Goal: Task Accomplishment & Management: Complete application form

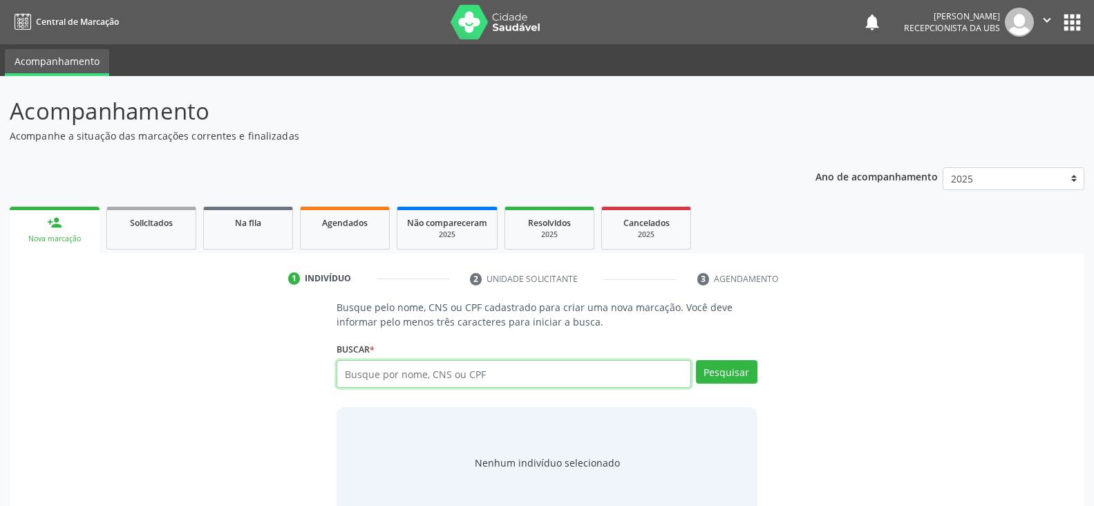
click at [424, 378] on input "text" at bounding box center [514, 374] width 354 height 28
click at [405, 375] on input "text" at bounding box center [514, 374] width 354 height 28
paste input "152.880.834-79"
type input "152.880.834-79"
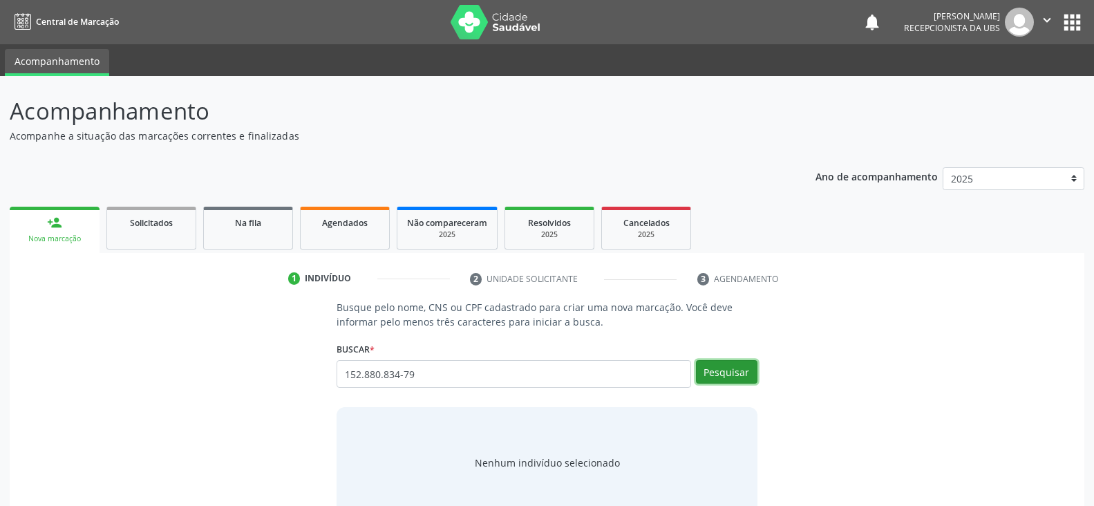
click at [731, 372] on button "Pesquisar" at bounding box center [727, 372] width 62 height 24
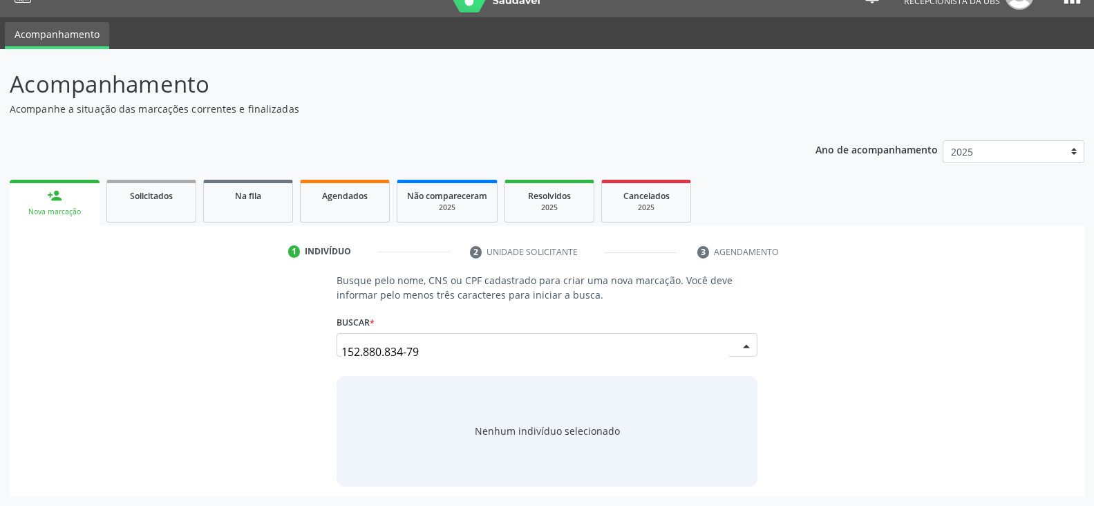
scroll to position [27, 0]
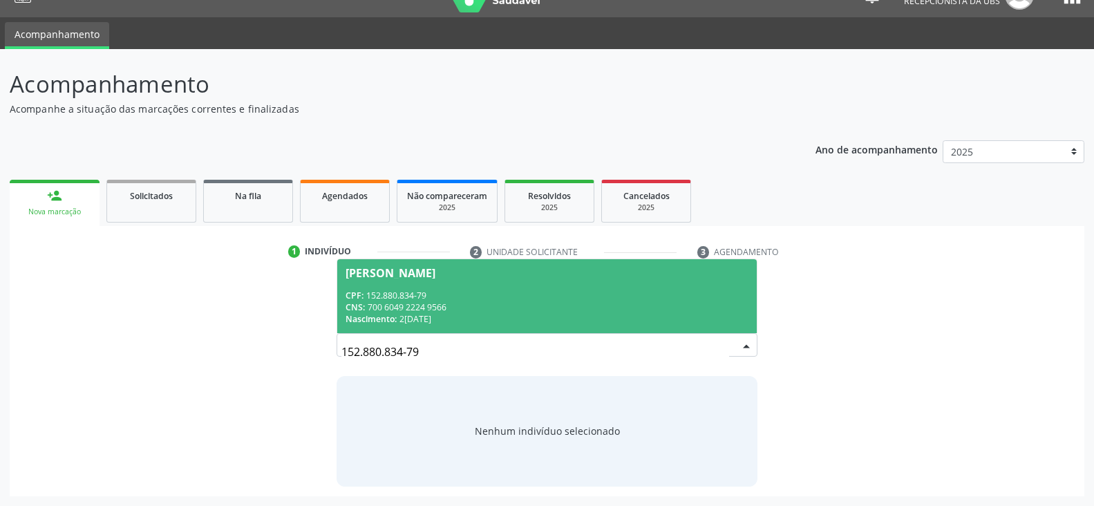
click at [448, 303] on div "CNS: 700 6049 2224 9566" at bounding box center [547, 307] width 402 height 12
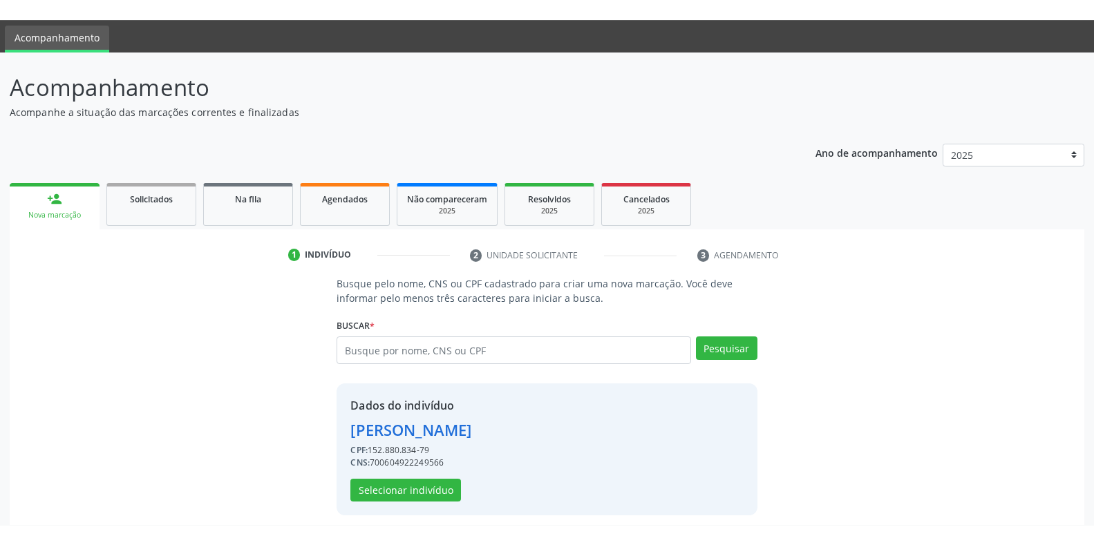
scroll to position [53, 0]
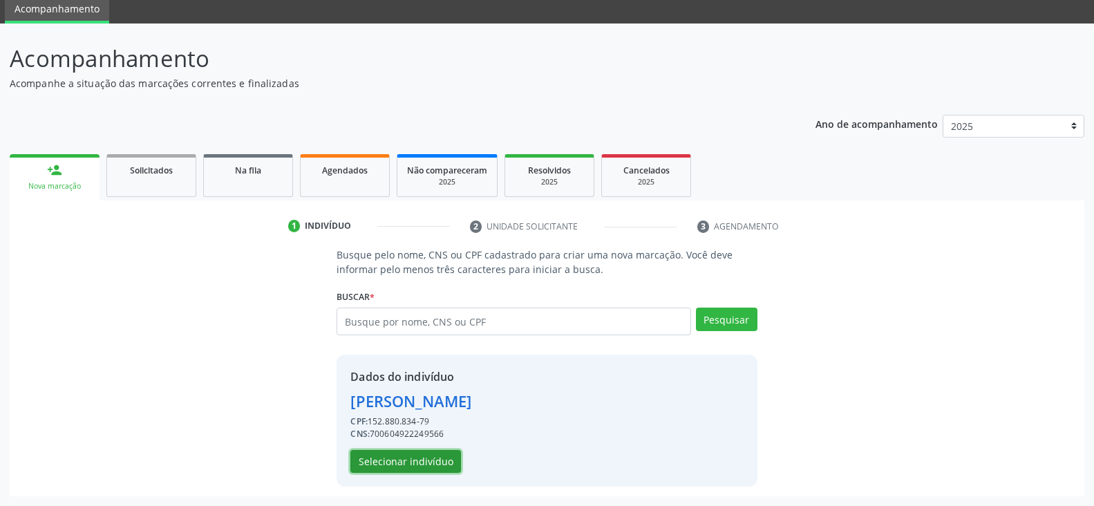
click at [389, 460] on button "Selecionar indivíduo" at bounding box center [405, 462] width 111 height 24
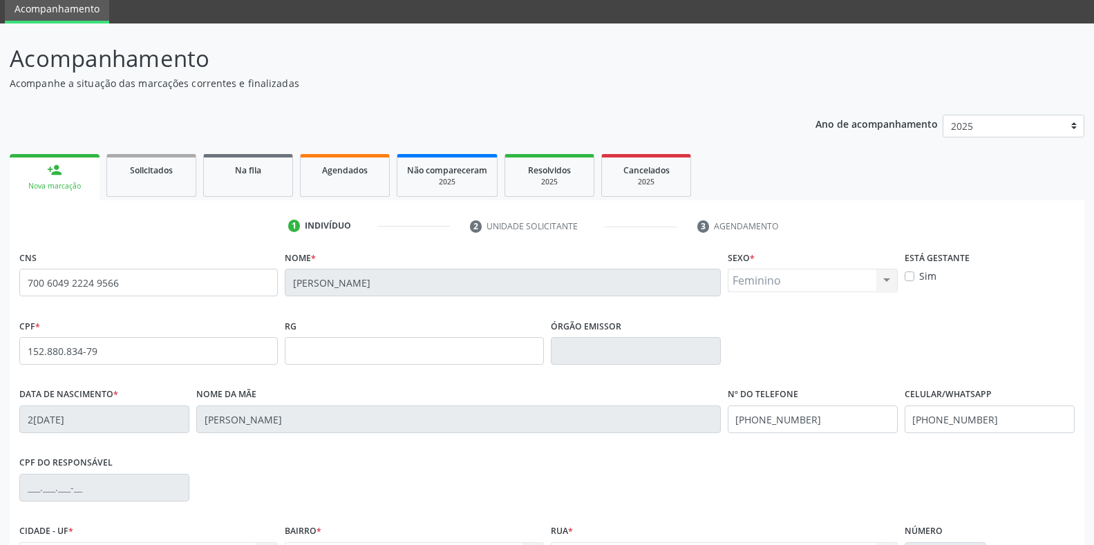
click at [922, 279] on label "Sim" at bounding box center [927, 276] width 17 height 15
click at [915, 279] on input "Sim" at bounding box center [910, 275] width 10 height 12
checkbox input "true"
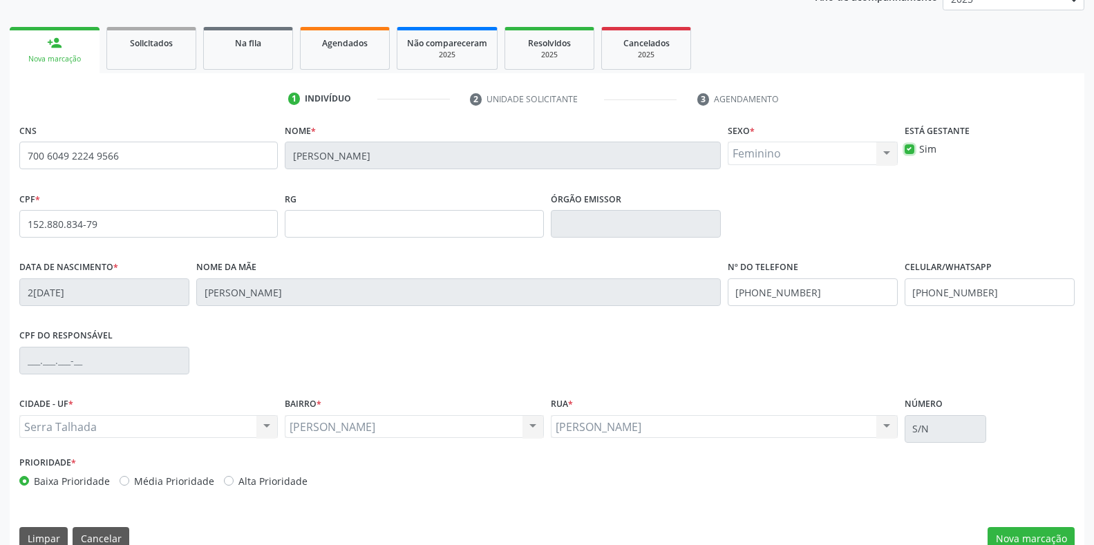
scroll to position [204, 0]
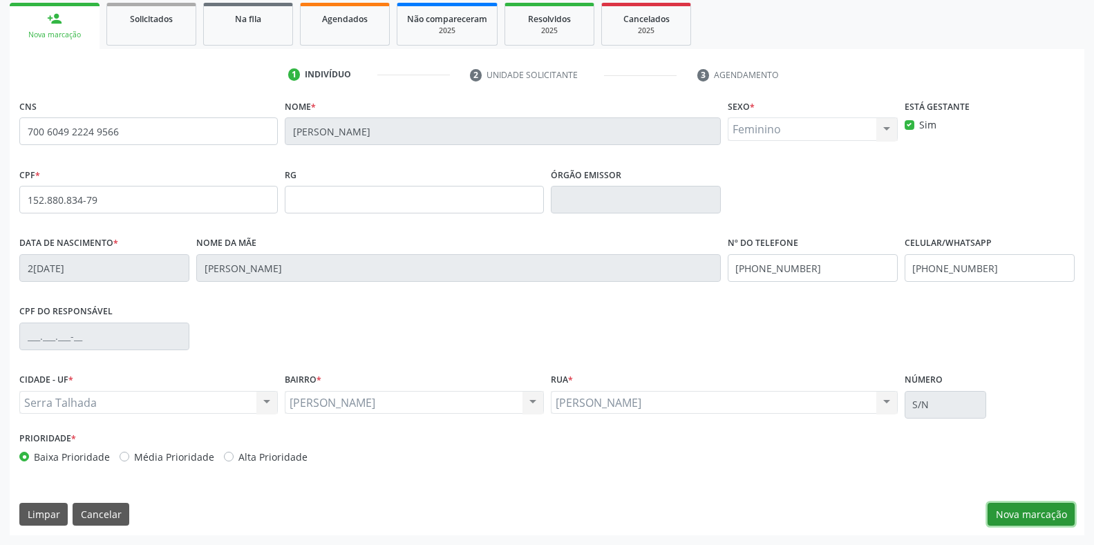
click at [1034, 519] on button "Nova marcação" at bounding box center [1031, 515] width 87 height 24
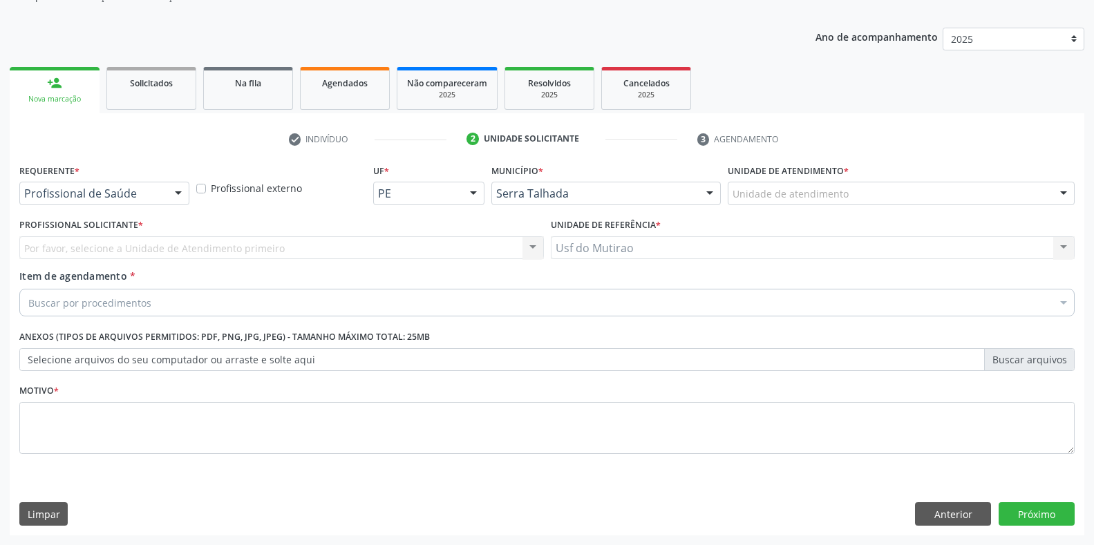
scroll to position [140, 0]
click at [171, 194] on div at bounding box center [178, 195] width 21 height 24
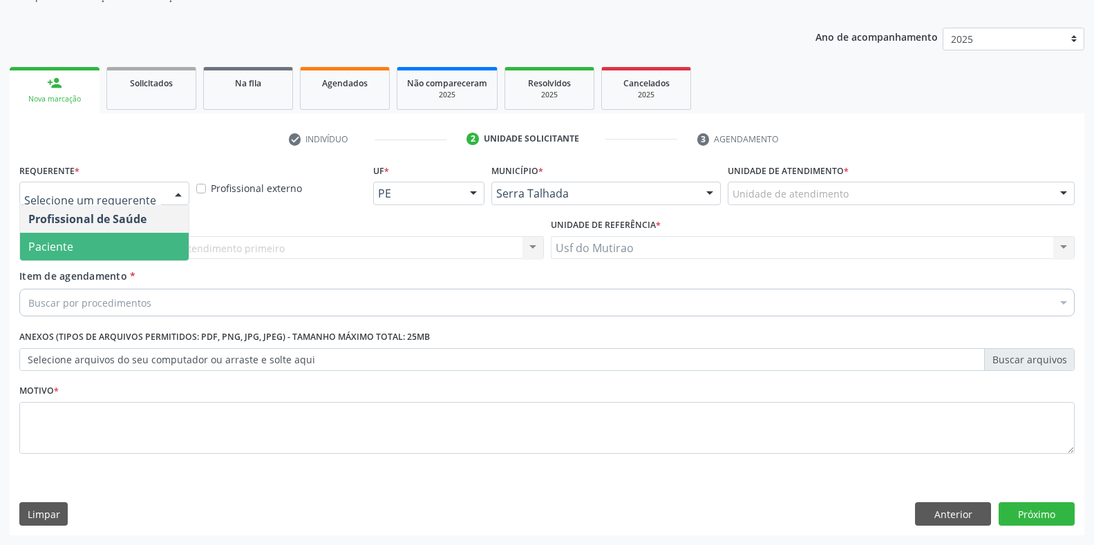
click at [110, 250] on span "Paciente" at bounding box center [104, 247] width 169 height 28
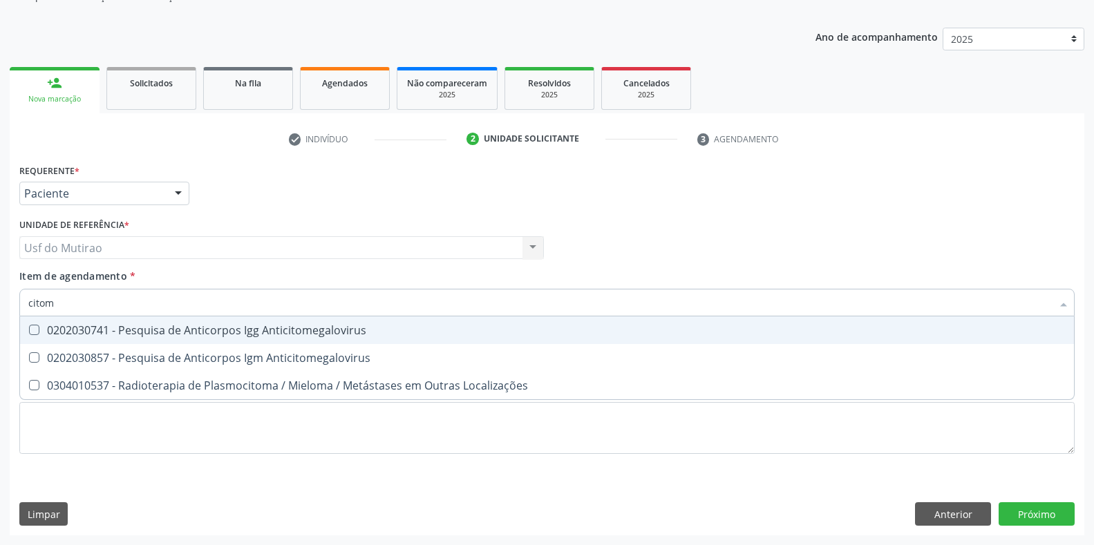
type input "citome"
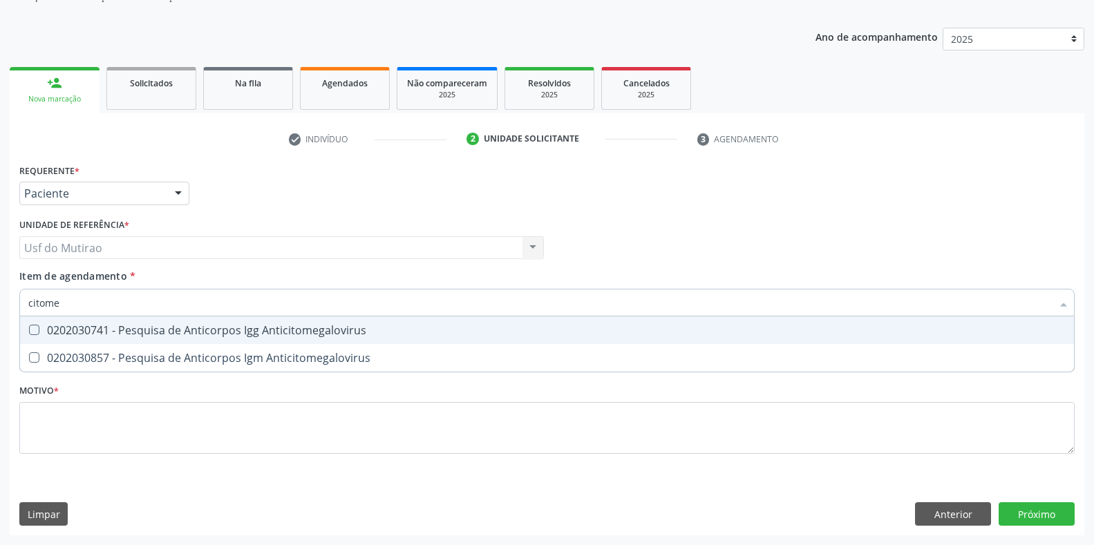
click at [104, 333] on div "0202030741 - Pesquisa de Anticorpos Igg Anticitomegalovirus" at bounding box center [547, 330] width 1038 height 11
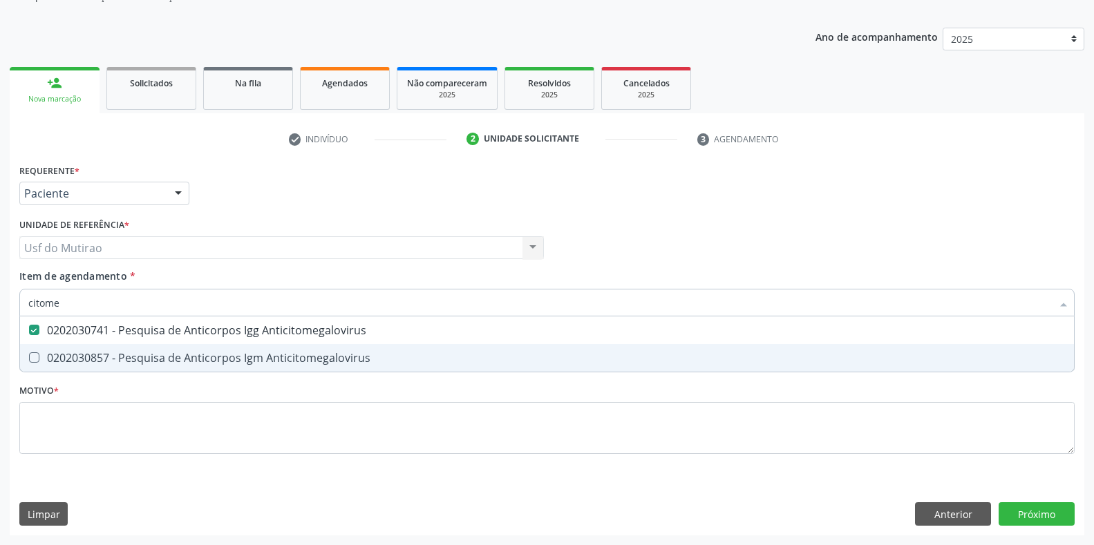
checkbox Anticitomegalovirus "true"
click at [104, 357] on div "0202030857 - Pesquisa de Anticorpos Igm Anticitomegalovirus" at bounding box center [547, 358] width 1038 height 11
checkbox Anticitomegalovirus "true"
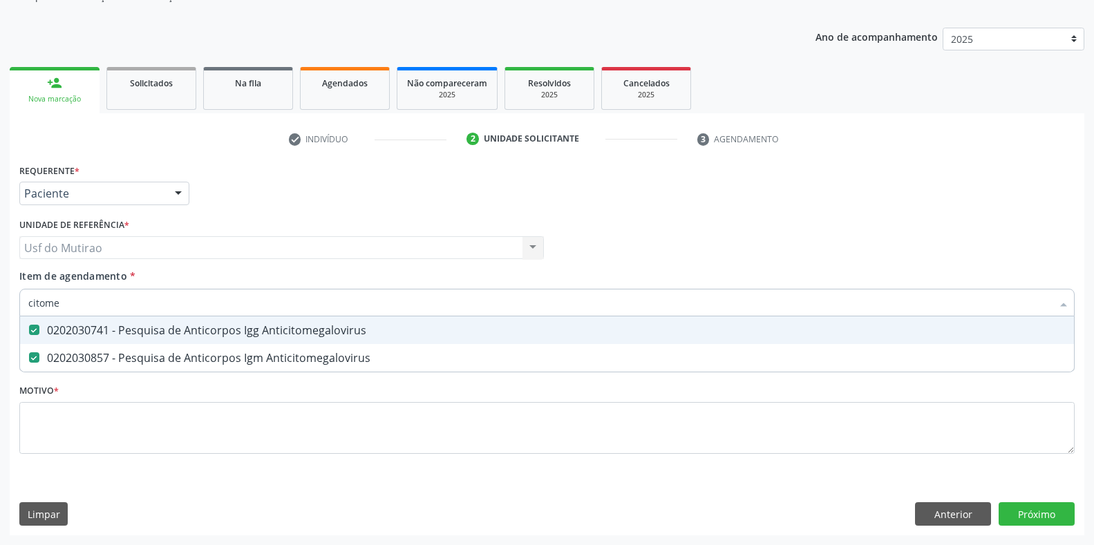
drag, startPoint x: 158, startPoint y: 303, endPoint x: 0, endPoint y: 302, distance: 157.6
click at [0, 302] on div "Acompanhamento Acompanhe a situação das marcações correntes e finalizadas Relat…" at bounding box center [547, 240] width 1094 height 609
type input "toxo"
checkbox Anticitomegalovirus "false"
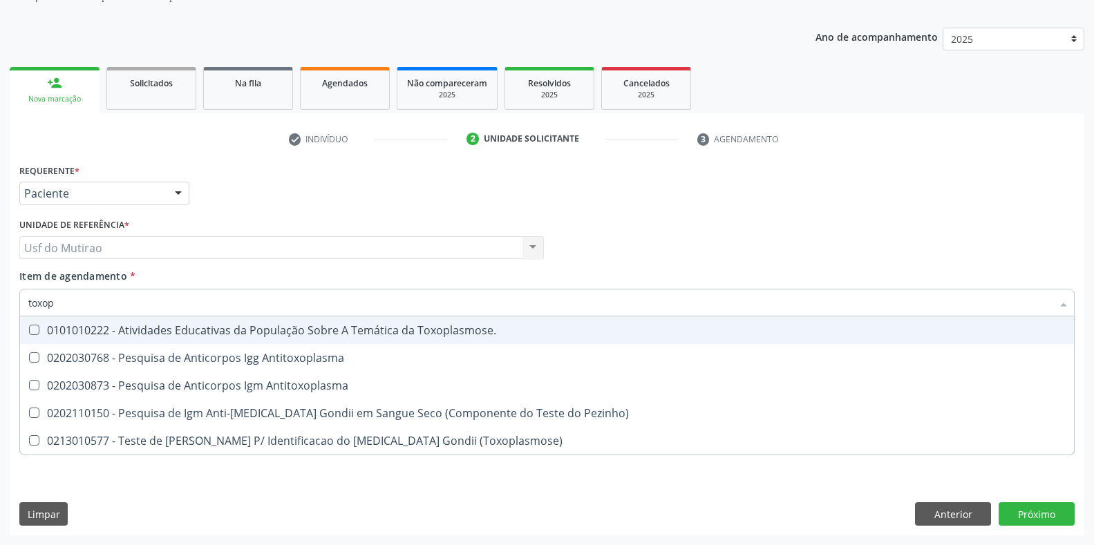
type input "toxopl"
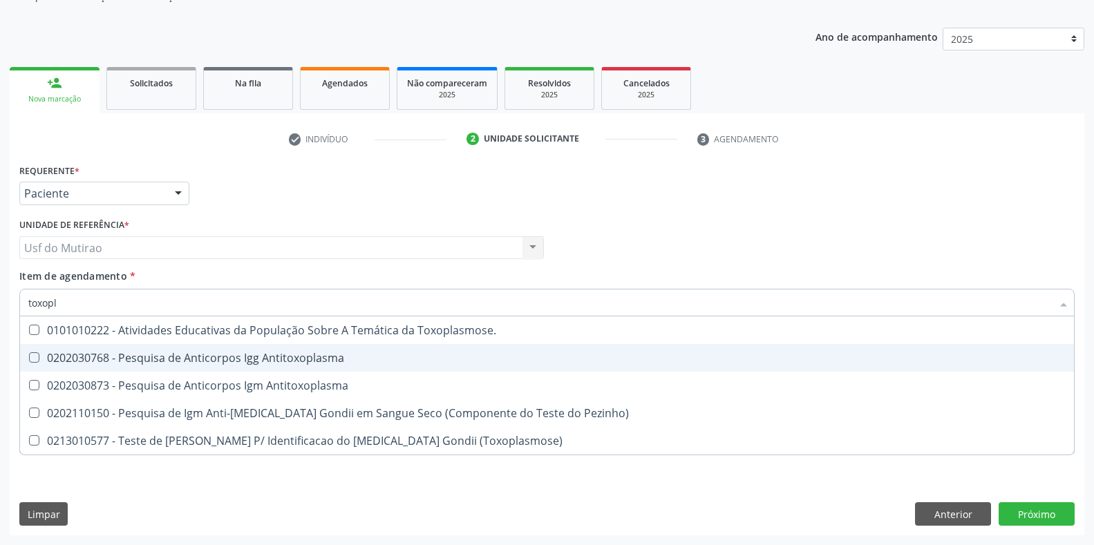
click at [142, 350] on span "0202030768 - Pesquisa de Anticorpos Igg Antitoxoplasma" at bounding box center [547, 358] width 1054 height 28
checkbox Antitoxoplasma "true"
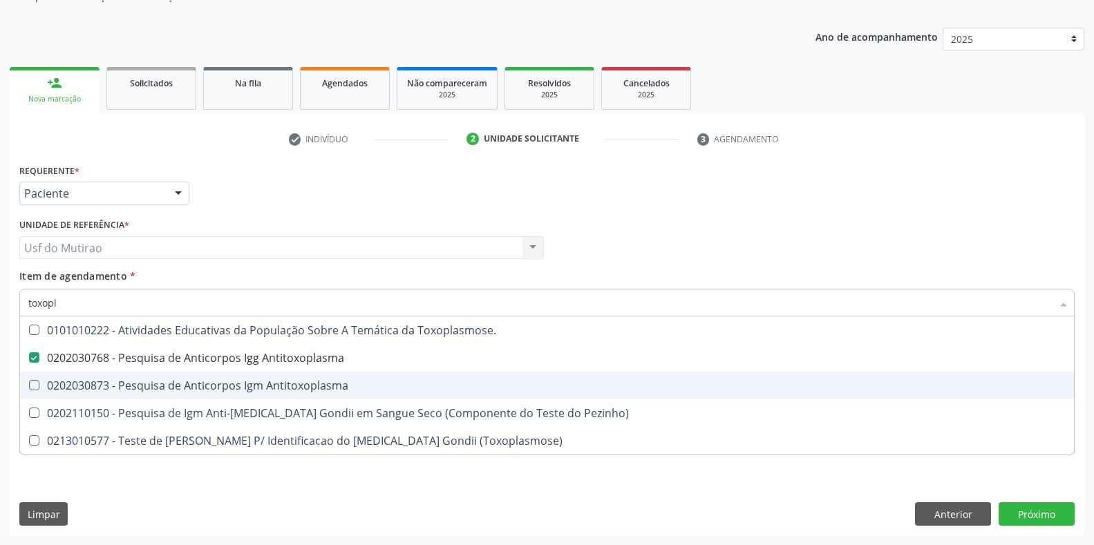
click at [155, 383] on div "0202030873 - Pesquisa de Anticorpos Igm Antitoxoplasma" at bounding box center [547, 385] width 1038 height 11
checkbox Antitoxoplasma "true"
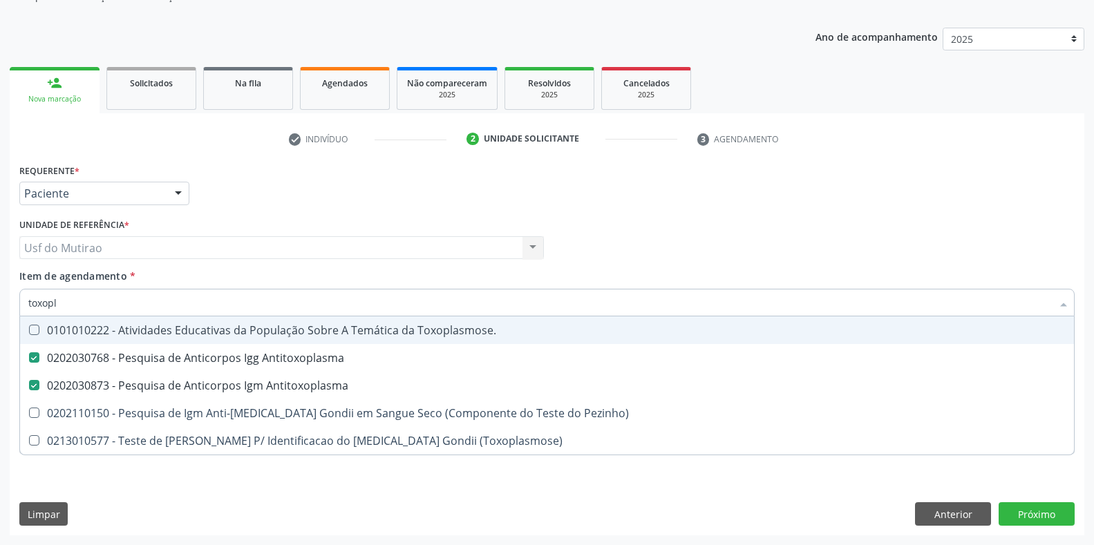
drag, startPoint x: 144, startPoint y: 307, endPoint x: 0, endPoint y: 305, distance: 144.5
click at [0, 305] on div "Acompanhamento Acompanhe a situação das marcações correntes e finalizadas Relat…" at bounding box center [547, 240] width 1094 height 609
type input "ts"
checkbox Antitoxoplasma "false"
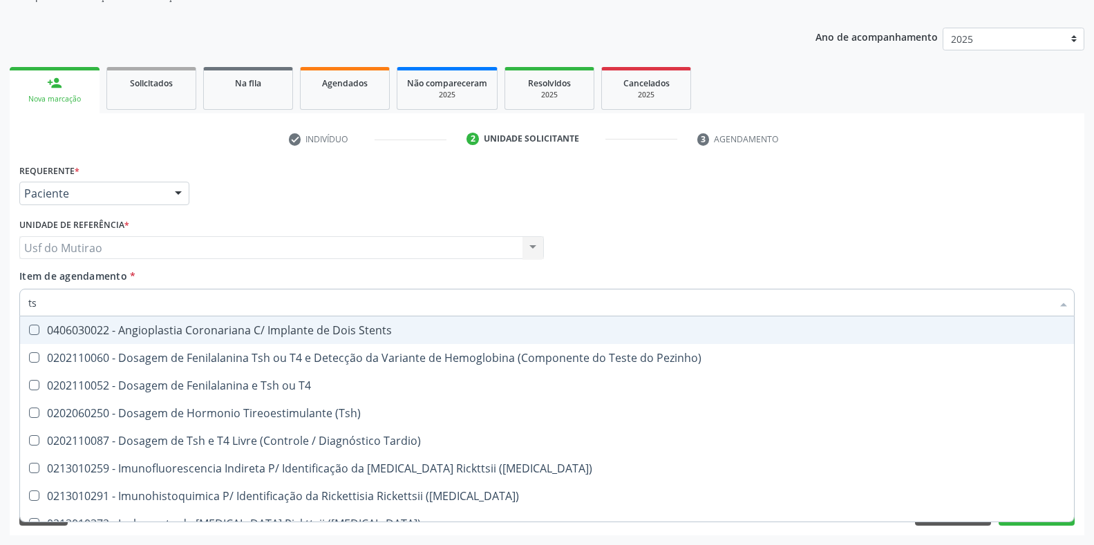
type input "tsh"
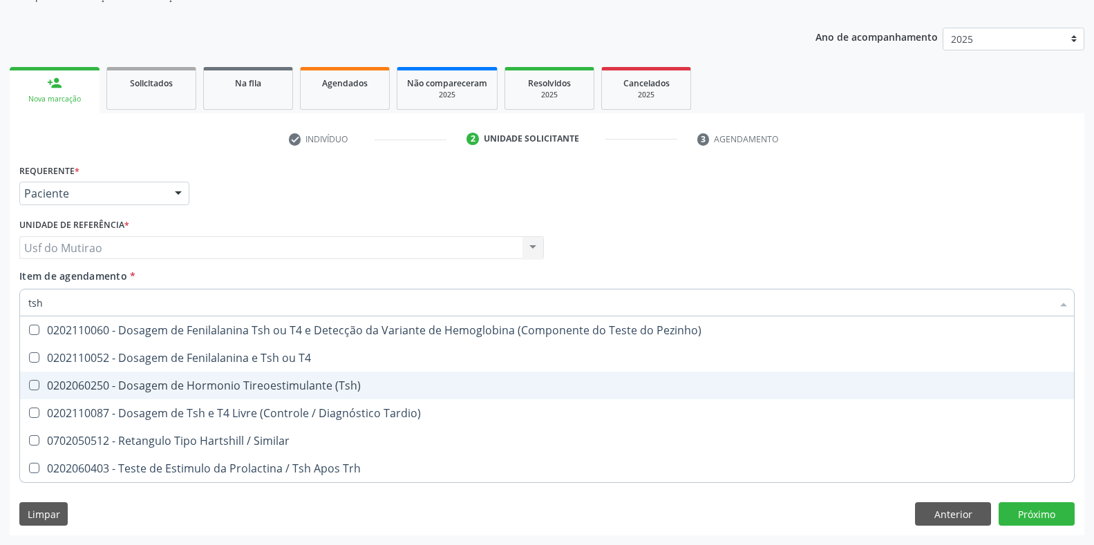
click at [160, 386] on div "0202060250 - Dosagem de Hormonio Tireoestimulante (Tsh)" at bounding box center [547, 385] width 1038 height 11
checkbox \(Tsh\) "true"
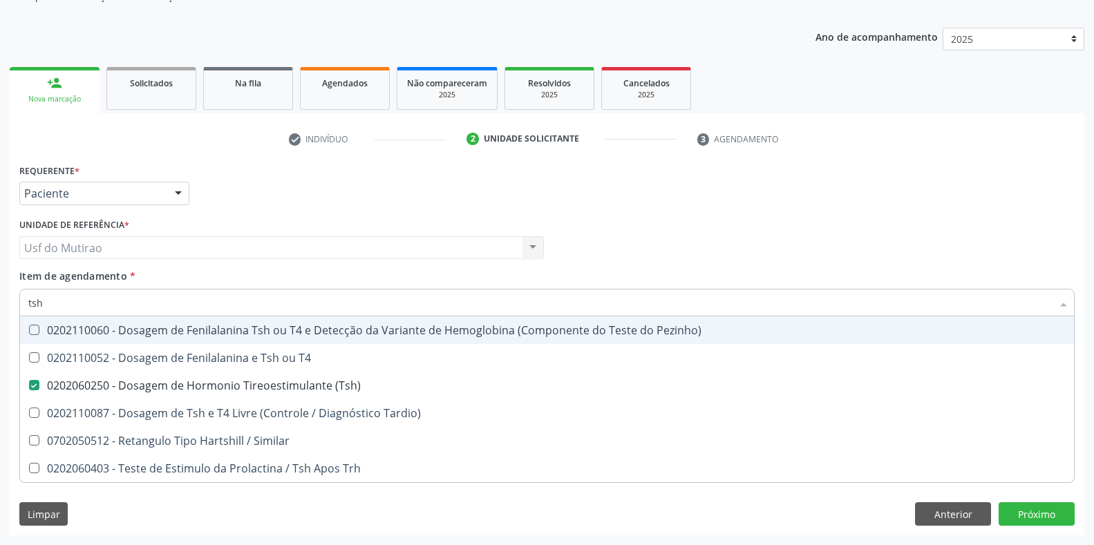
drag, startPoint x: 142, startPoint y: 301, endPoint x: 0, endPoint y: 301, distance: 141.7
click at [0, 301] on div "Acompanhamento Acompanhe a situação das marcações correntes e finalizadas Relat…" at bounding box center [547, 240] width 1094 height 609
type input "t4"
checkbox \(Tsh\) "false"
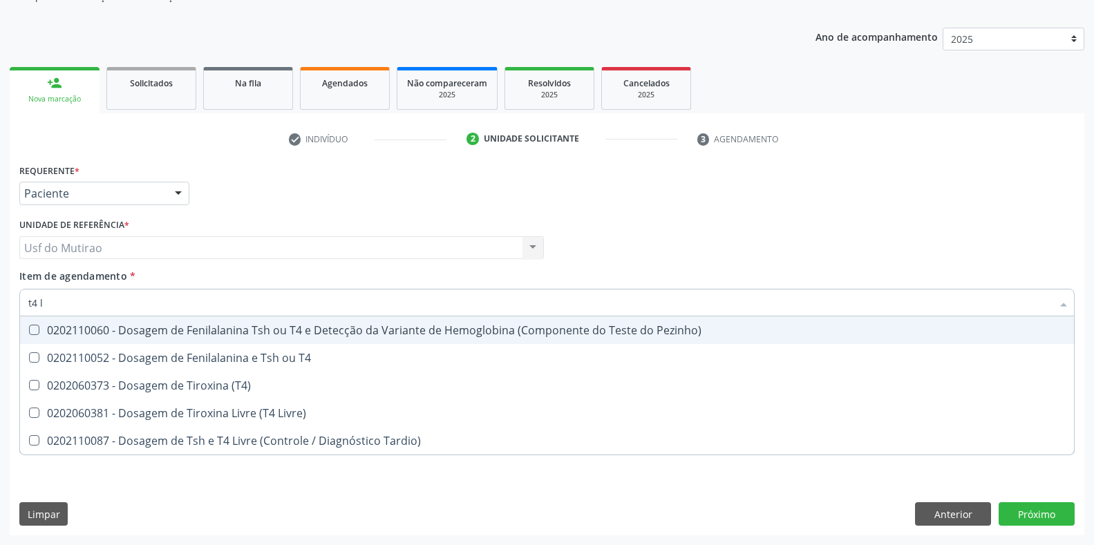
type input "t4 li"
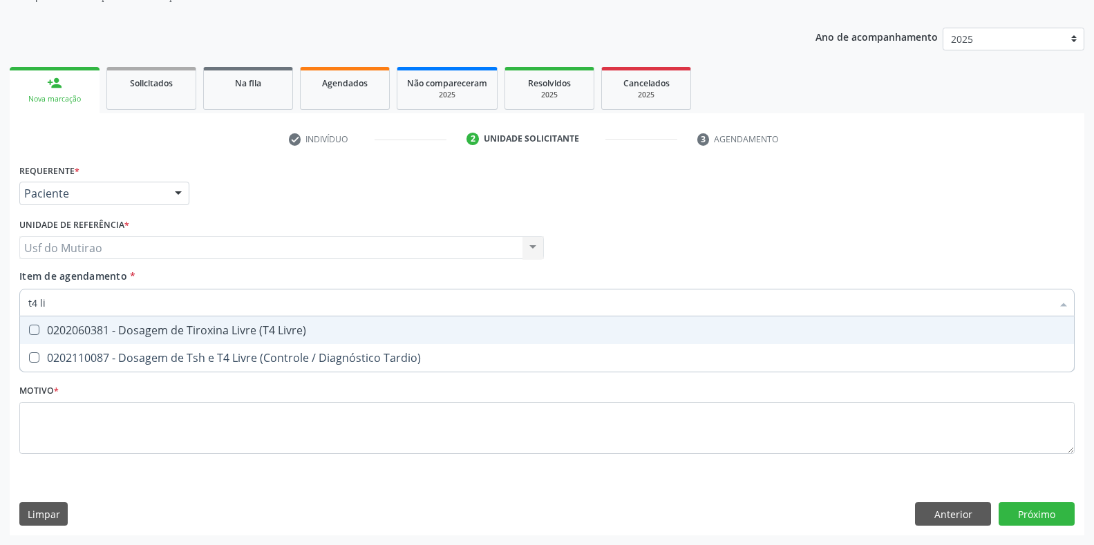
click at [178, 332] on div "0202060381 - Dosagem de Tiroxina Livre (T4 Livre)" at bounding box center [547, 330] width 1038 height 11
checkbox Livre\) "true"
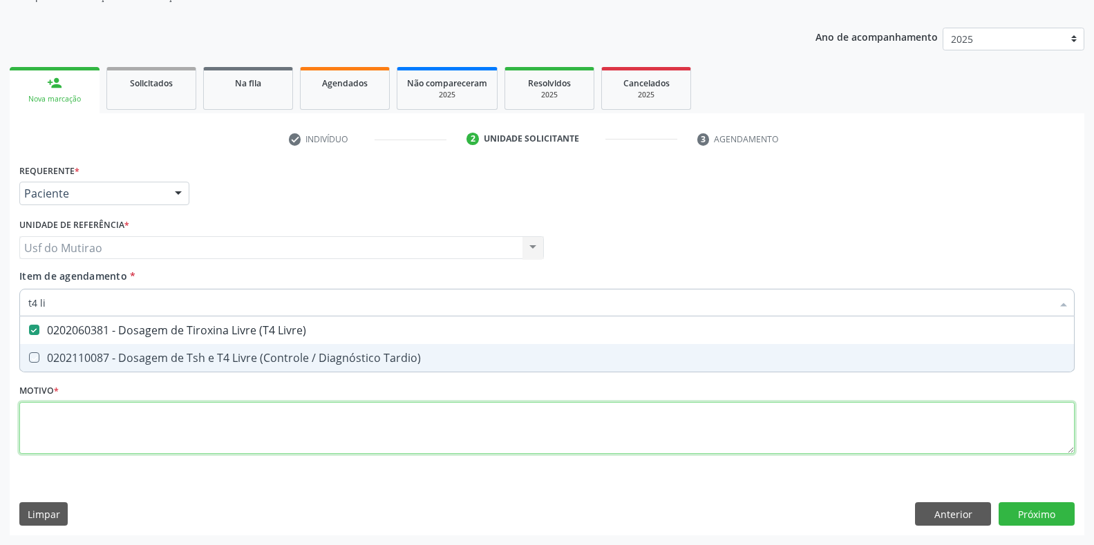
click at [167, 425] on div "Requerente * Paciente Profissional de Saúde Paciente Nenhum resultado encontrad…" at bounding box center [547, 316] width 1056 height 313
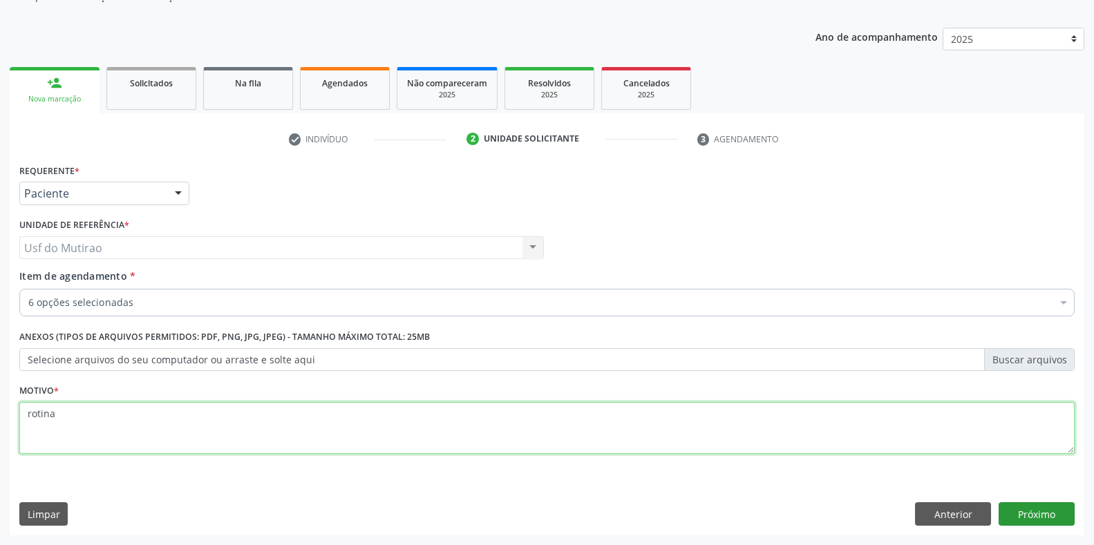
type textarea "rotina"
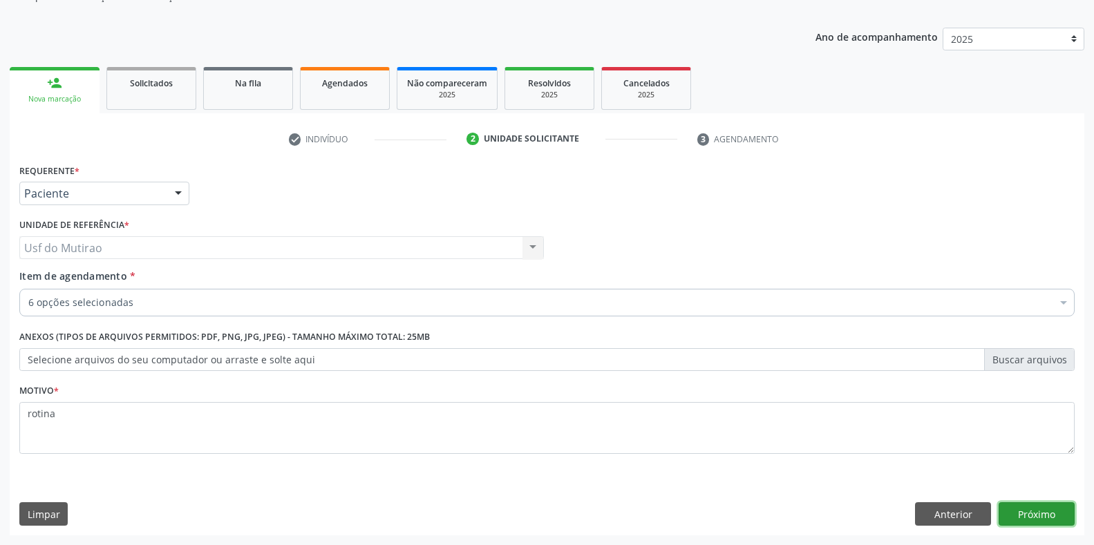
click at [1012, 510] on button "Próximo" at bounding box center [1037, 515] width 76 height 24
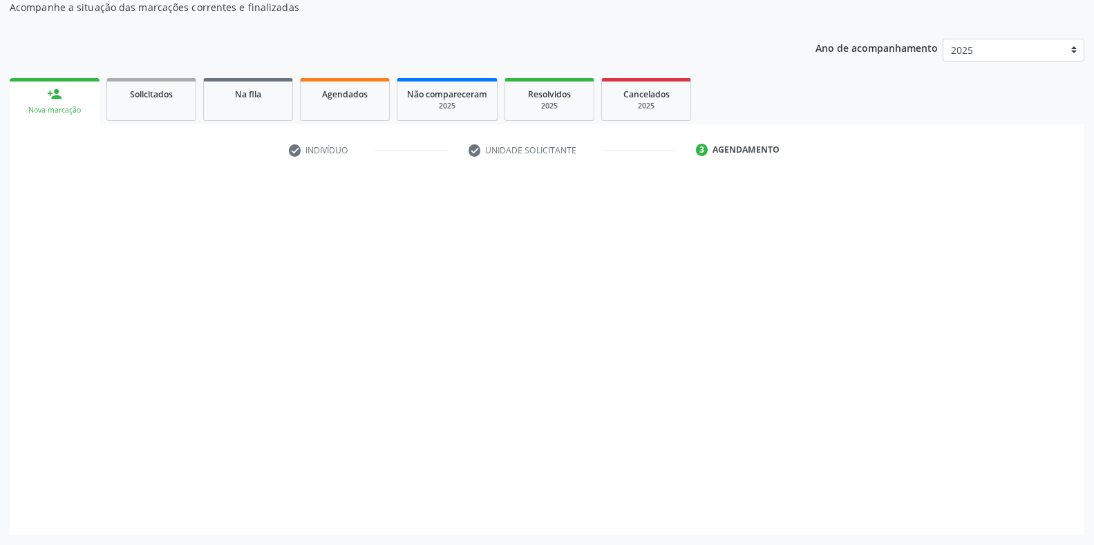
scroll to position [129, 0]
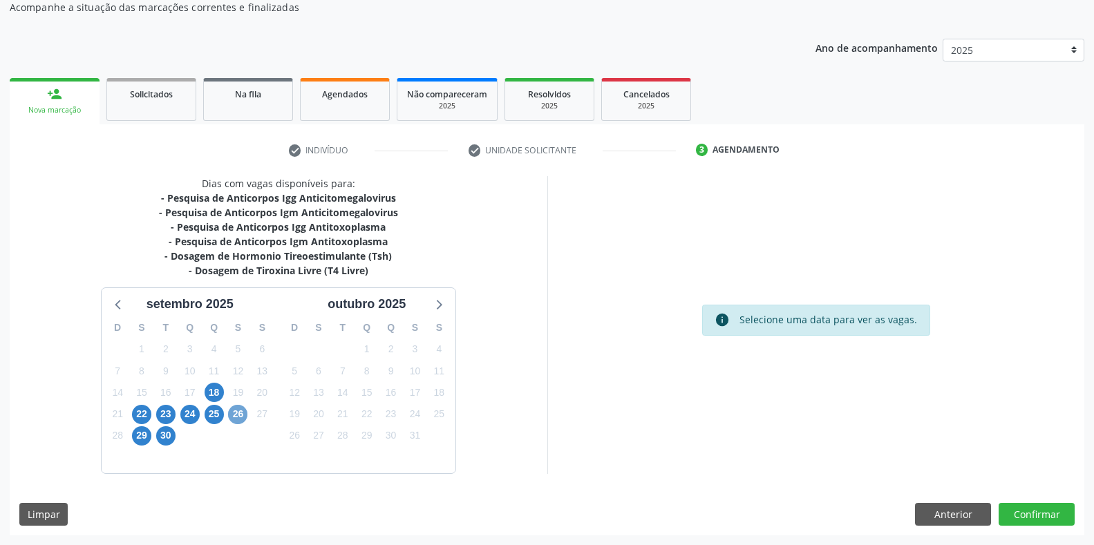
click at [236, 408] on span "26" at bounding box center [237, 414] width 19 height 19
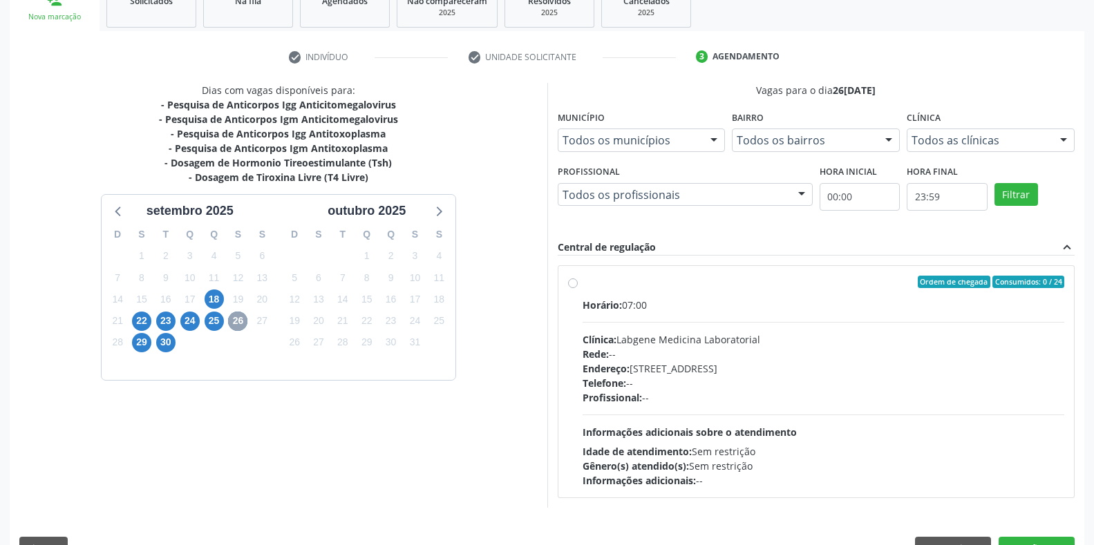
scroll to position [256, 0]
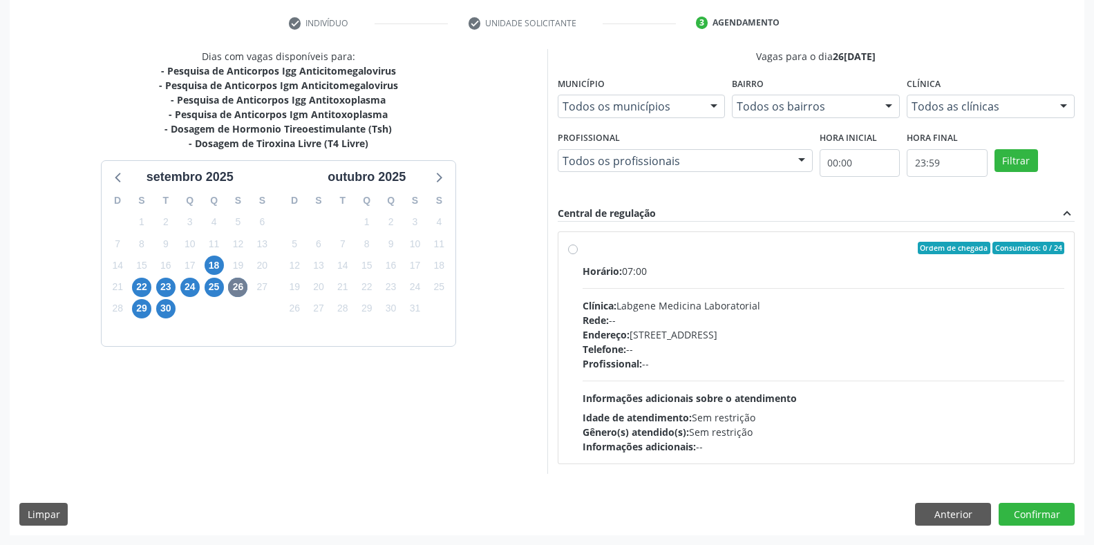
click at [622, 265] on span "Horário:" at bounding box center [602, 271] width 39 height 13
click at [578, 254] on input "Ordem de chegada Consumidos: 0 / 24 Horário: 07:00 Clínica: Labgene Medicina La…" at bounding box center [573, 248] width 10 height 12
radio input "true"
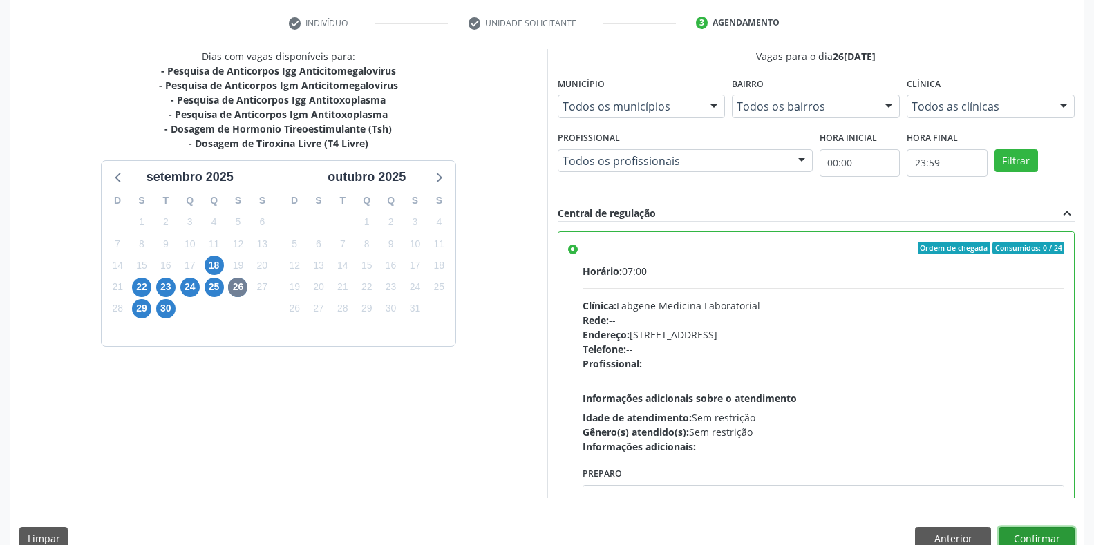
click at [1058, 536] on button "Confirmar" at bounding box center [1037, 539] width 76 height 24
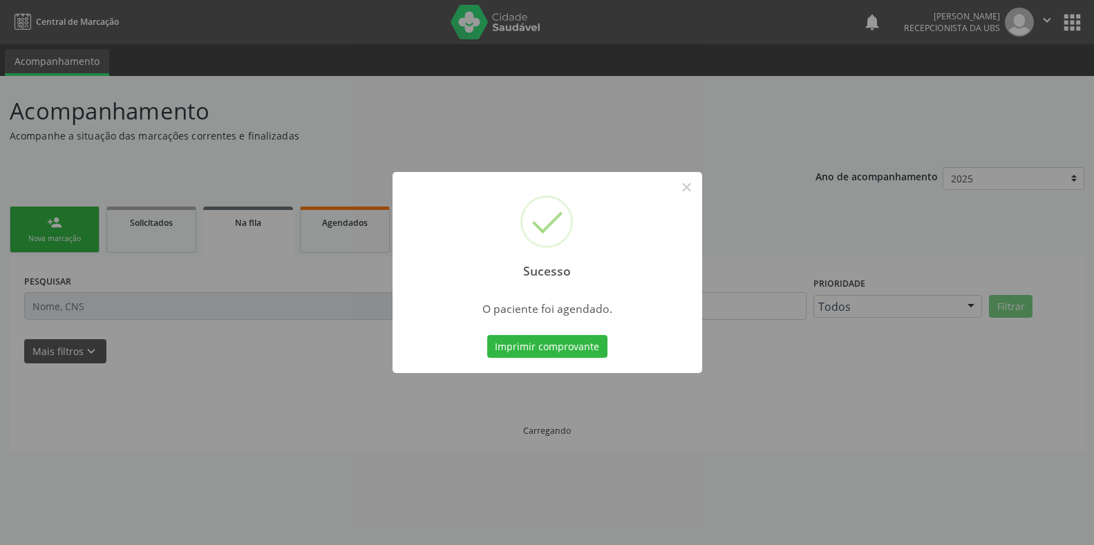
scroll to position [0, 0]
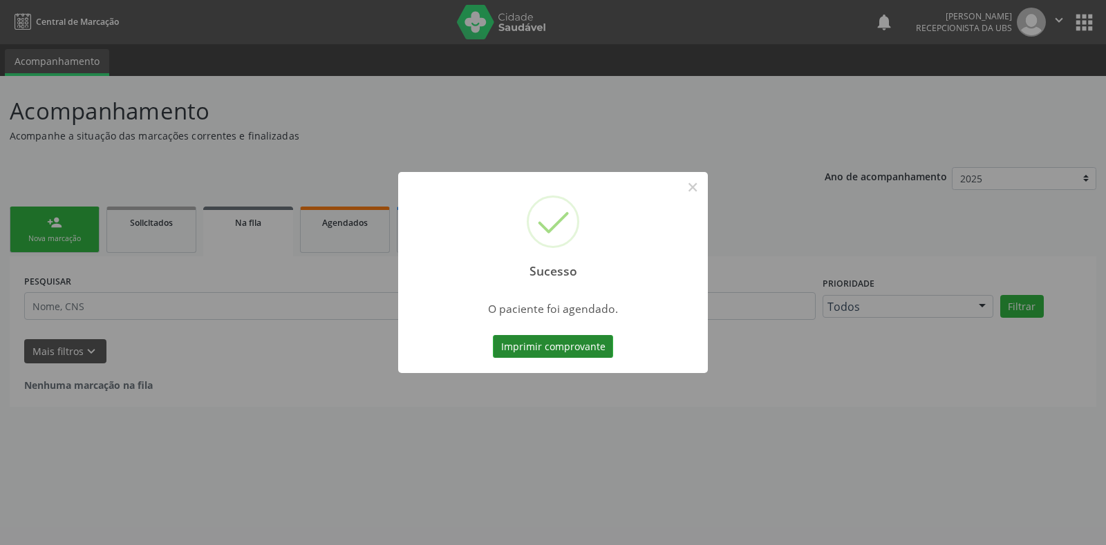
click at [567, 343] on button "Imprimir comprovante" at bounding box center [553, 347] width 120 height 24
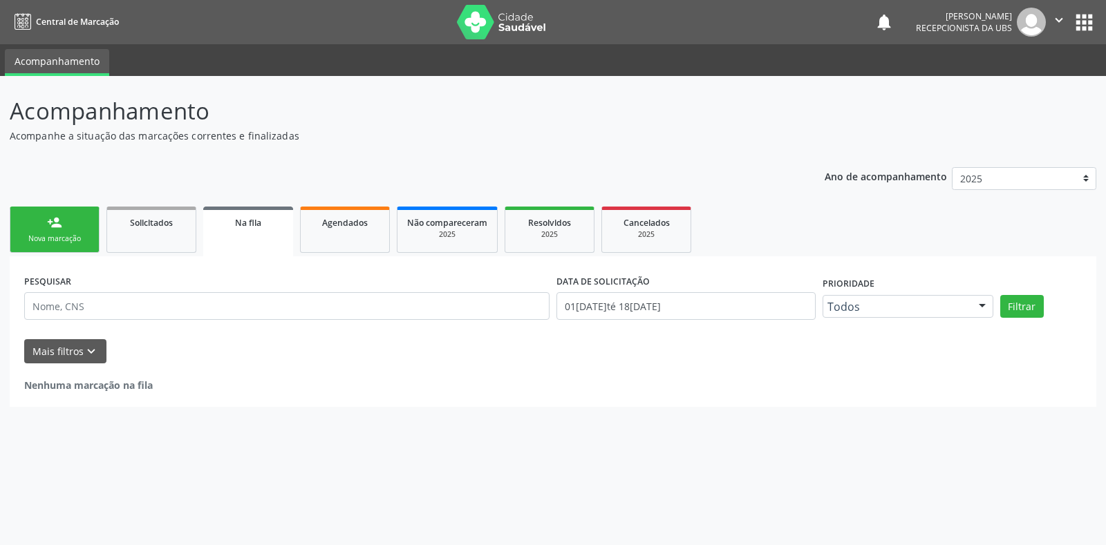
click at [43, 238] on div "Nova marcação" at bounding box center [54, 239] width 69 height 10
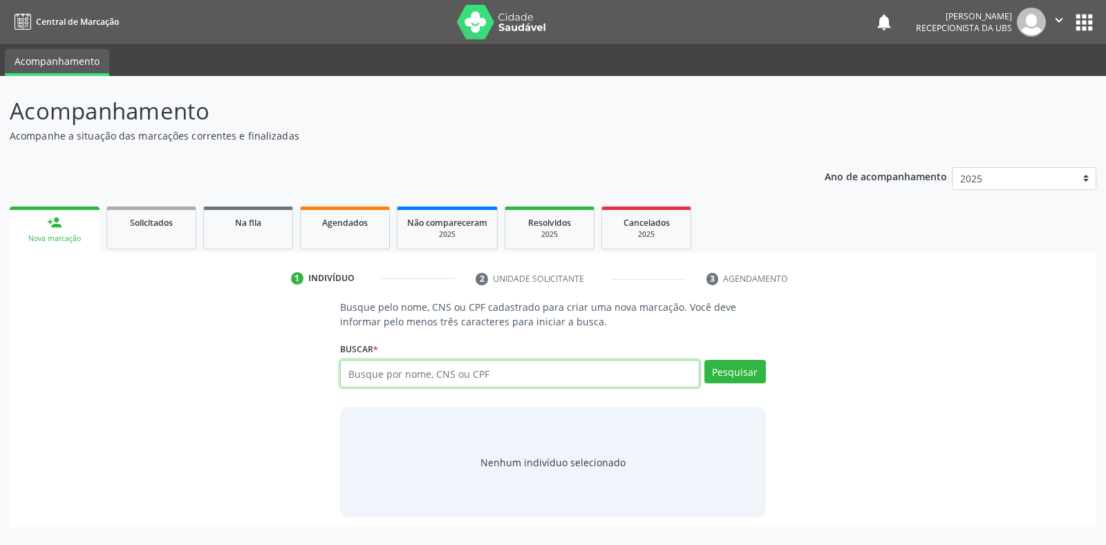
click at [370, 376] on input "text" at bounding box center [519, 374] width 359 height 28
paste input "704202760264284"
type input "704202760264284"
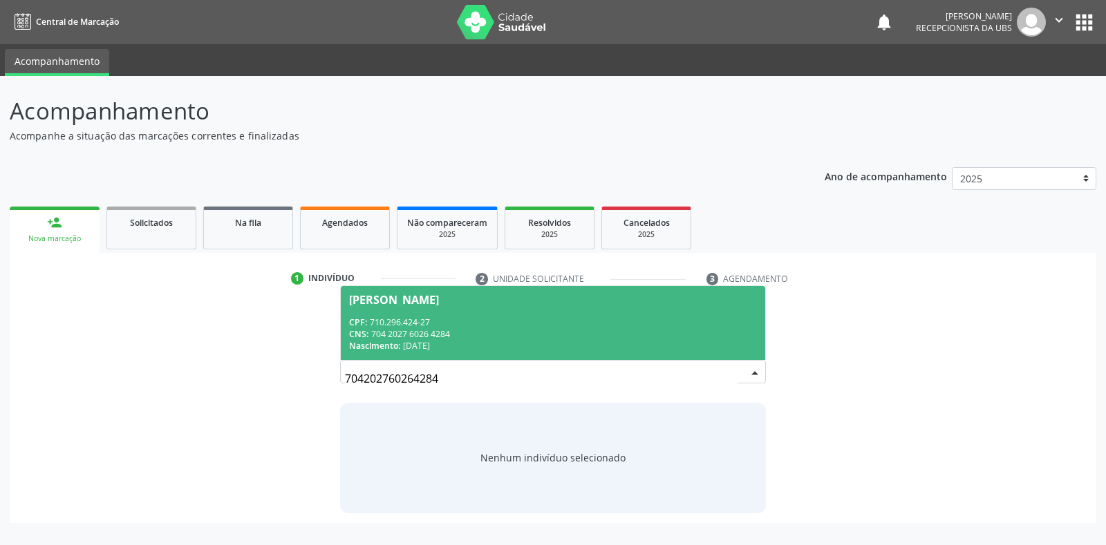
click at [550, 306] on span "[PERSON_NAME] CPF: 710.296.424-27 CNS: 704 2027 6026 4284 Nascimento: 17[DATE]" at bounding box center [553, 323] width 424 height 74
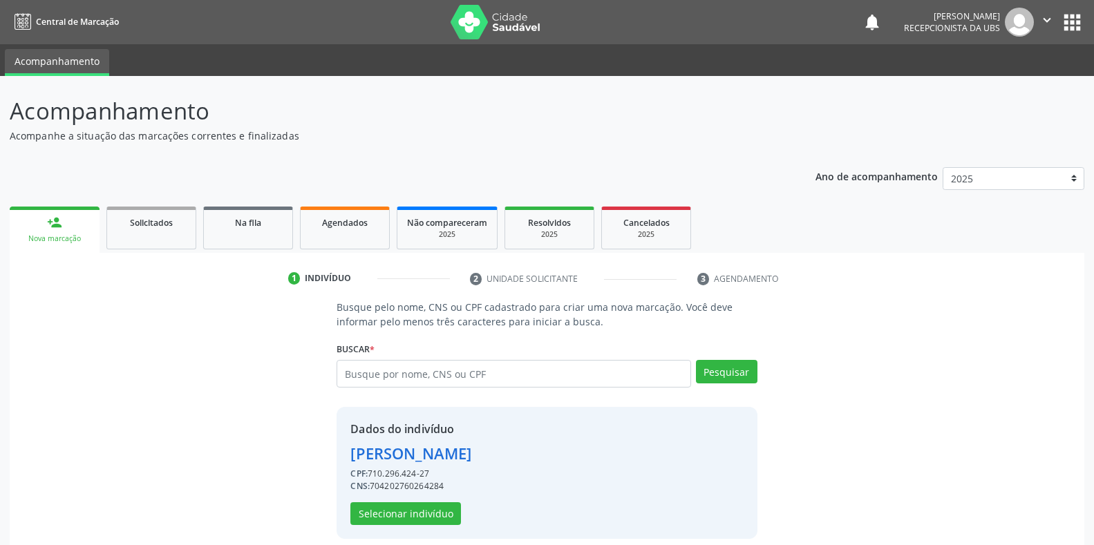
scroll to position [13, 0]
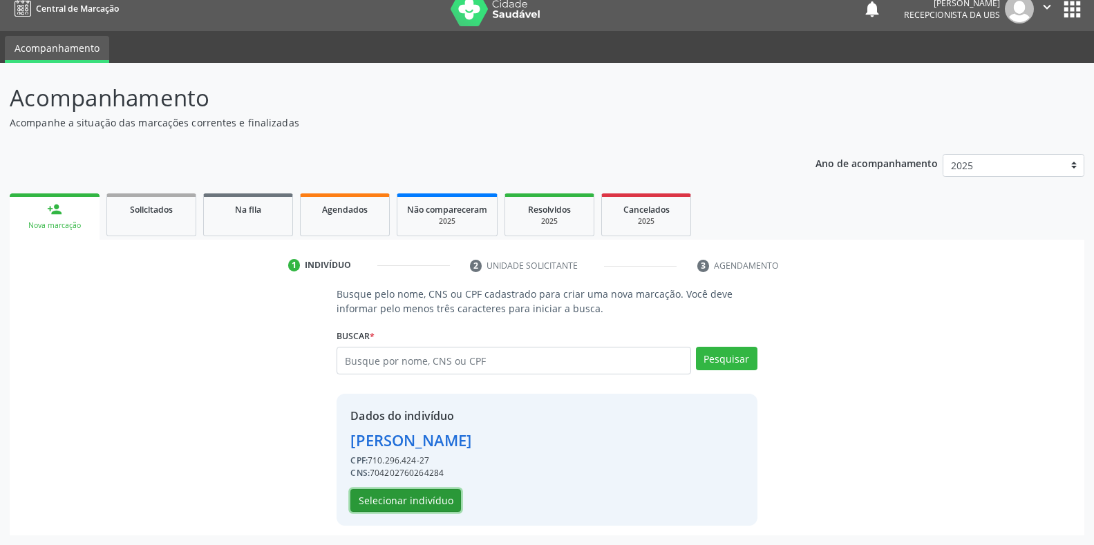
click at [413, 505] on button "Selecionar indivíduo" at bounding box center [405, 501] width 111 height 24
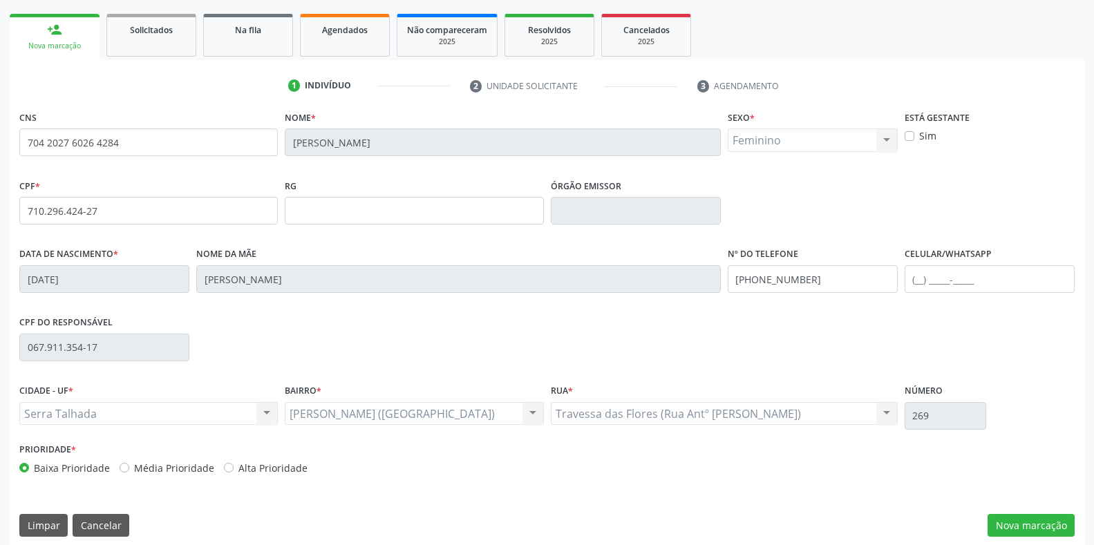
scroll to position [204, 0]
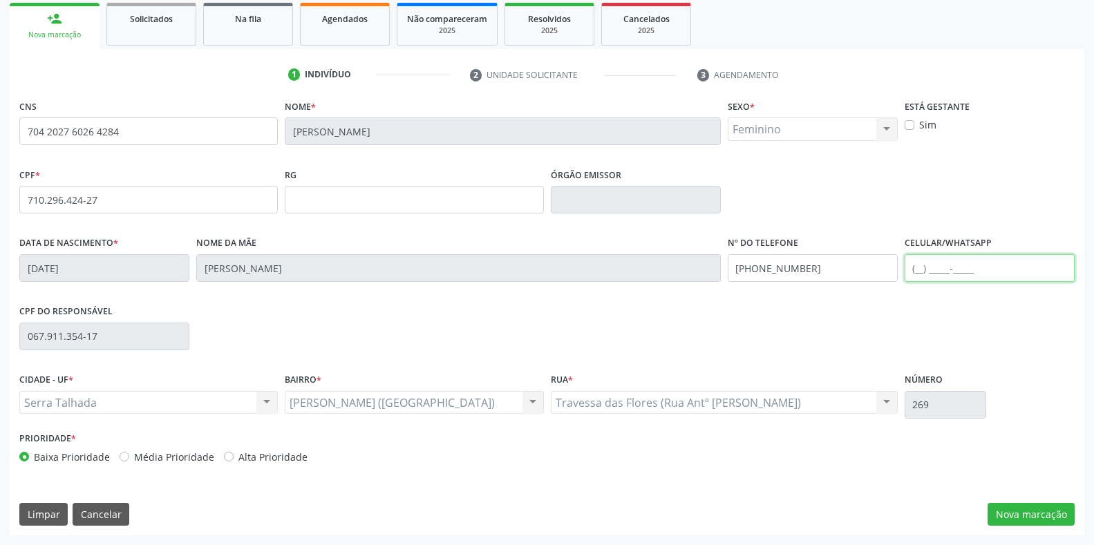
click at [916, 272] on input "text" at bounding box center [990, 268] width 170 height 28
type input "[PHONE_NUMBER]"
click at [1021, 509] on button "Nova marcação" at bounding box center [1031, 515] width 87 height 24
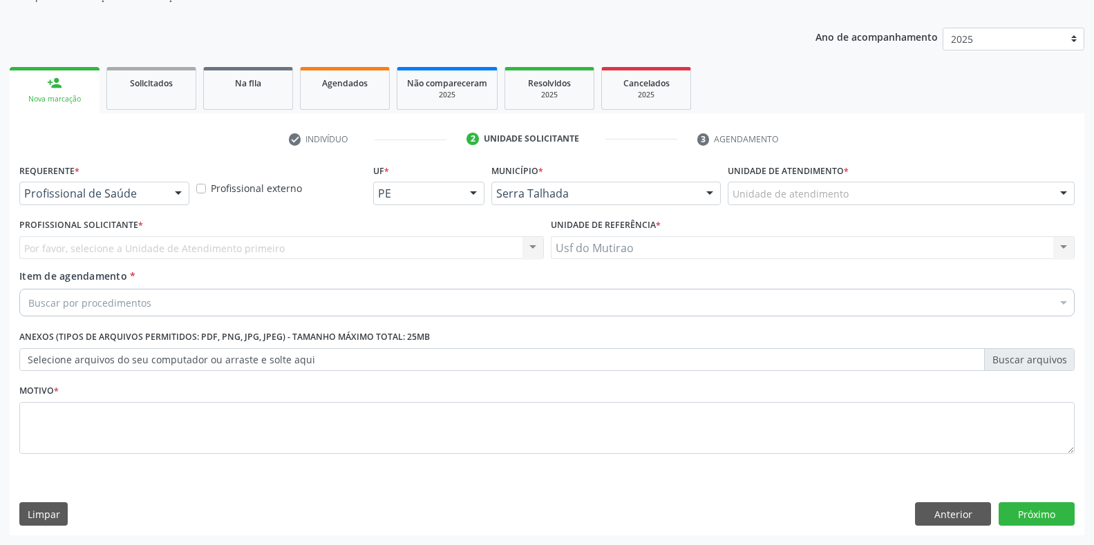
scroll to position [140, 0]
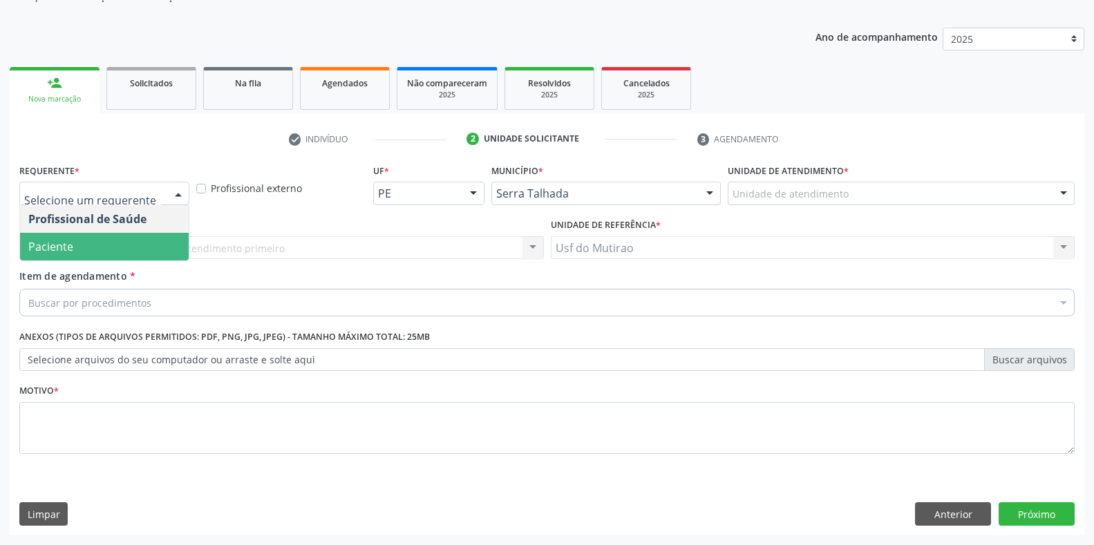
click at [82, 259] on span "Paciente" at bounding box center [104, 247] width 169 height 28
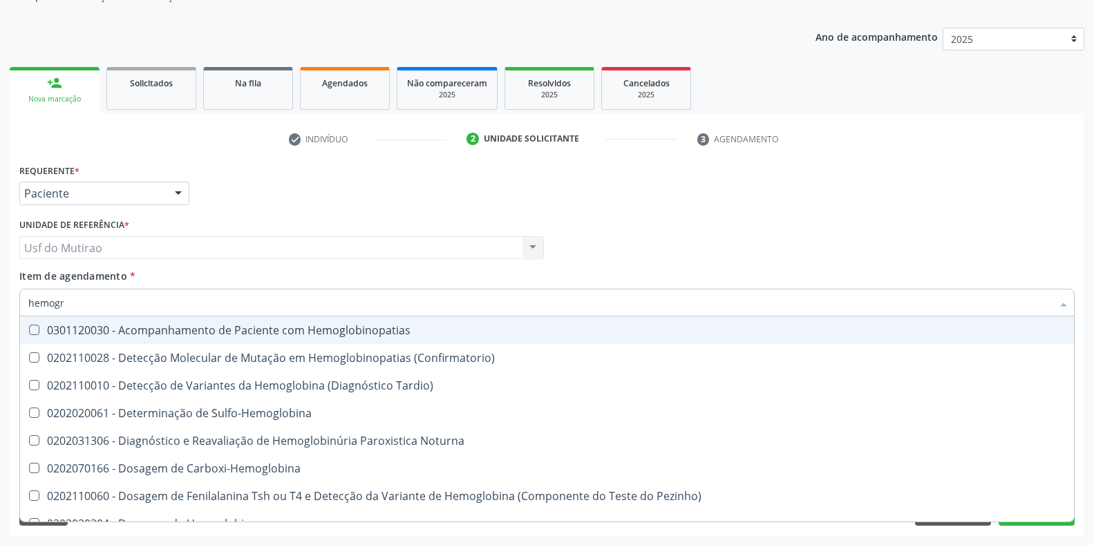
type input "hemogra"
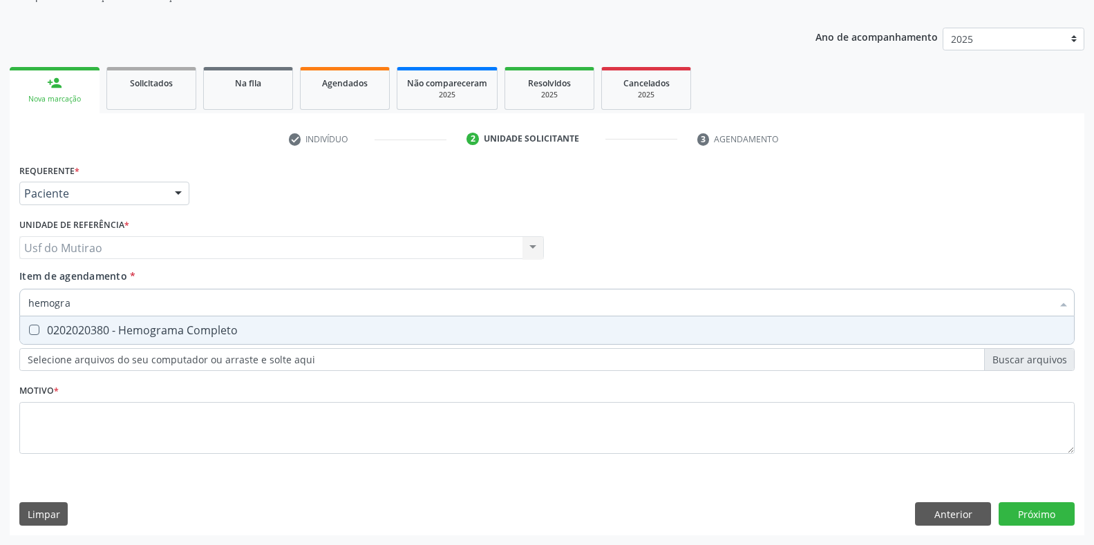
click at [102, 325] on div "0202020380 - Hemograma Completo" at bounding box center [547, 330] width 1038 height 11
checkbox Completo "true"
drag, startPoint x: 105, startPoint y: 307, endPoint x: 0, endPoint y: 294, distance: 105.9
click at [0, 294] on div "Acompanhamento Acompanhe a situação das marcações correntes e finalizadas Relat…" at bounding box center [547, 240] width 1094 height 609
type input "glic"
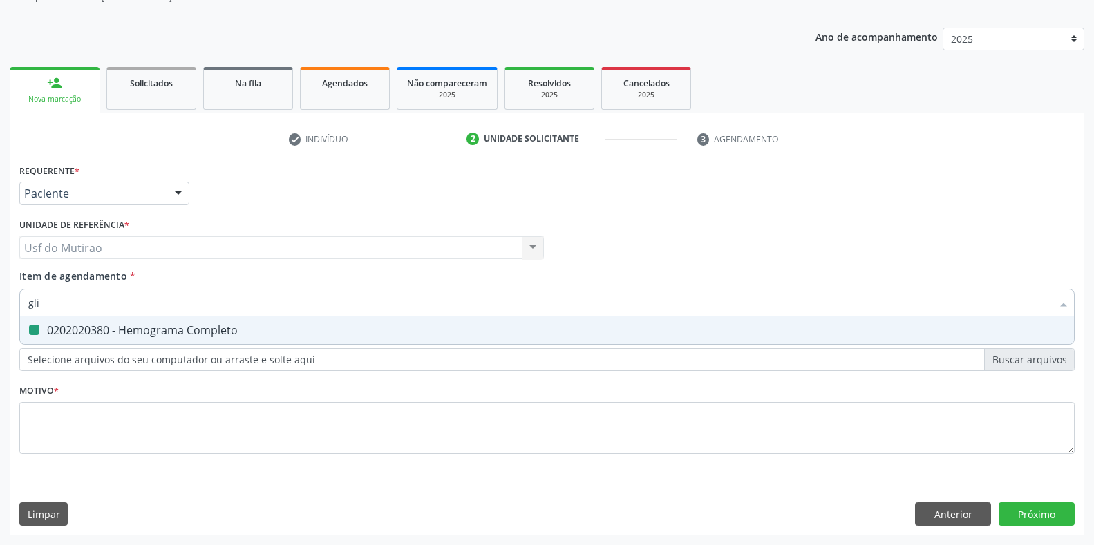
checkbox Completo "false"
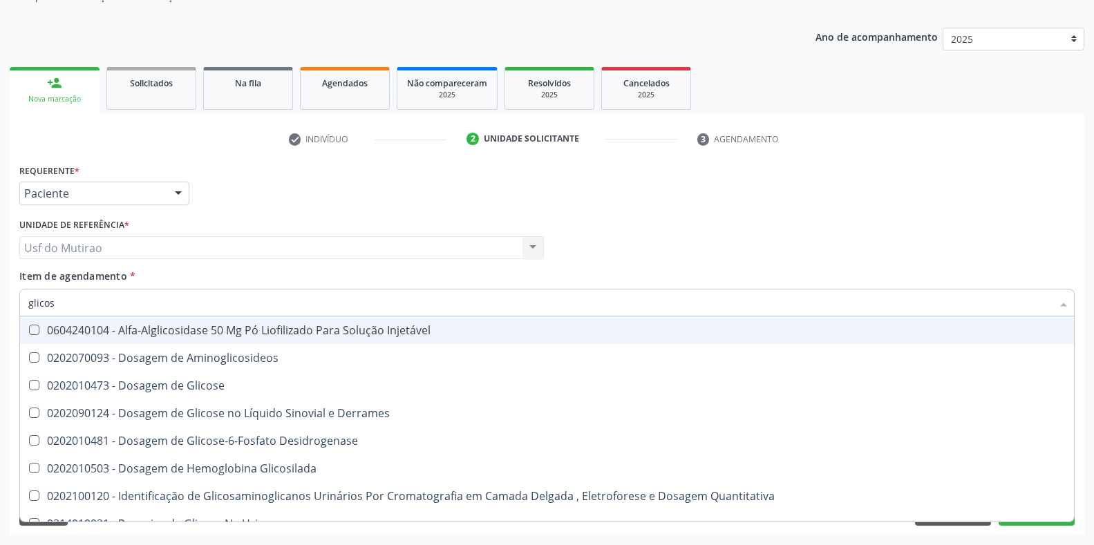
type input "glicose"
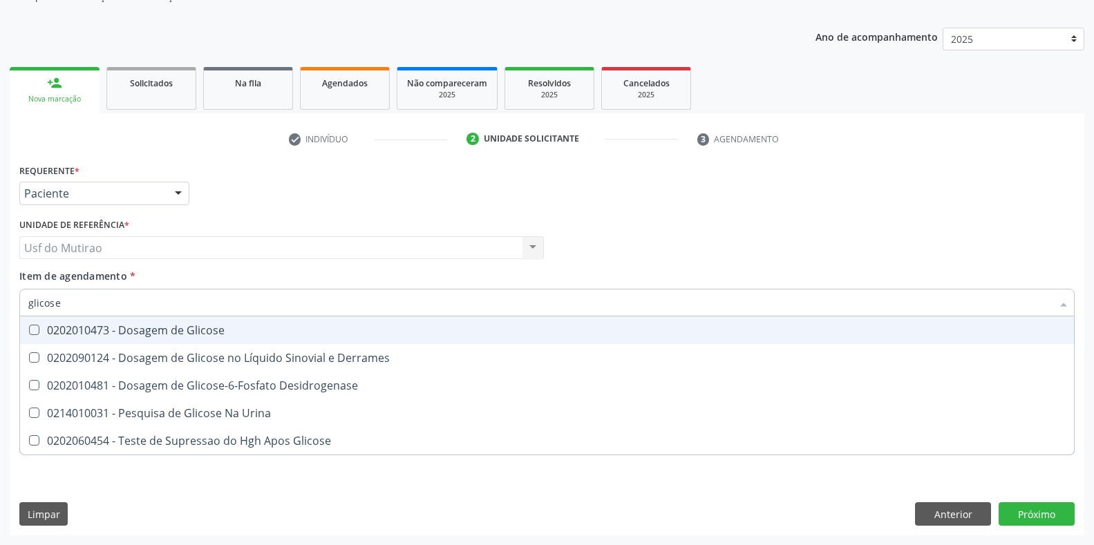
click at [77, 329] on div "0202010473 - Dosagem de Glicose" at bounding box center [547, 330] width 1038 height 11
checkbox Glicose "true"
drag, startPoint x: 130, startPoint y: 306, endPoint x: 0, endPoint y: 303, distance: 130.0
click at [0, 303] on div "Acompanhamento Acompanhe a situação das marcações correntes e finalizadas Relat…" at bounding box center [547, 240] width 1094 height 609
type input "trig"
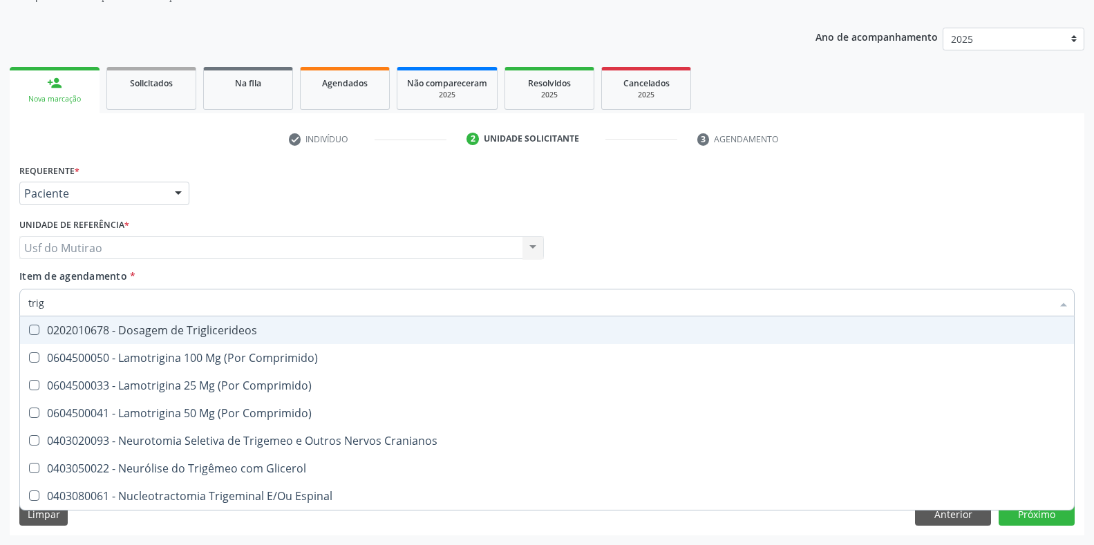
checkbox Triglicerideos "false"
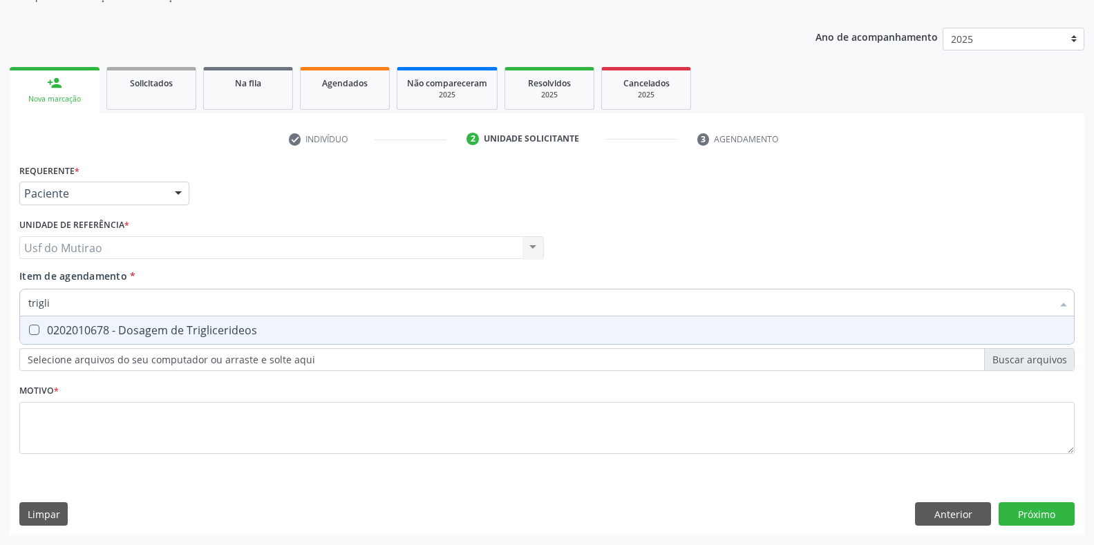
type input "triglic"
click at [50, 326] on div "0202010678 - Dosagem de Triglicerideos" at bounding box center [547, 330] width 1038 height 11
checkbox Triglicerideos "true"
drag, startPoint x: 96, startPoint y: 304, endPoint x: 19, endPoint y: 304, distance: 76.7
click at [19, 304] on div "triglic" at bounding box center [547, 303] width 1056 height 28
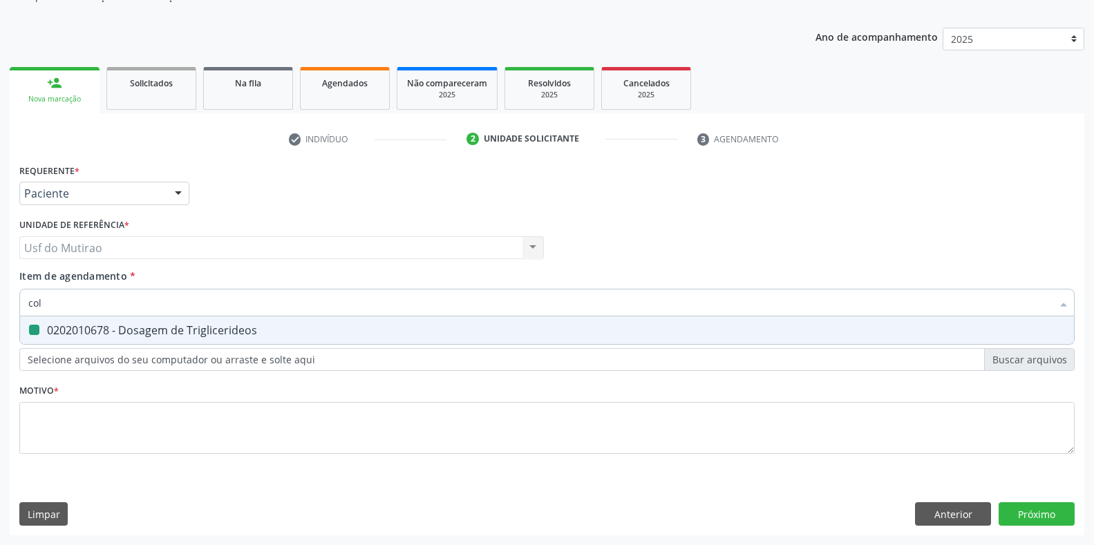
type input "cole"
checkbox Triglicerideos "false"
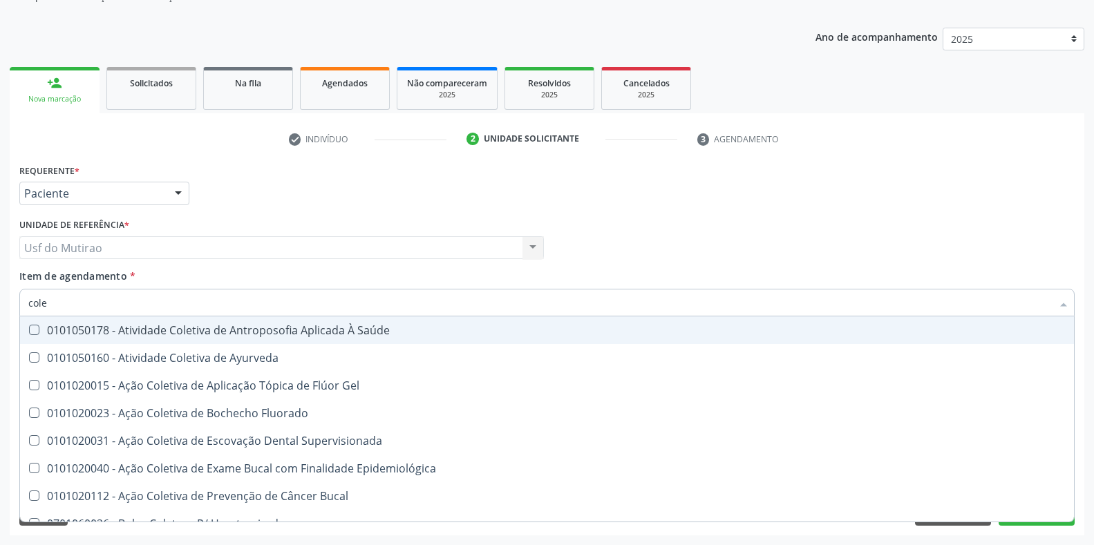
type input "coles"
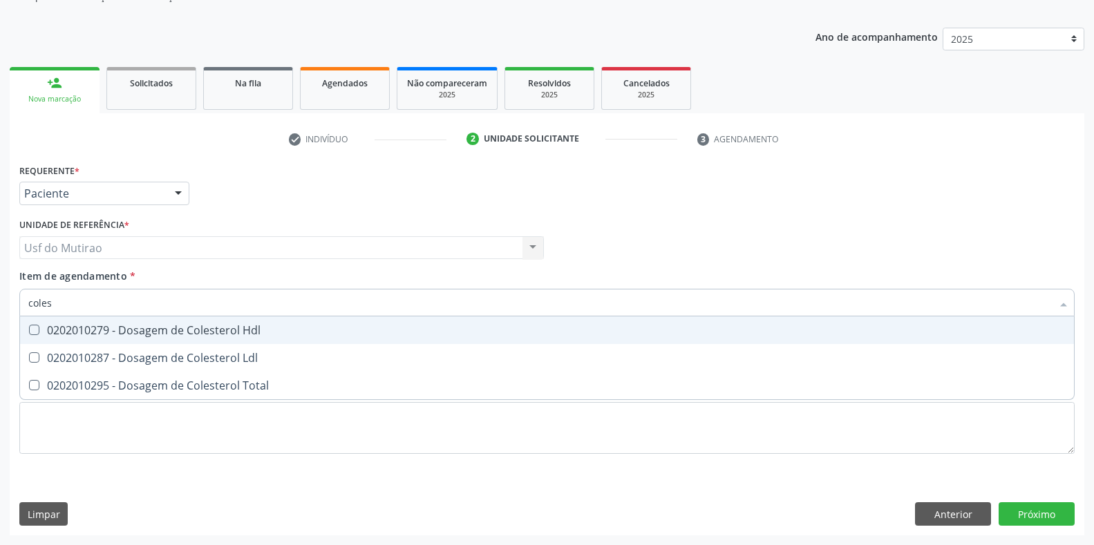
click at [78, 333] on div "0202010279 - Dosagem de Colesterol Hdl" at bounding box center [547, 330] width 1038 height 11
checkbox Hdl "true"
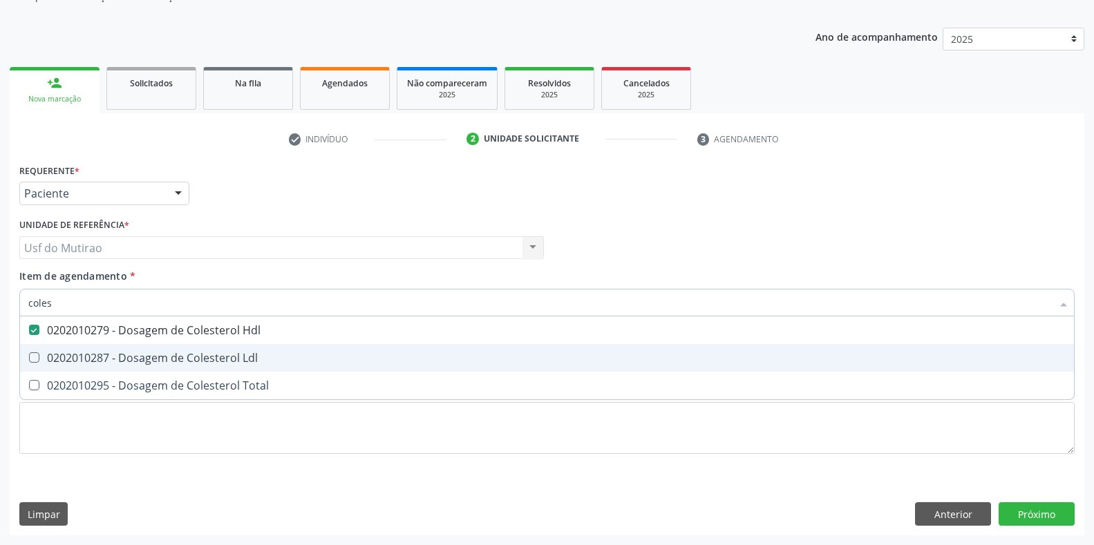
click at [90, 358] on div "0202010287 - Dosagem de Colesterol Ldl" at bounding box center [547, 358] width 1038 height 11
checkbox Ldl "true"
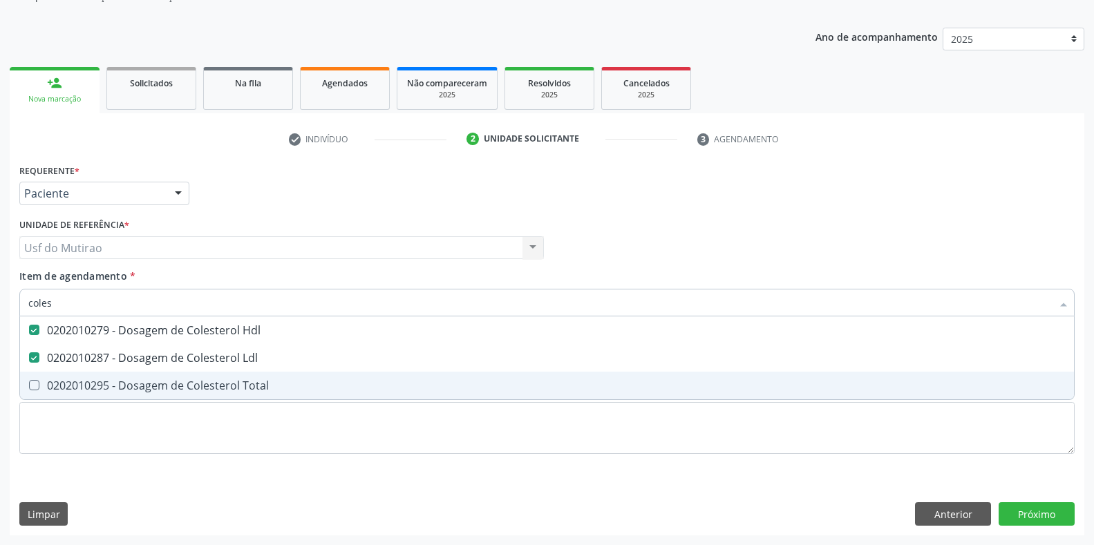
click at [93, 393] on span "0202010295 - Dosagem de Colesterol Total" at bounding box center [547, 386] width 1054 height 28
checkbox Total "true"
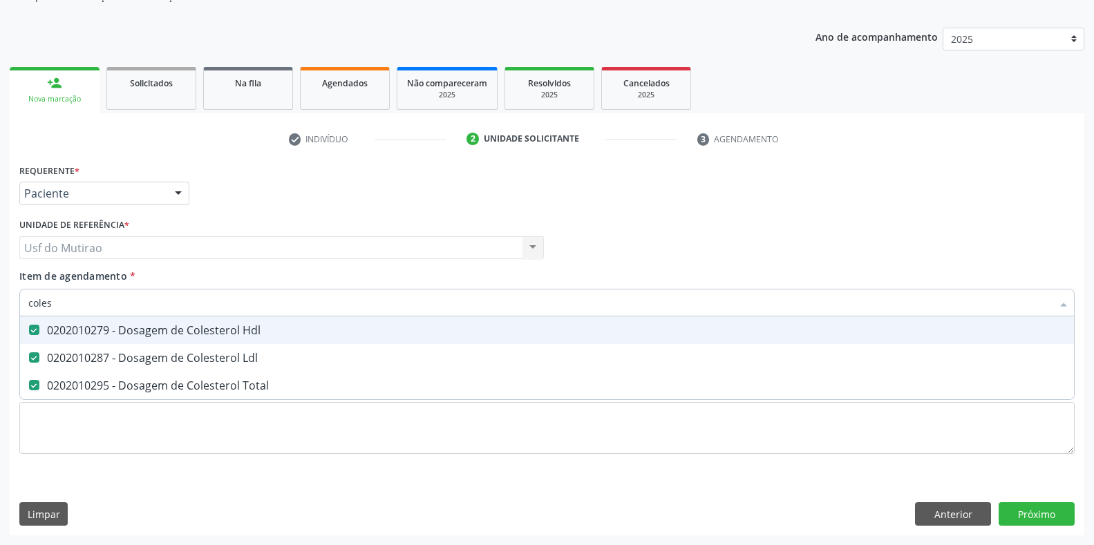
drag, startPoint x: 132, startPoint y: 300, endPoint x: 0, endPoint y: 297, distance: 132.1
click at [0, 297] on div "Acompanhamento Acompanhe a situação das marcações correntes e finalizadas Relat…" at bounding box center [547, 240] width 1094 height 609
type input "tgo"
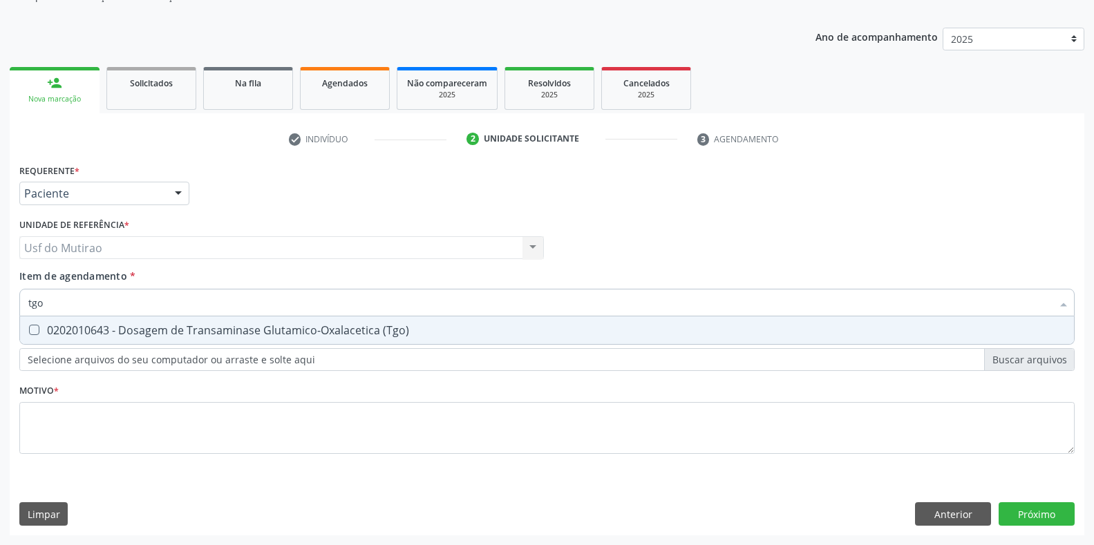
click at [88, 333] on div "0202010643 - Dosagem de Transaminase Glutamico-Oxalacetica (Tgo)" at bounding box center [547, 330] width 1038 height 11
checkbox \(Tgo\) "true"
drag, startPoint x: 89, startPoint y: 310, endPoint x: 0, endPoint y: 300, distance: 89.8
click at [0, 300] on div "Acompanhamento Acompanhe a situação das marcações correntes e finalizadas Relat…" at bounding box center [547, 240] width 1094 height 609
type input "tgp"
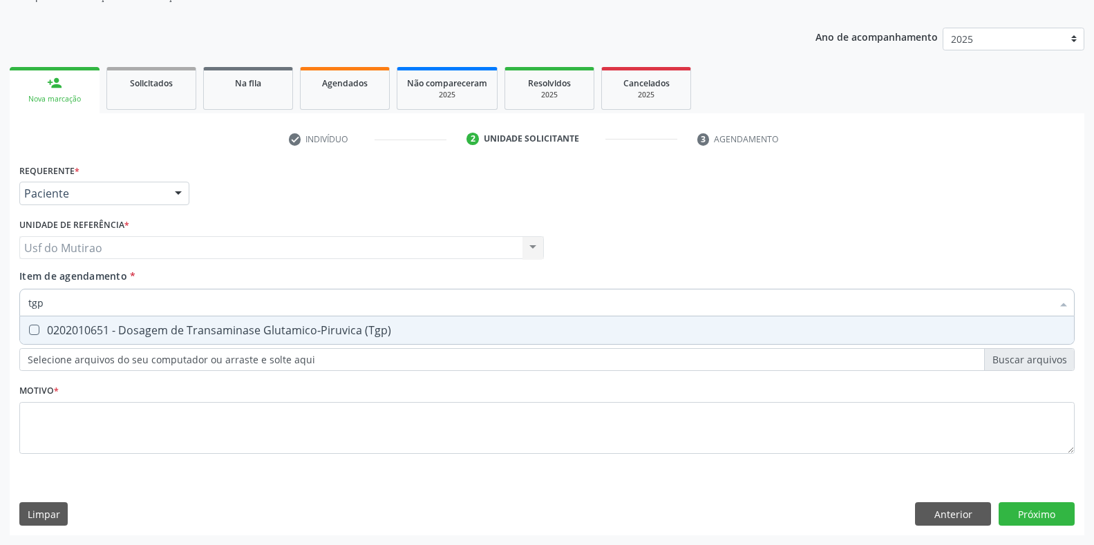
click at [95, 330] on div "0202010651 - Dosagem de Transaminase Glutamico-Piruvica (Tgp)" at bounding box center [547, 330] width 1038 height 11
checkbox \(Tgp\) "true"
drag, startPoint x: 102, startPoint y: 303, endPoint x: 0, endPoint y: 303, distance: 102.3
click at [0, 303] on div "Acompanhamento Acompanhe a situação das marcações correntes e finalizadas Relat…" at bounding box center [547, 240] width 1094 height 609
type input "ureia"
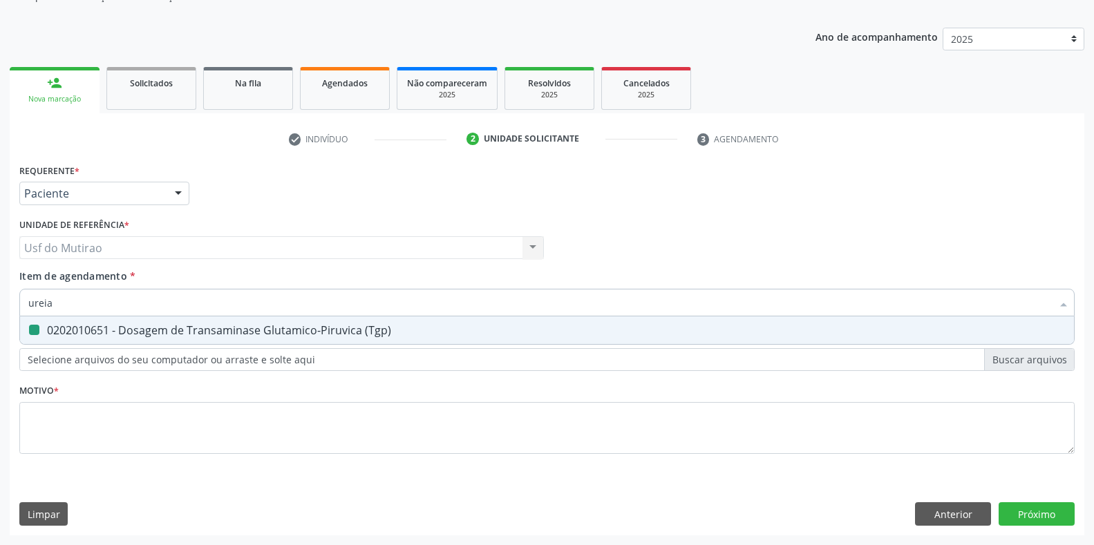
checkbox \(Tgp\) "false"
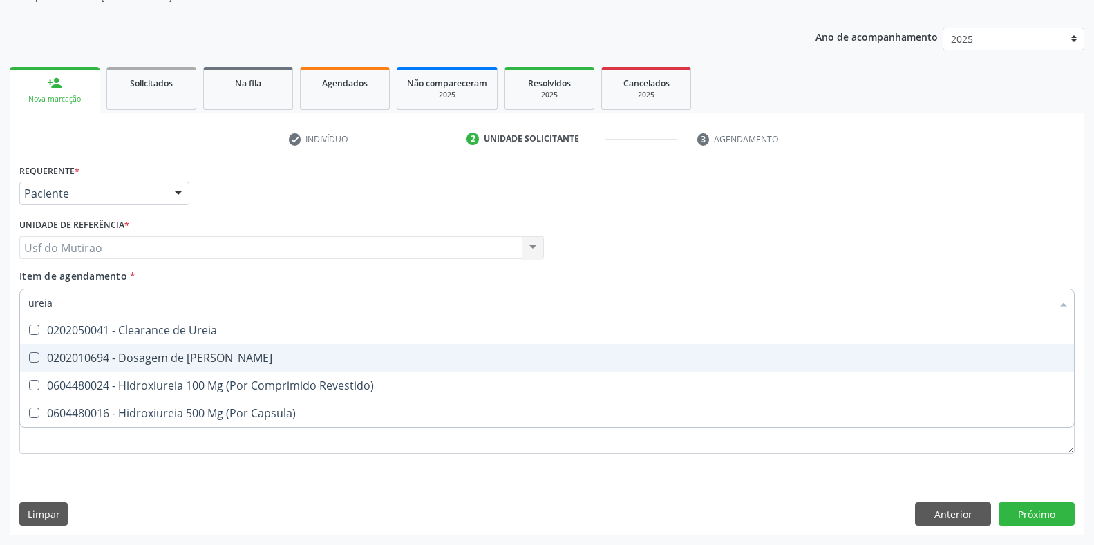
click at [149, 353] on div "0202010694 - Dosagem de [PERSON_NAME]" at bounding box center [547, 358] width 1038 height 11
checkbox Ureia "true"
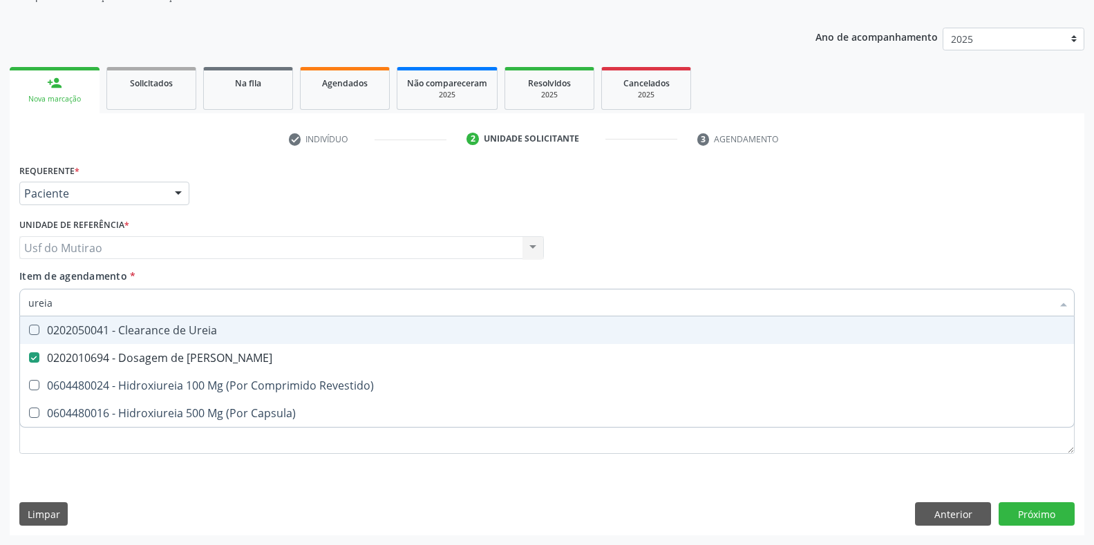
drag, startPoint x: 149, startPoint y: 306, endPoint x: 0, endPoint y: 303, distance: 148.7
click at [0, 303] on div "Acompanhamento Acompanhe a situação das marcações correntes e finalizadas Relat…" at bounding box center [547, 240] width 1094 height 609
type input "crea"
checkbox Ureia "false"
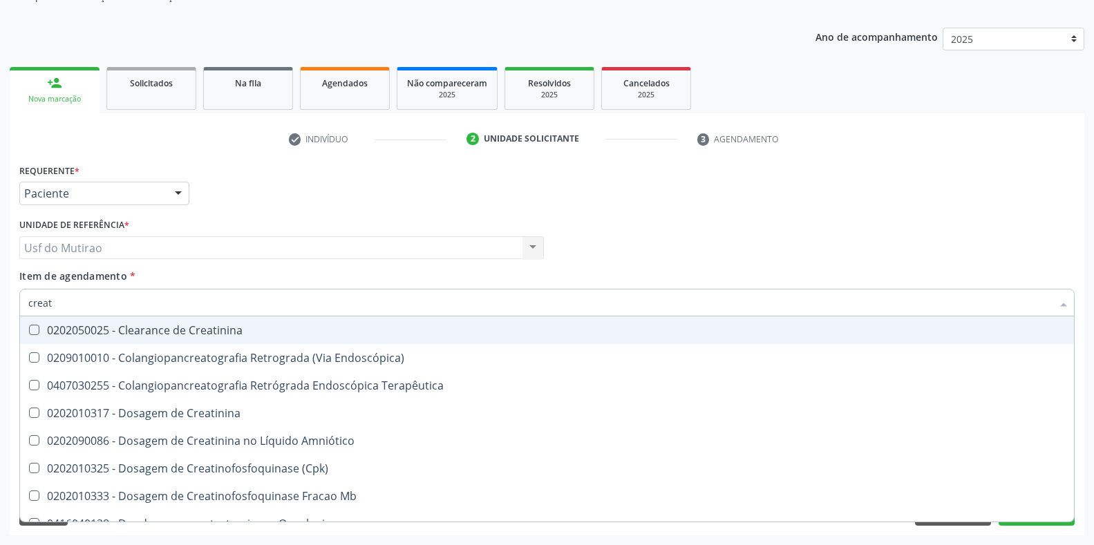
type input "creati"
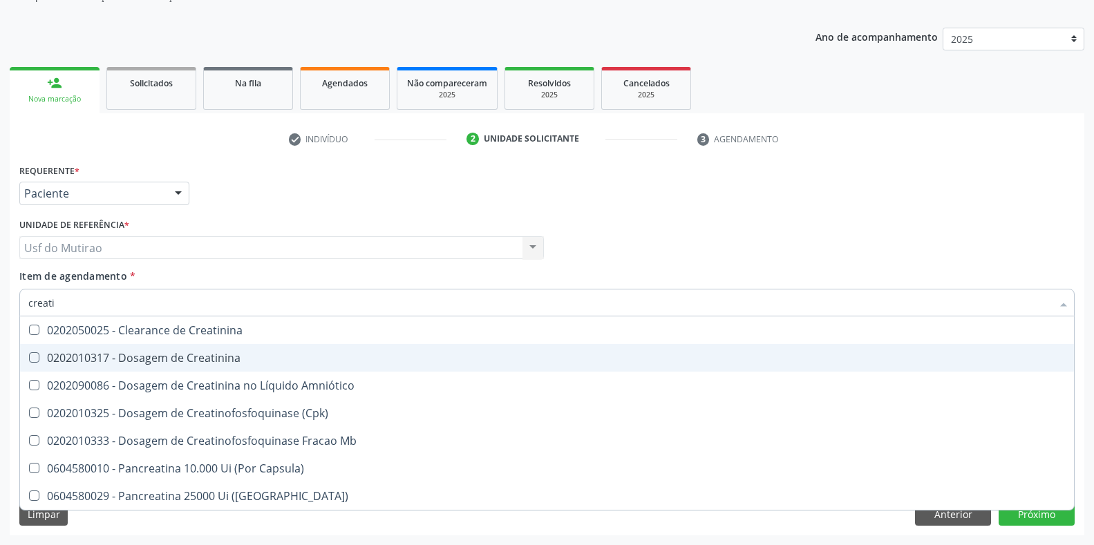
click at [183, 362] on div "0202010317 - Dosagem de Creatinina" at bounding box center [547, 358] width 1038 height 11
checkbox Creatinina "true"
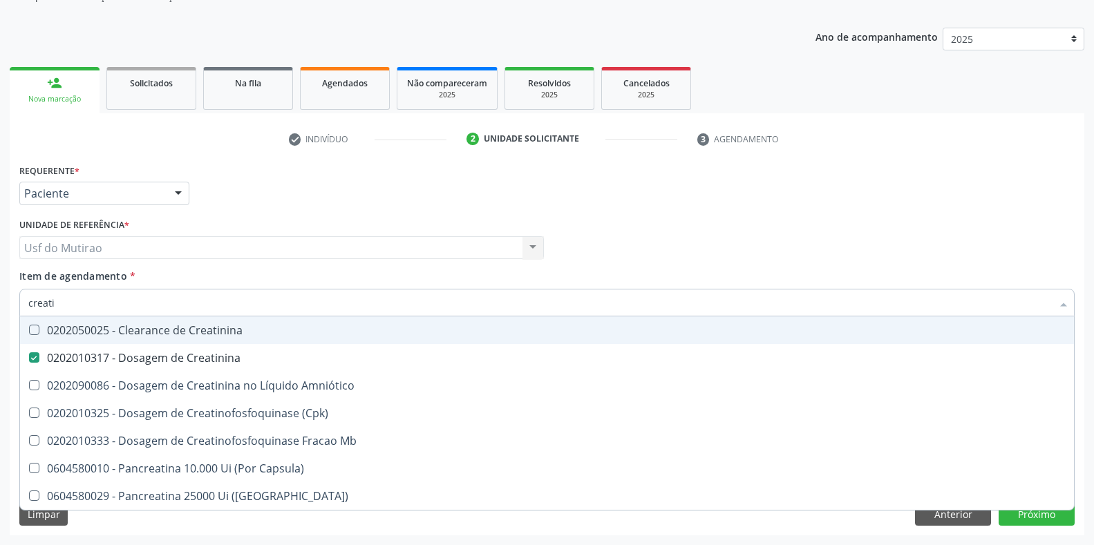
drag, startPoint x: 174, startPoint y: 308, endPoint x: 0, endPoint y: 308, distance: 173.5
click at [0, 308] on div "Acompanhamento Acompanhe a situação das marcações correntes e finalizadas Relat…" at bounding box center [547, 240] width 1094 height 609
type input "analis"
checkbox Creatinina "false"
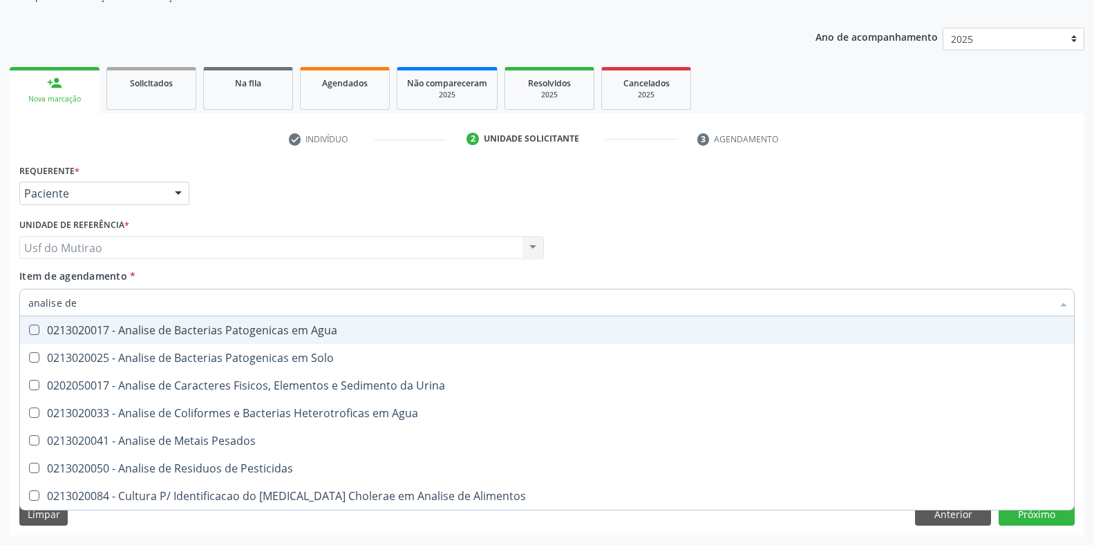
type input "analise de c"
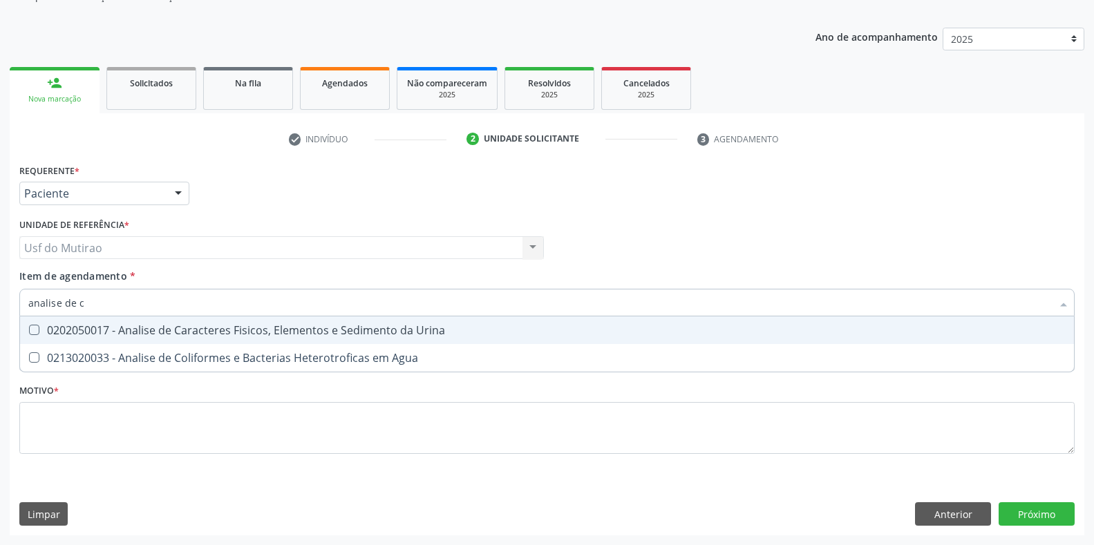
click at [234, 328] on div "0202050017 - Analise de Caracteres Fisicos, Elementos e Sedimento da Urina" at bounding box center [547, 330] width 1038 height 11
checkbox Urina "true"
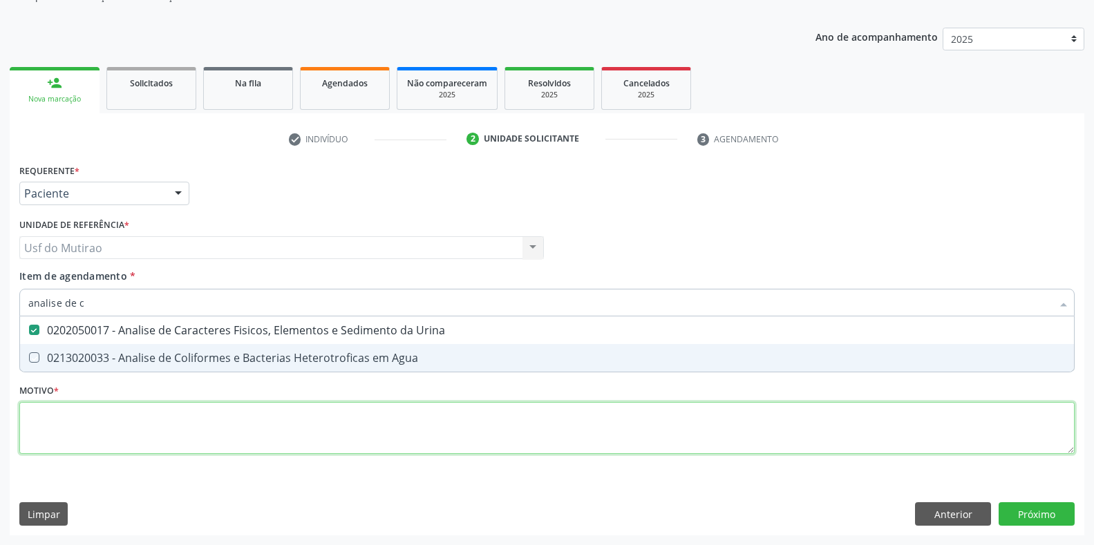
click at [180, 436] on div "Requerente * Paciente Profissional de Saúde Paciente Nenhum resultado encontrad…" at bounding box center [547, 316] width 1056 height 313
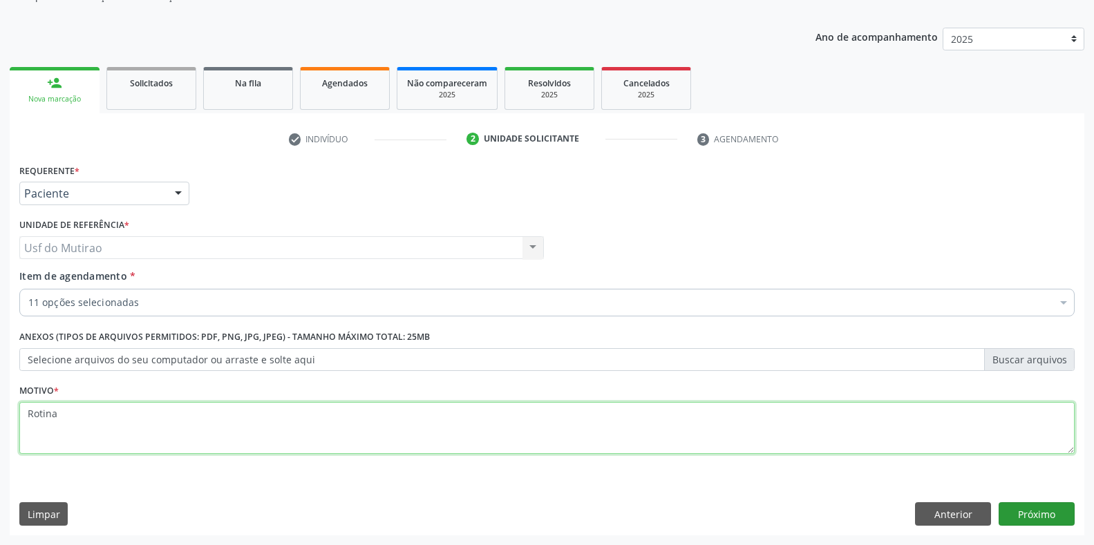
type textarea "Rotina"
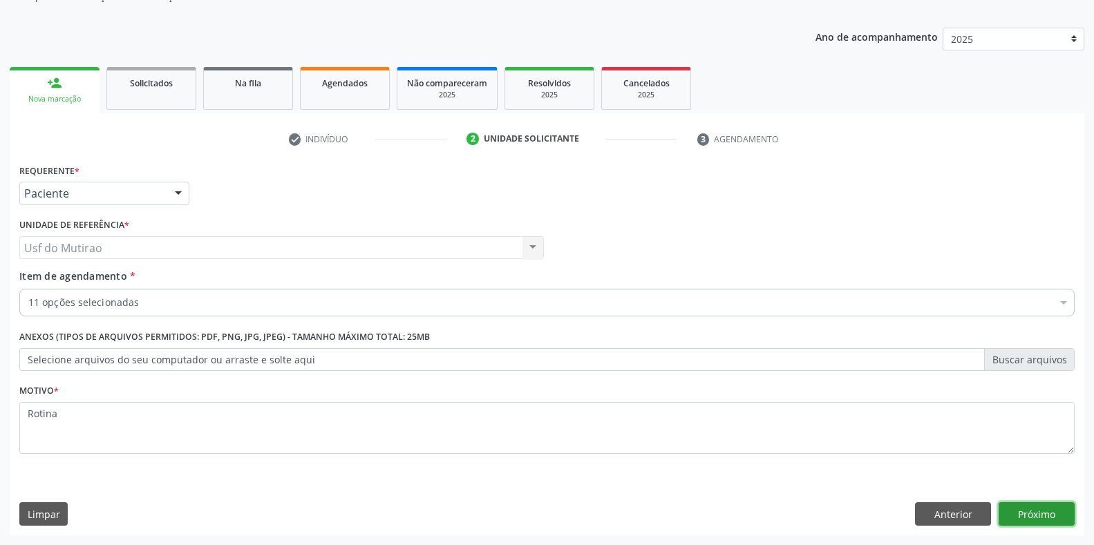
click at [1021, 503] on button "Próximo" at bounding box center [1037, 515] width 76 height 24
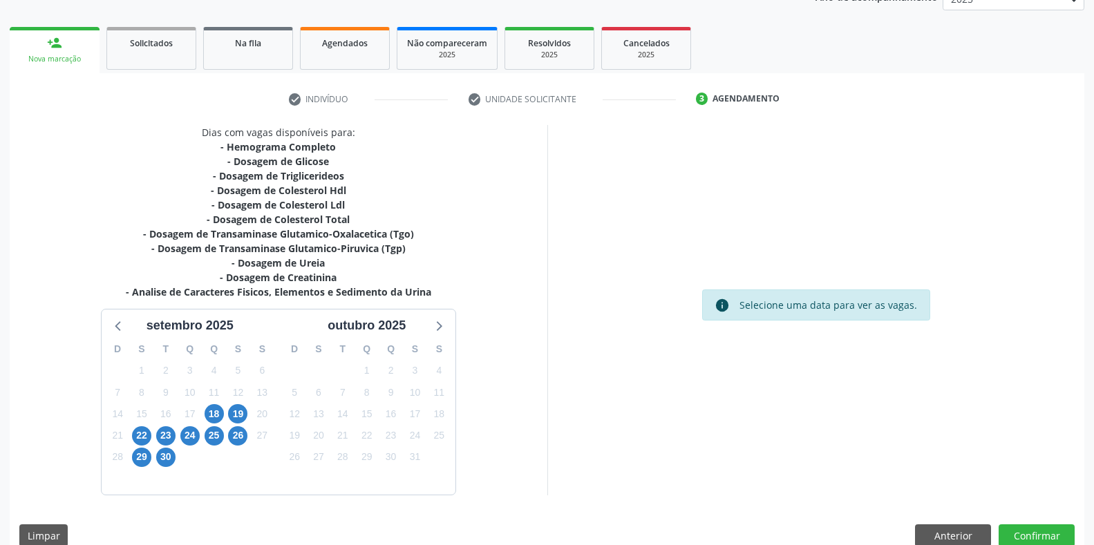
scroll to position [201, 0]
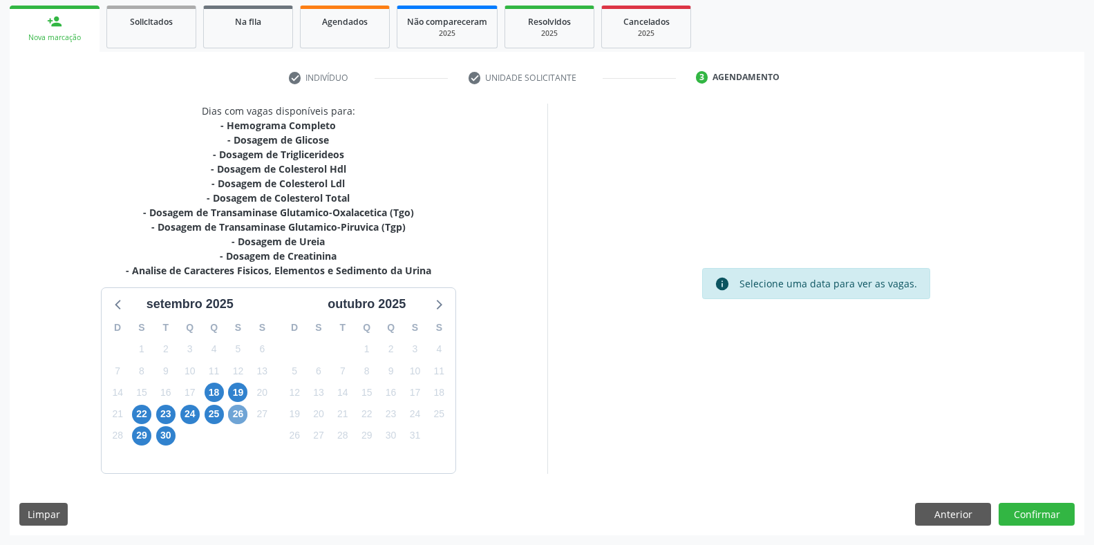
click at [236, 411] on span "26" at bounding box center [237, 414] width 19 height 19
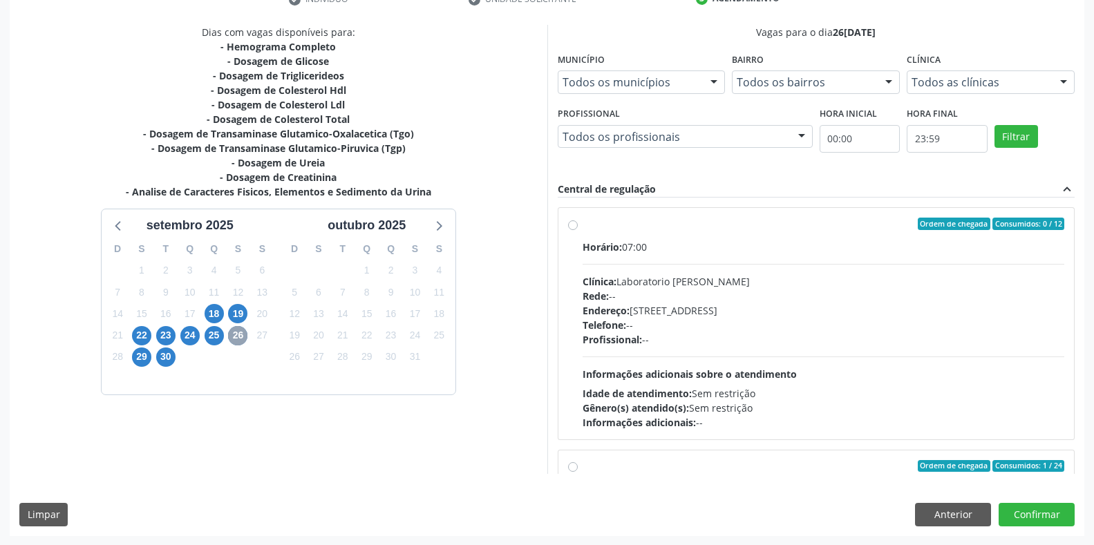
scroll to position [281, 0]
click at [608, 243] on span "Horário:" at bounding box center [602, 246] width 39 height 13
click at [578, 230] on input "Ordem de chegada Consumidos: 0 / 12 Horário: 07:00 Clínica: Laboratorio [PERSON…" at bounding box center [573, 223] width 10 height 12
radio input "true"
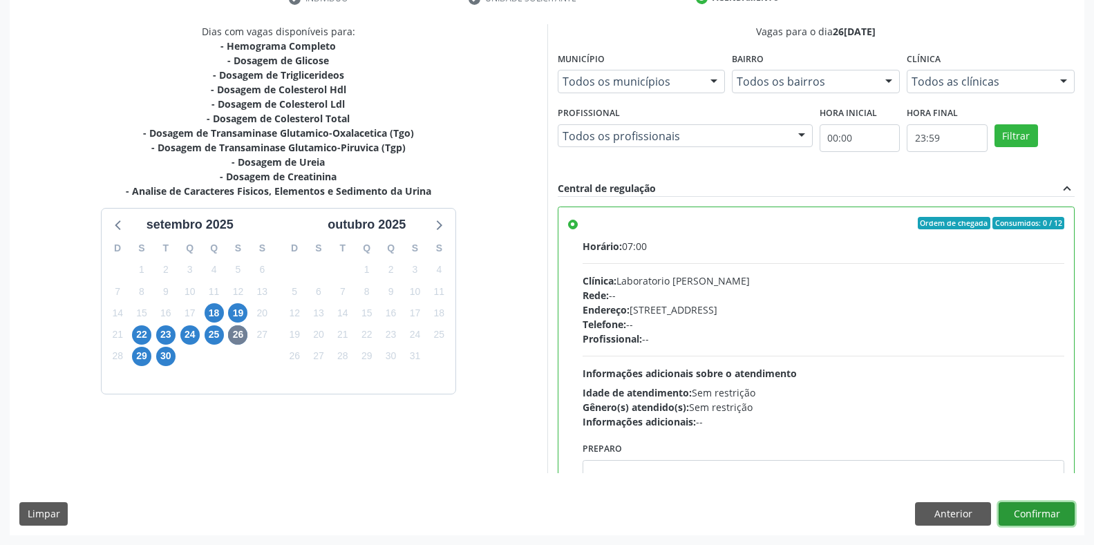
click at [1025, 507] on button "Confirmar" at bounding box center [1037, 515] width 76 height 24
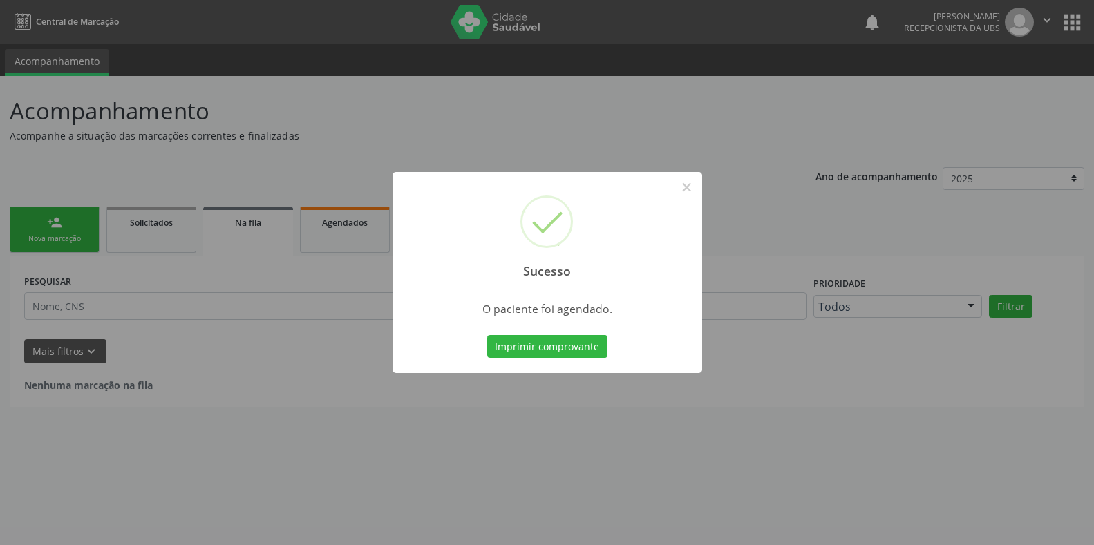
scroll to position [0, 0]
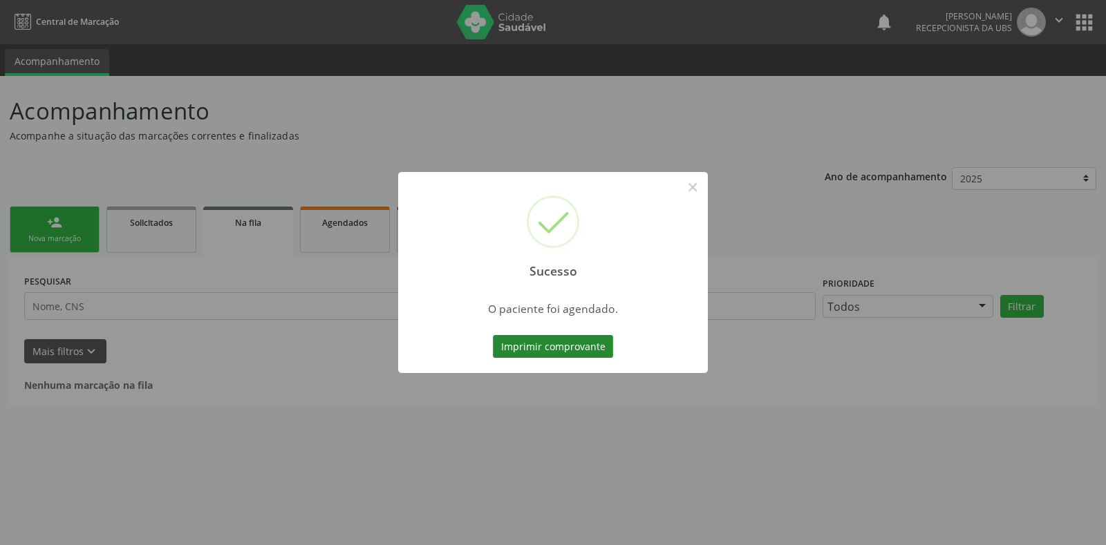
click at [554, 349] on button "Imprimir comprovante" at bounding box center [553, 347] width 120 height 24
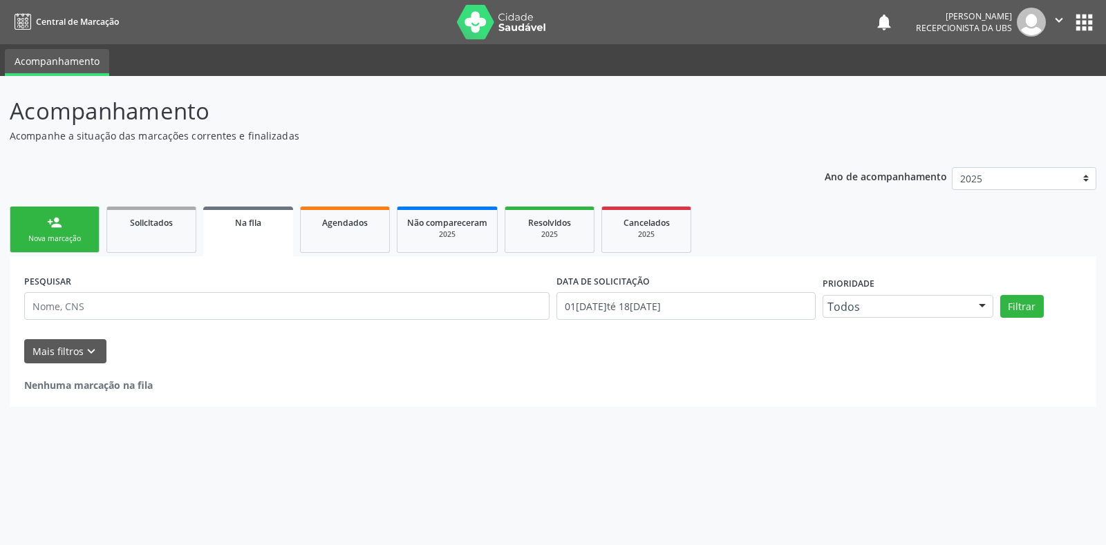
click at [65, 226] on link "person_add Nova marcação" at bounding box center [55, 230] width 90 height 46
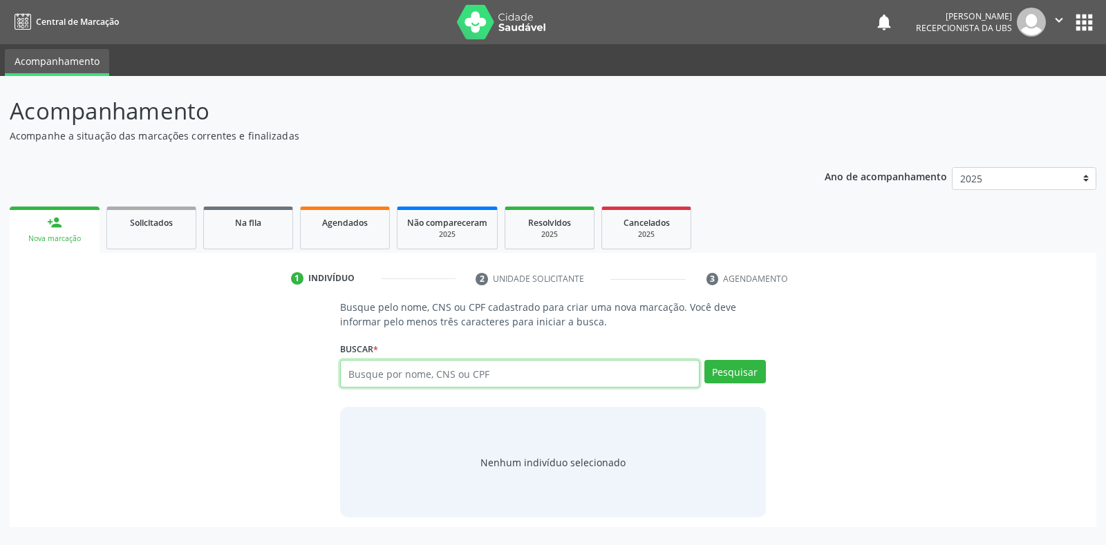
click at [434, 373] on input "text" at bounding box center [519, 374] width 359 height 28
type input "12536018440"
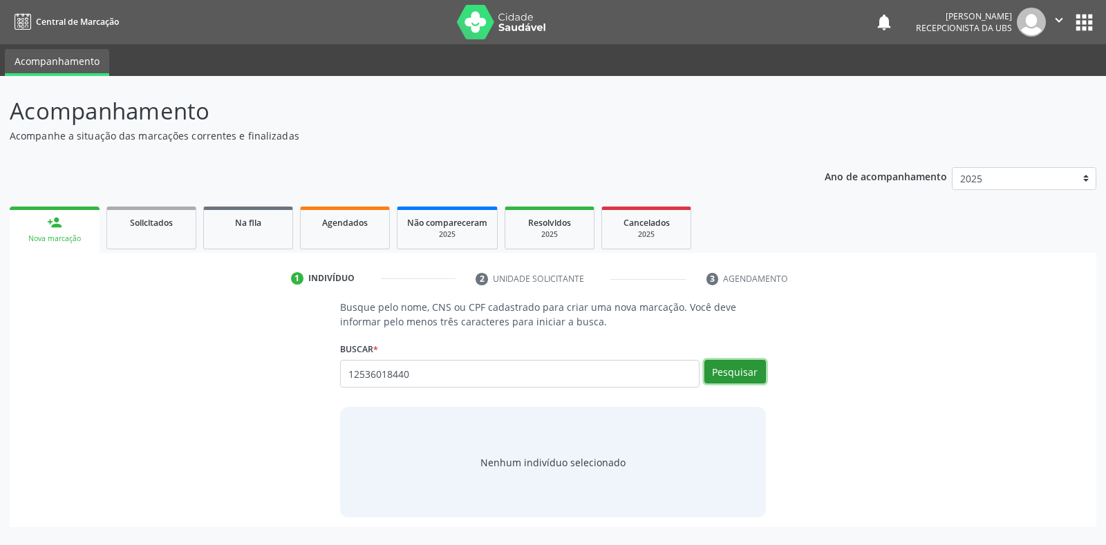
click at [748, 377] on button "Pesquisar" at bounding box center [735, 372] width 62 height 24
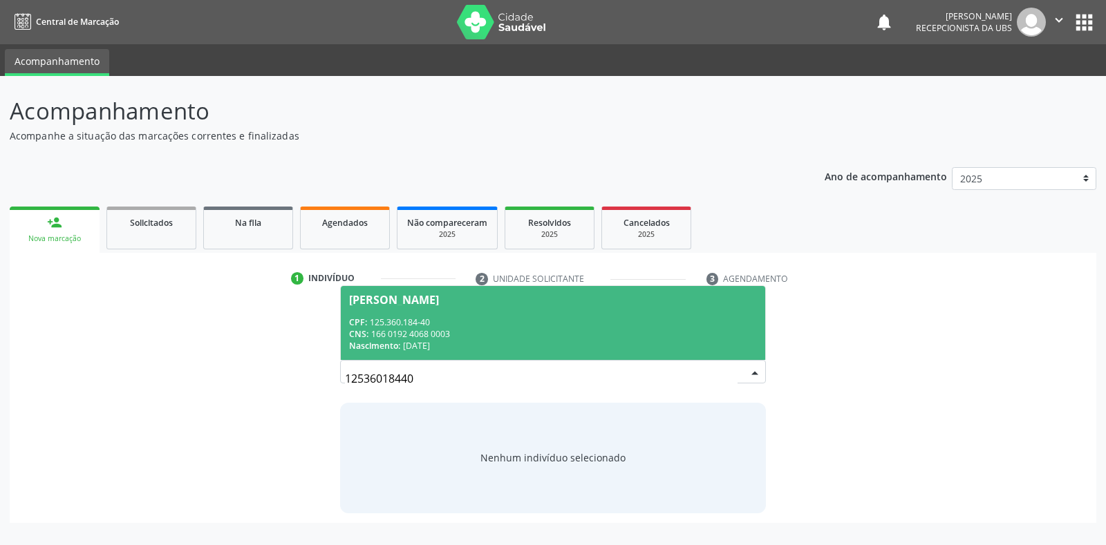
click at [439, 299] on div "[PERSON_NAME]" at bounding box center [394, 299] width 90 height 11
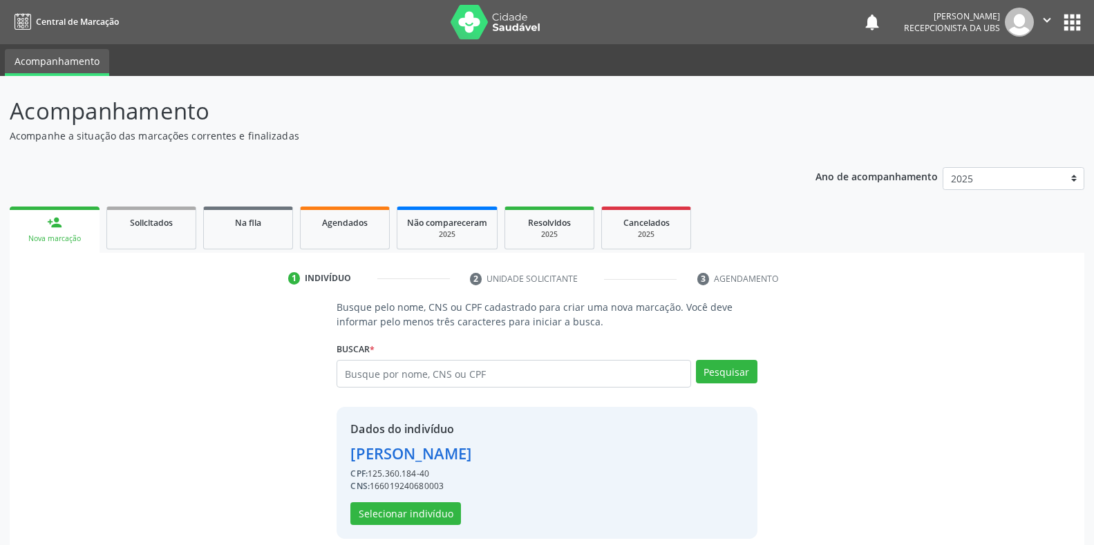
scroll to position [13, 0]
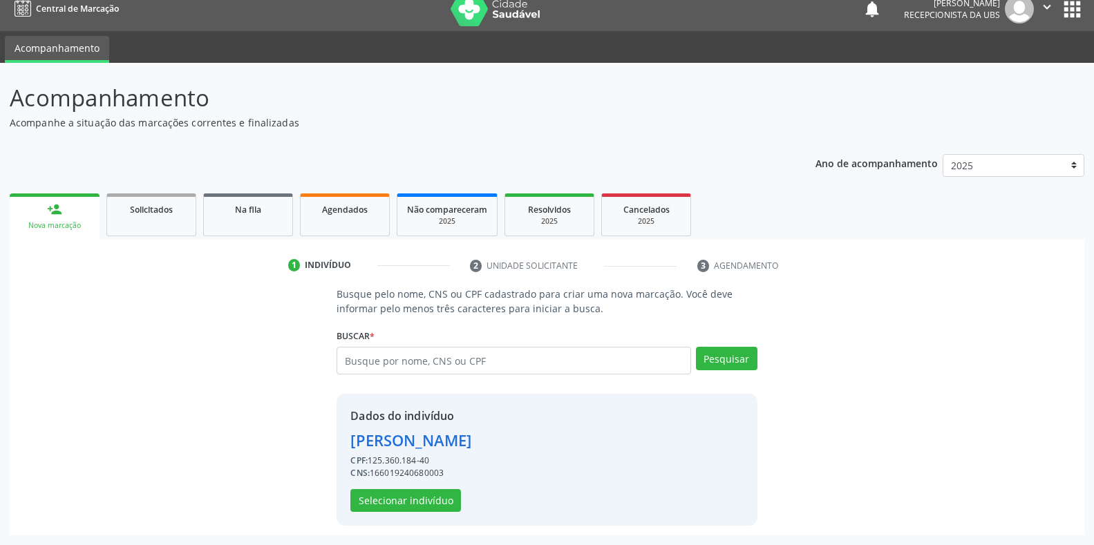
click at [471, 440] on div "[PERSON_NAME]" at bounding box center [410, 440] width 121 height 23
click at [434, 494] on button "Selecionar indivíduo" at bounding box center [405, 501] width 111 height 24
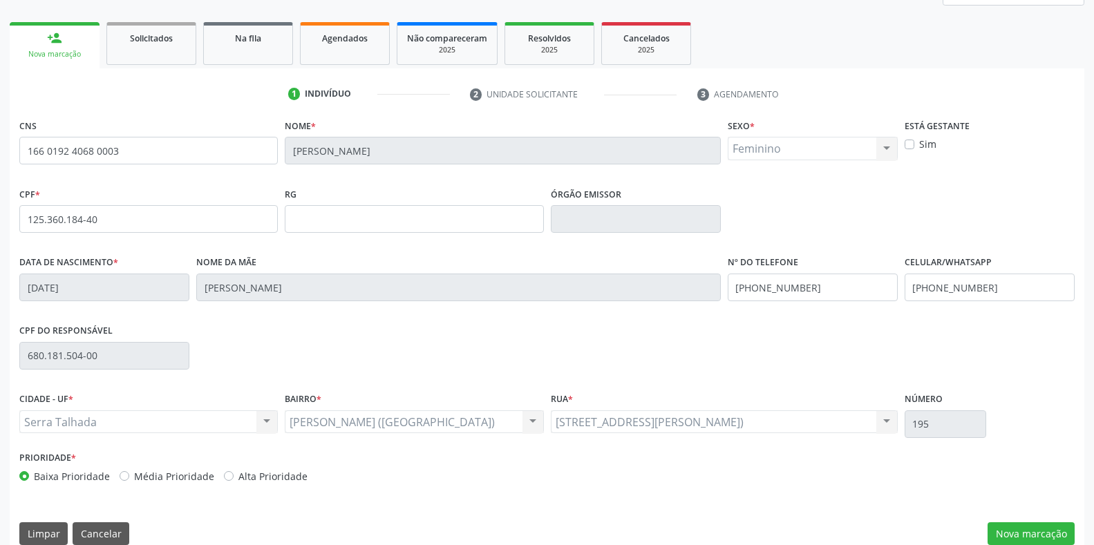
scroll to position [204, 0]
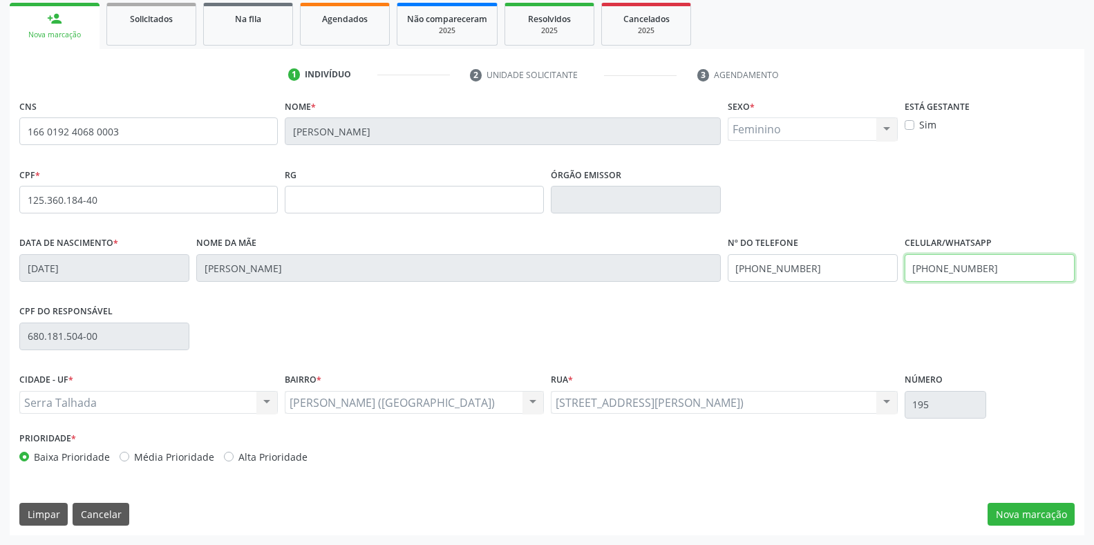
drag, startPoint x: 995, startPoint y: 268, endPoint x: 906, endPoint y: 272, distance: 88.6
click at [906, 272] on input "[PHONE_NUMBER]" at bounding box center [990, 268] width 170 height 28
type input "[PHONE_NUMBER]"
click at [1047, 521] on button "Nova marcação" at bounding box center [1031, 515] width 87 height 24
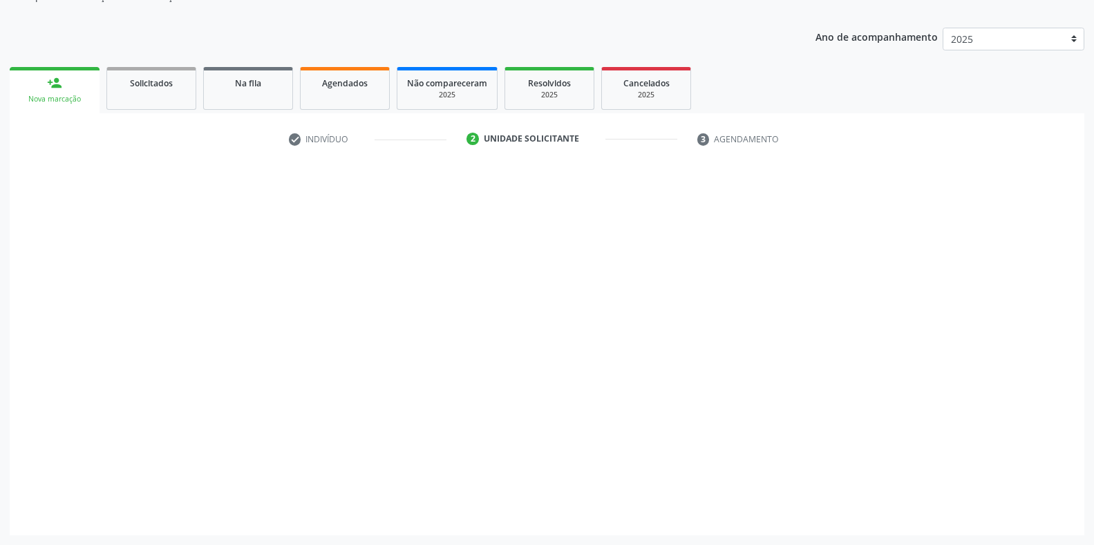
scroll to position [140, 0]
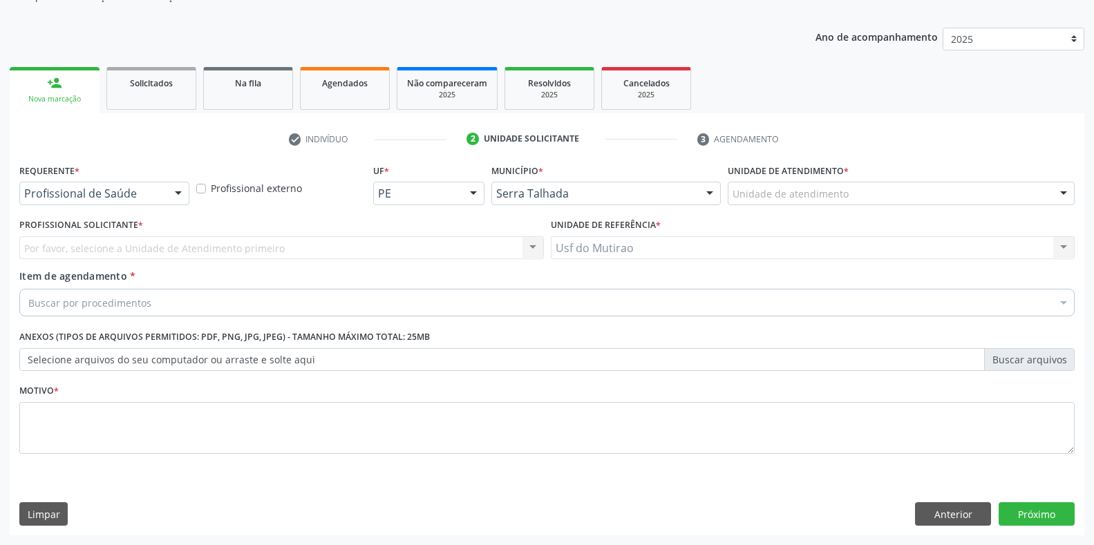
click at [147, 203] on div "Profissional de Saúde" at bounding box center [104, 194] width 170 height 24
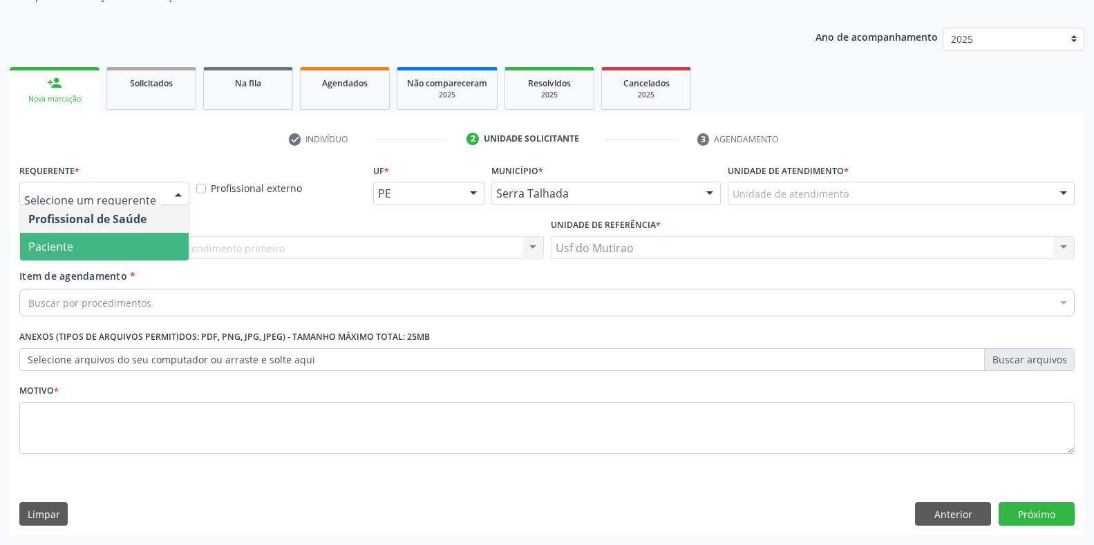
click at [89, 248] on span "Paciente" at bounding box center [104, 247] width 169 height 28
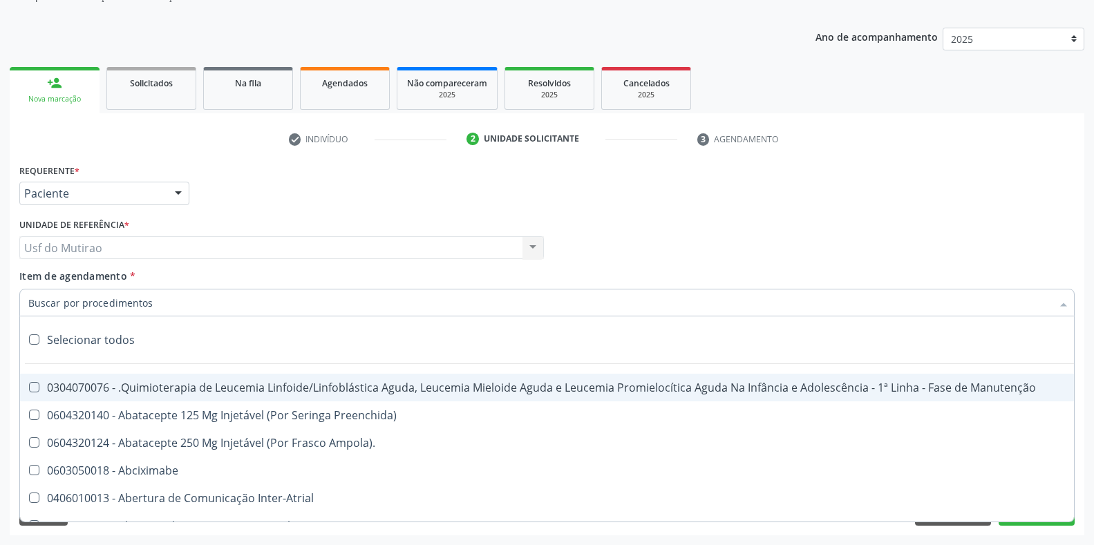
click at [953, 203] on div "Requerente * Paciente Profissional de Saúde Paciente Nenhum resultado encontrad…" at bounding box center [547, 187] width 1063 height 54
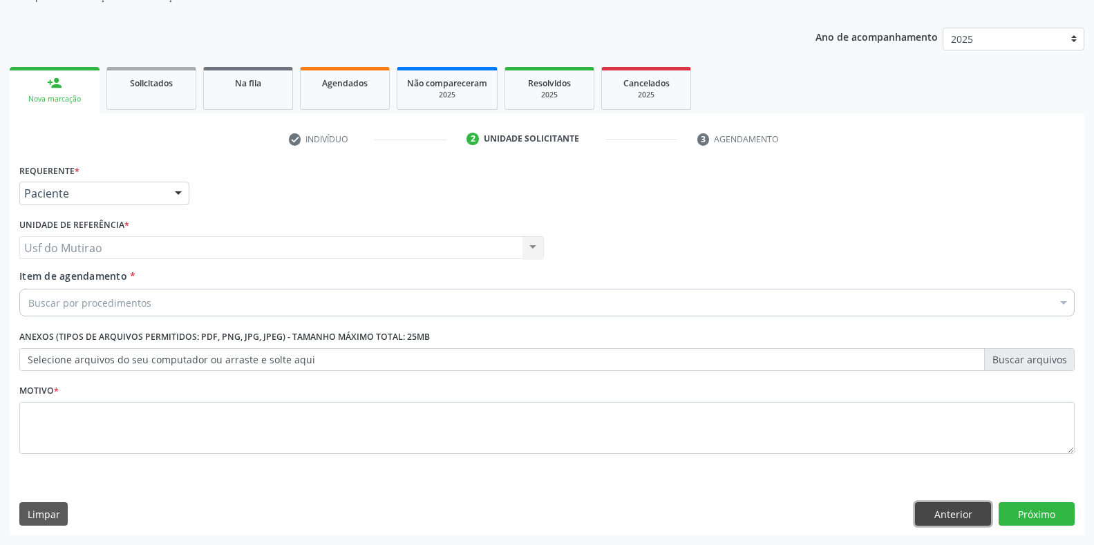
click at [954, 509] on button "Anterior" at bounding box center [953, 515] width 76 height 24
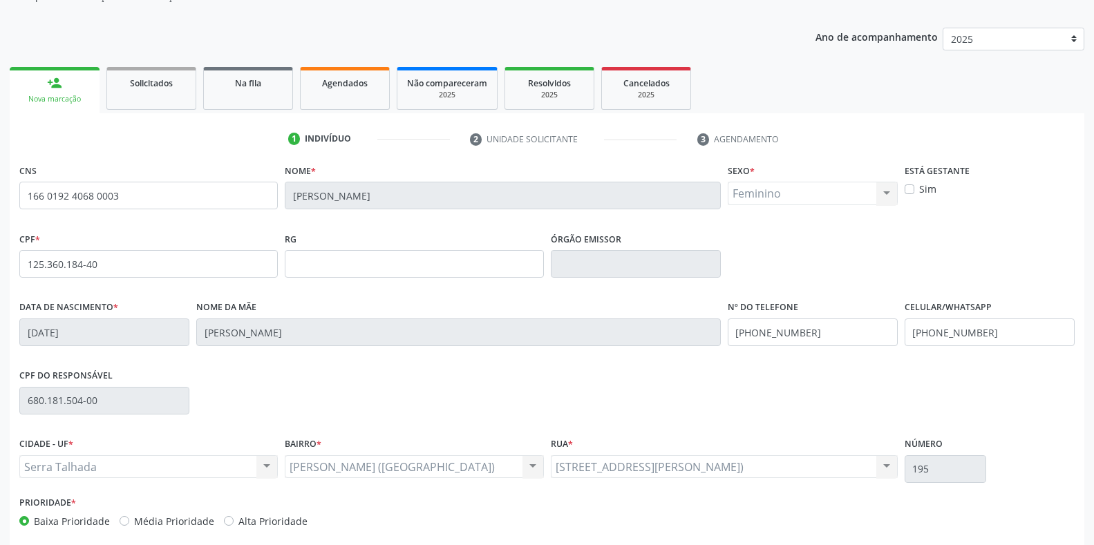
click at [928, 189] on label "Sim" at bounding box center [927, 189] width 17 height 15
click at [915, 189] on input "Sim" at bounding box center [910, 188] width 10 height 12
checkbox input "true"
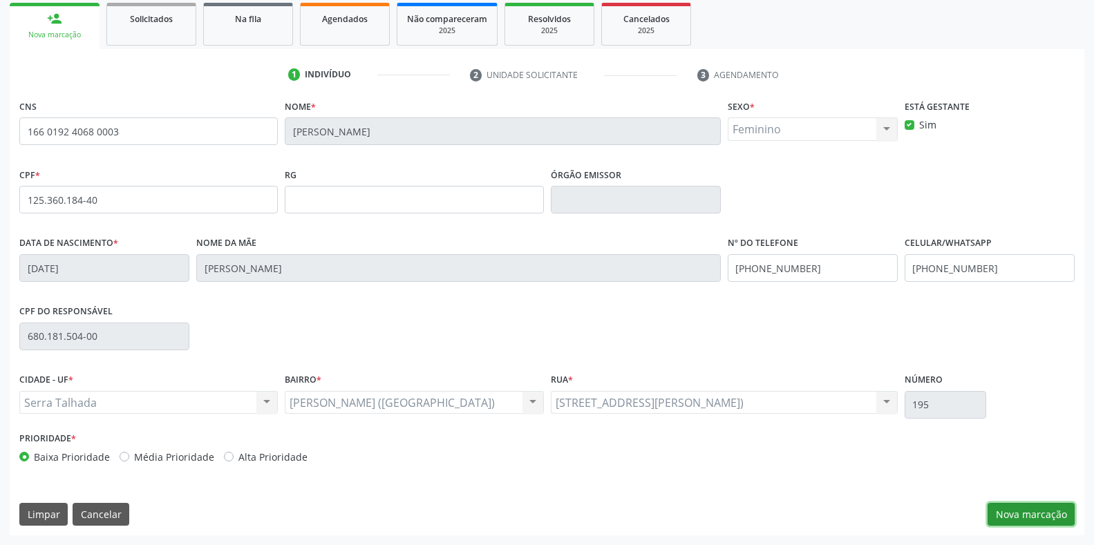
click at [1047, 512] on button "Nova marcação" at bounding box center [1031, 515] width 87 height 24
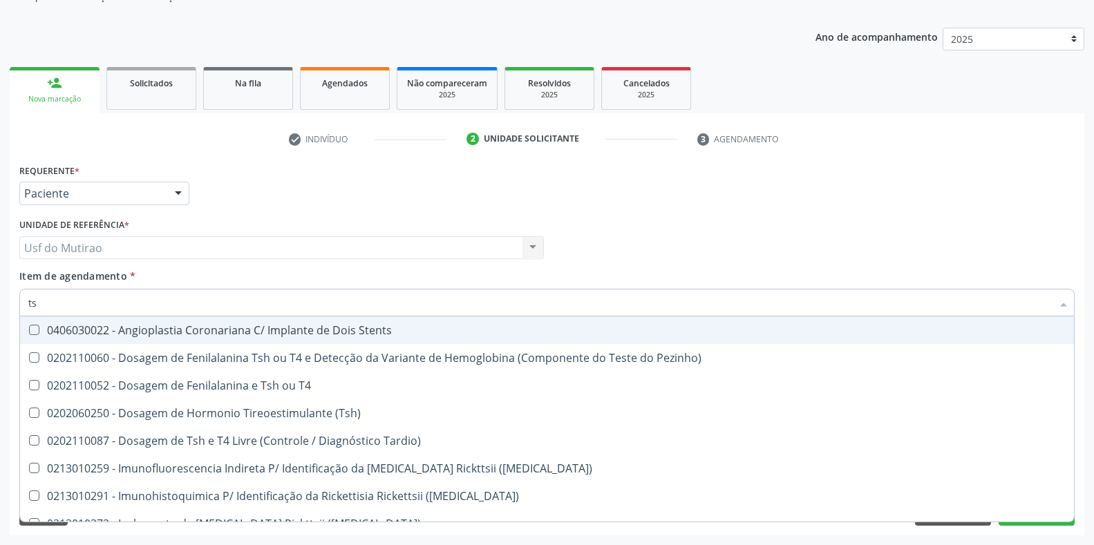
type input "tsh"
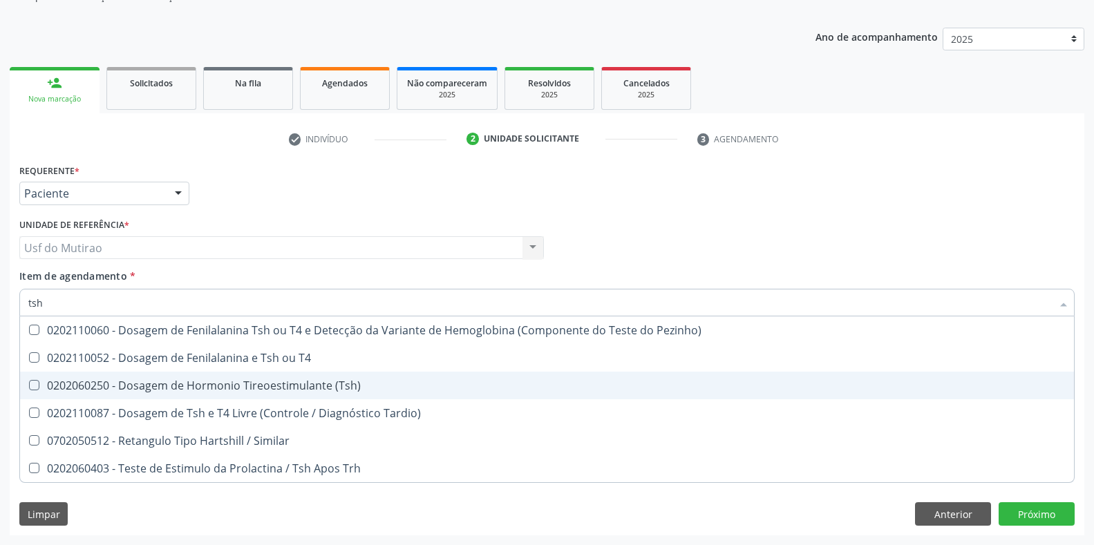
click at [207, 387] on div "0202060250 - Dosagem de Hormonio Tireoestimulante (Tsh)" at bounding box center [547, 385] width 1038 height 11
checkbox \(Tsh\) "true"
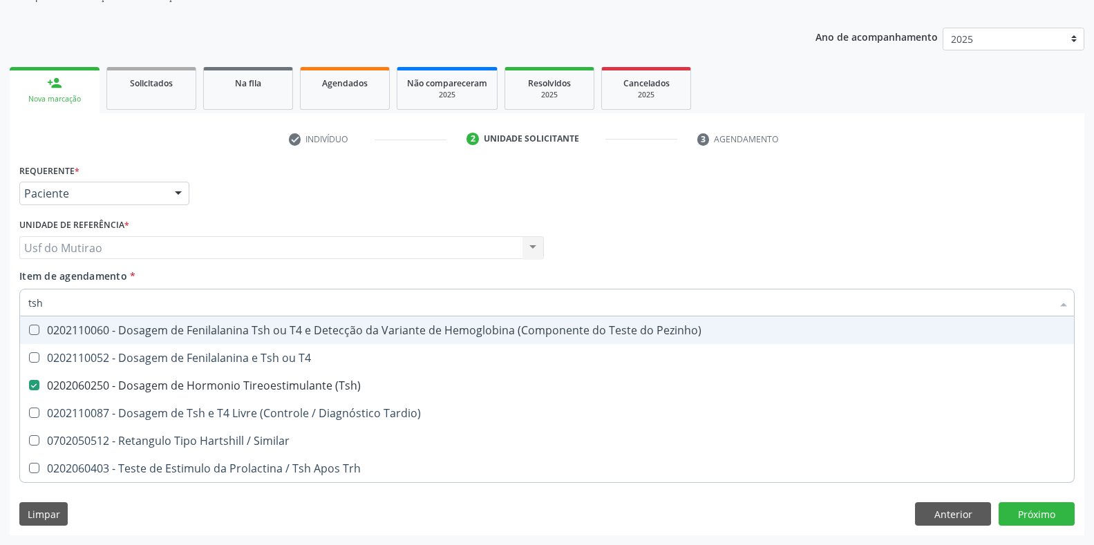
drag, startPoint x: 214, startPoint y: 300, endPoint x: 21, endPoint y: 309, distance: 193.1
click at [21, 309] on div "tsh" at bounding box center [547, 303] width 1056 height 28
type input "t4"
checkbox \(Tsh\) "false"
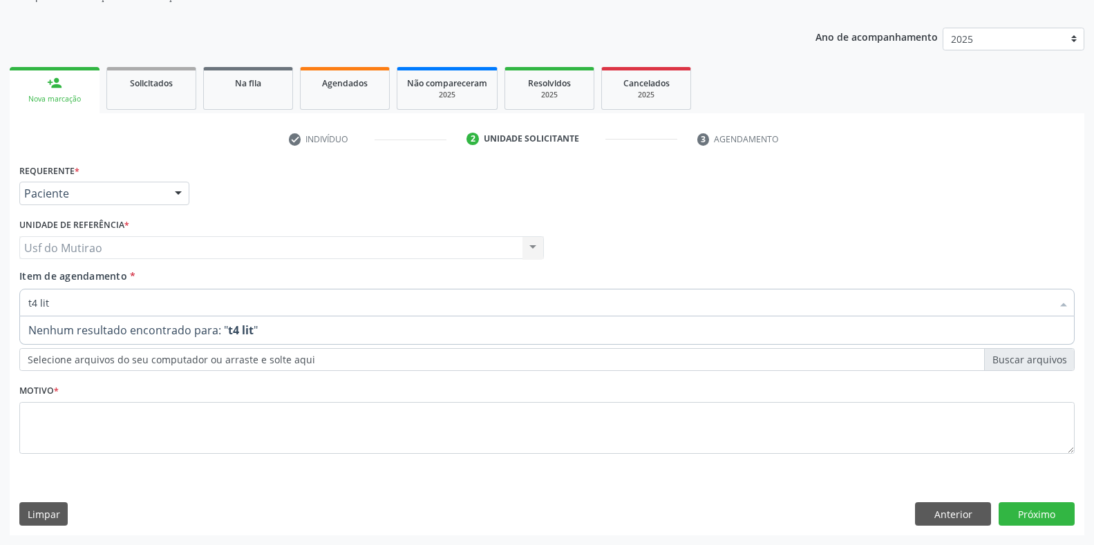
type input "t4 li"
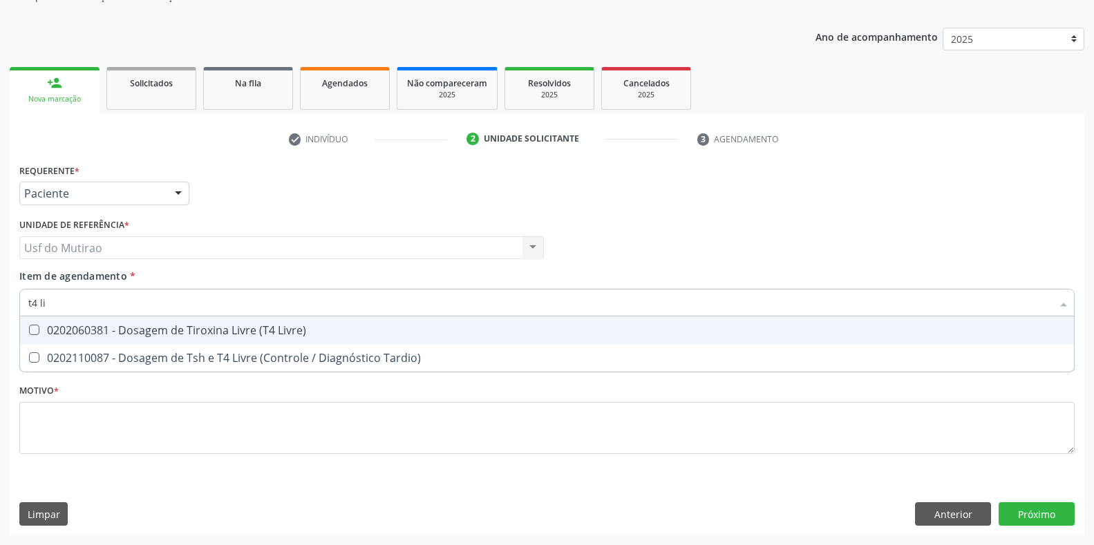
click at [102, 325] on div "0202060381 - Dosagem de Tiroxina Livre (T4 Livre)" at bounding box center [547, 330] width 1038 height 11
checkbox Livre\) "true"
drag, startPoint x: 104, startPoint y: 305, endPoint x: 0, endPoint y: 315, distance: 104.9
click at [0, 315] on div "Acompanhamento Acompanhe a situação das marcações correntes e finalizadas Relat…" at bounding box center [547, 240] width 1094 height 609
type input "toxo"
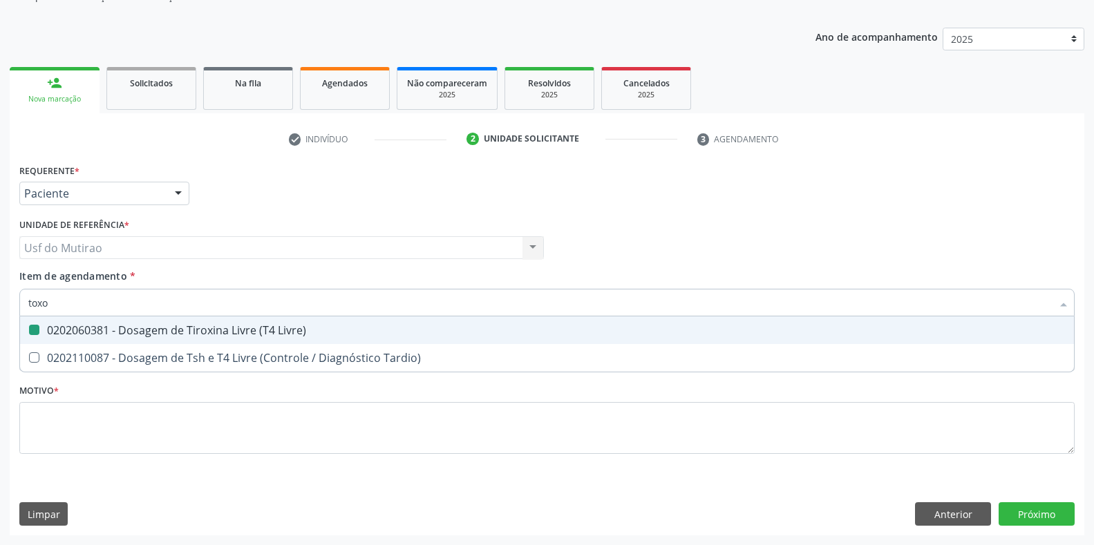
checkbox Livre\) "false"
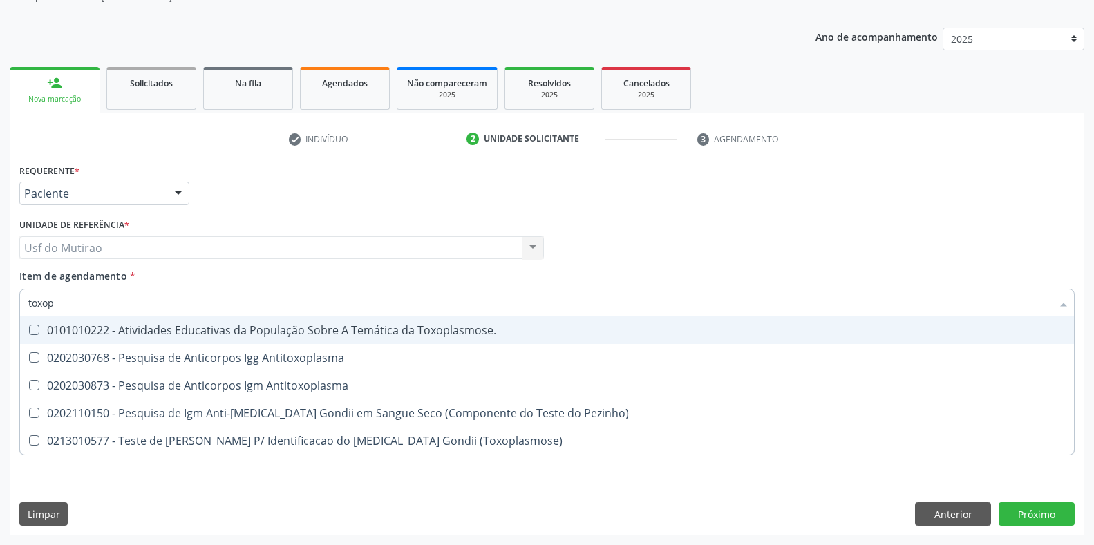
type input "toxopl"
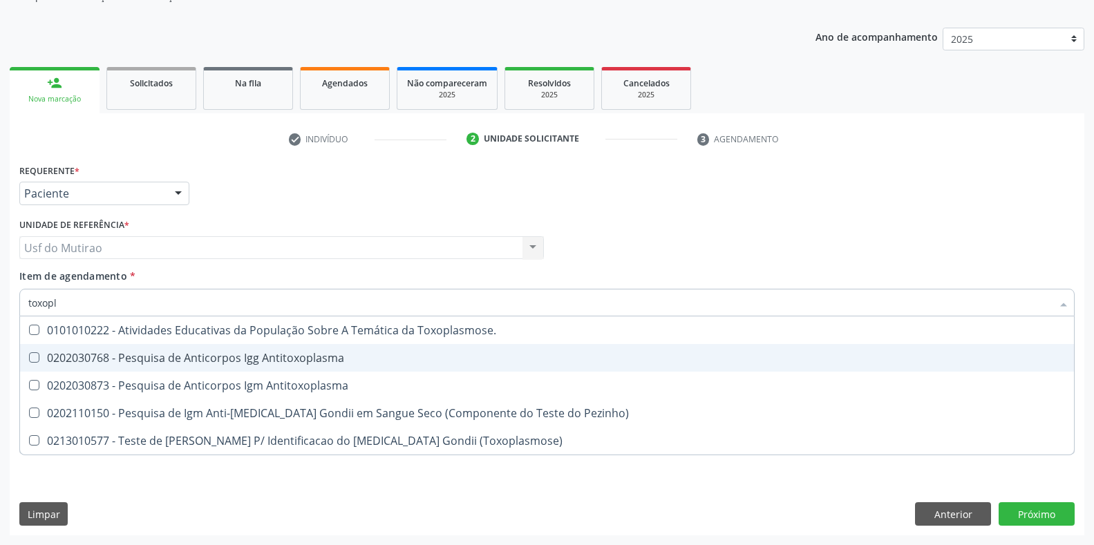
click at [104, 355] on div "0202030768 - Pesquisa de Anticorpos Igg Antitoxoplasma" at bounding box center [547, 358] width 1038 height 11
checkbox Antitoxoplasma "true"
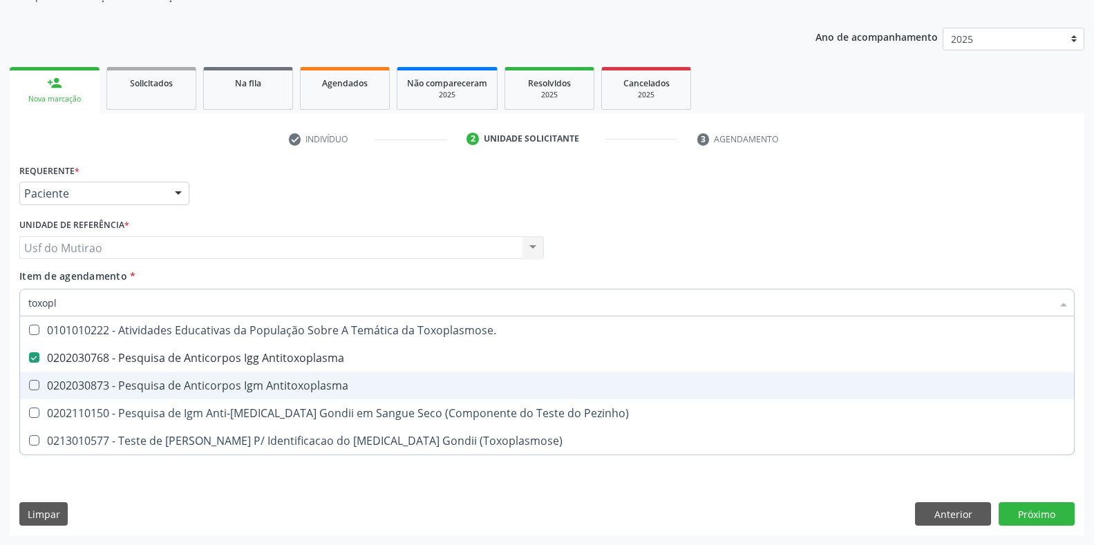
click at [109, 382] on div "0202030873 - Pesquisa de Anticorpos Igm Antitoxoplasma" at bounding box center [547, 385] width 1038 height 11
checkbox Antitoxoplasma "true"
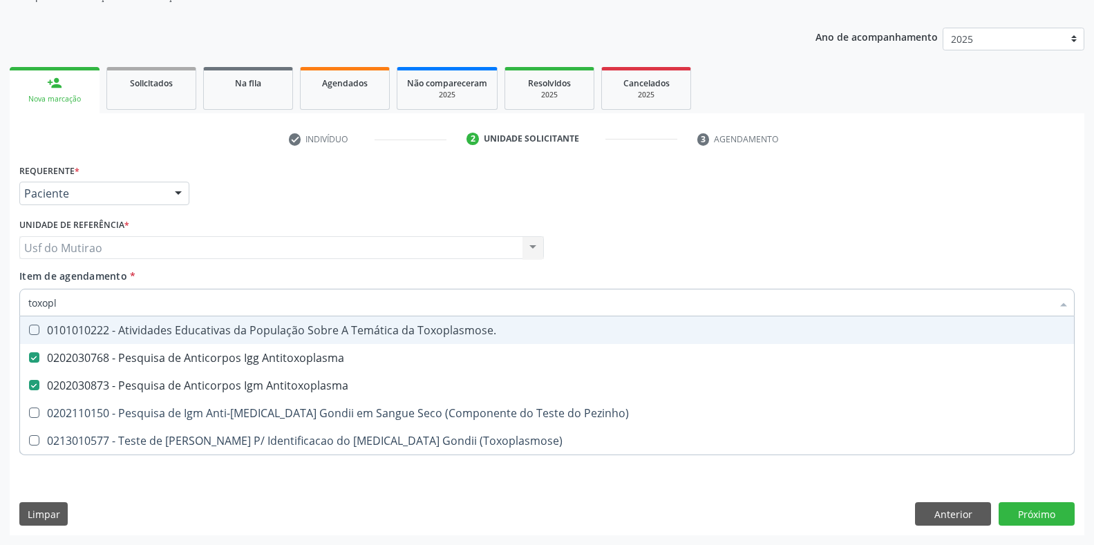
drag, startPoint x: 89, startPoint y: 303, endPoint x: 0, endPoint y: 297, distance: 89.4
click at [0, 297] on div "Acompanhamento Acompanhe a situação das marcações correntes e finalizadas Relat…" at bounding box center [547, 240] width 1094 height 609
type input "cito"
checkbox Antitoxoplasma "false"
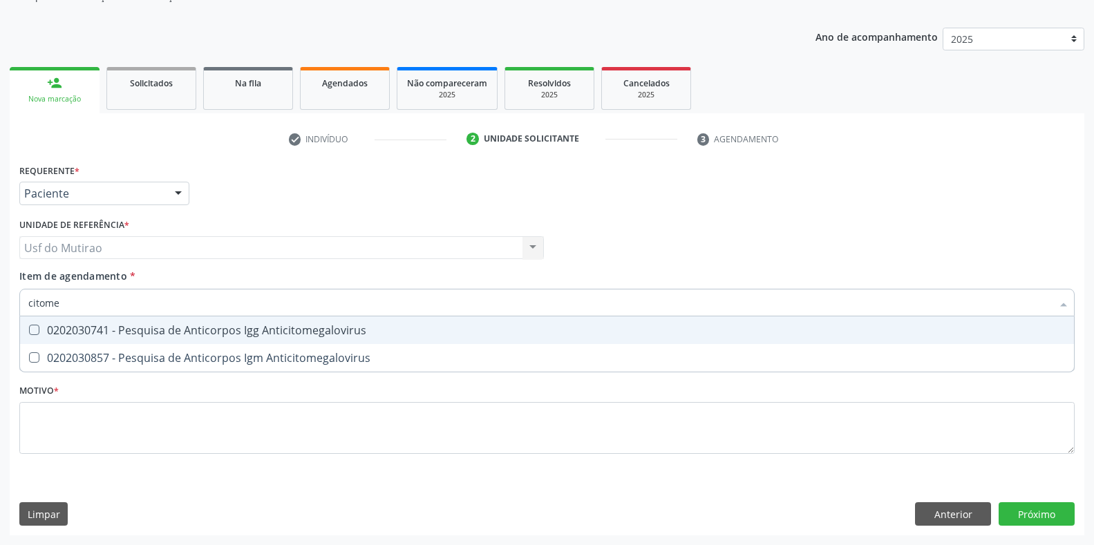
type input "citomeg"
click at [46, 323] on span "0202030741 - Pesquisa de Anticorpos Igg Anticitomegalovirus" at bounding box center [547, 331] width 1054 height 28
checkbox Anticitomegalovirus "true"
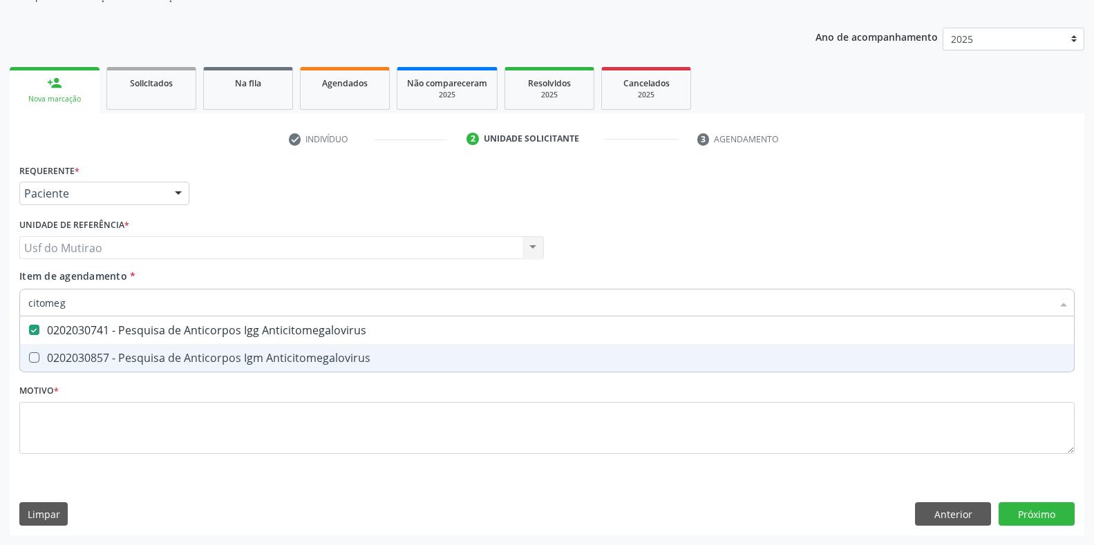
click at [73, 362] on div "0202030857 - Pesquisa de Anticorpos Igm Anticitomegalovirus" at bounding box center [547, 358] width 1038 height 11
checkbox Anticitomegalovirus "true"
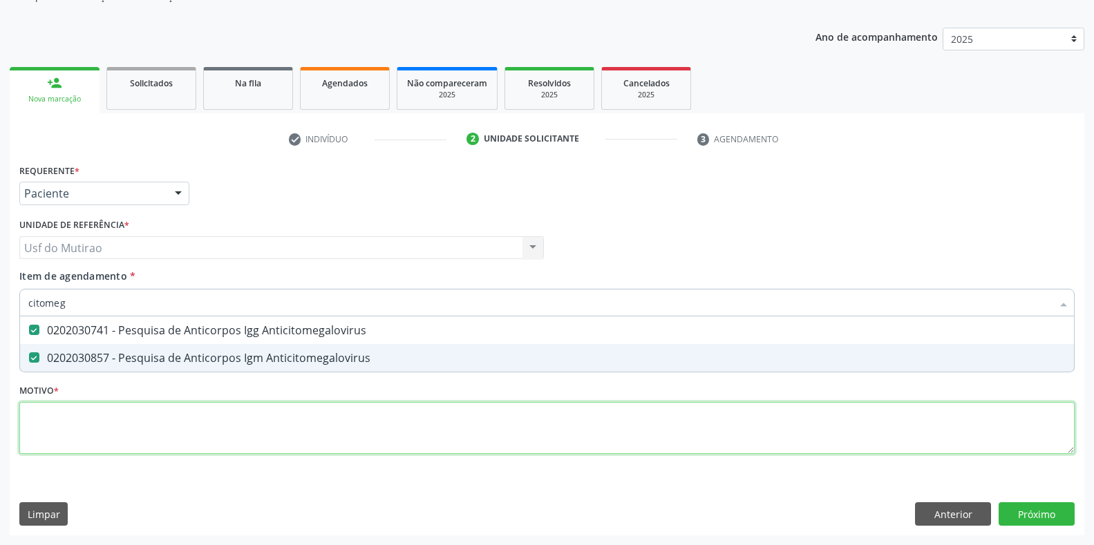
click at [83, 427] on div "Requerente * Paciente Profissional de Saúde Paciente Nenhum resultado encontrad…" at bounding box center [547, 316] width 1056 height 313
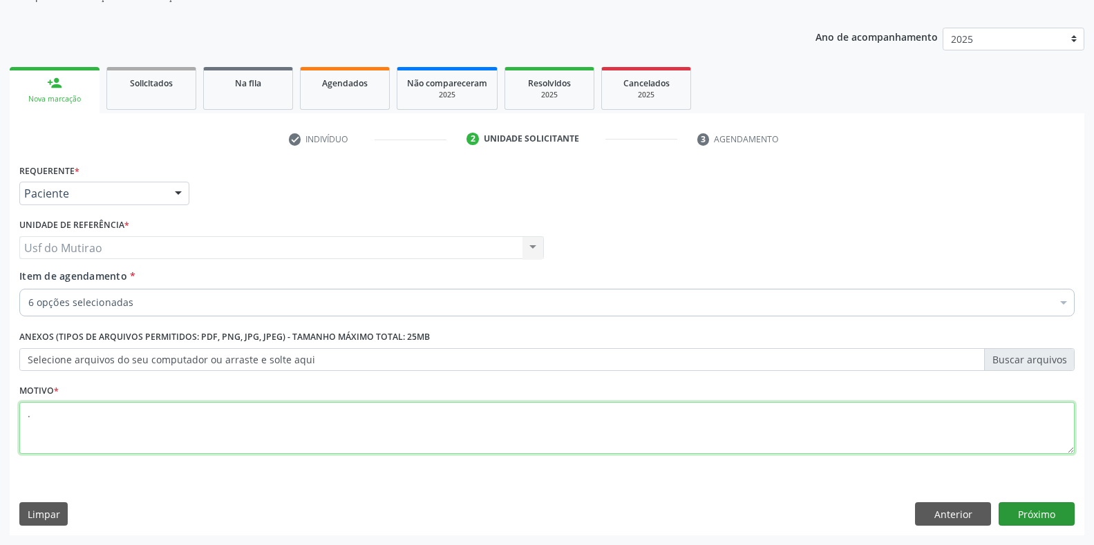
type textarea "."
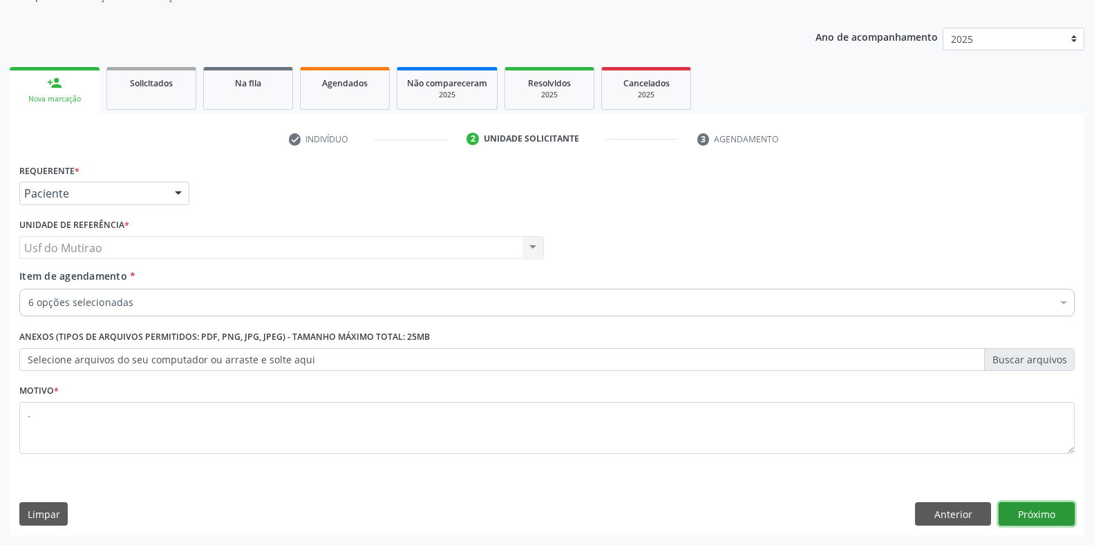
click at [1040, 516] on button "Próximo" at bounding box center [1037, 515] width 76 height 24
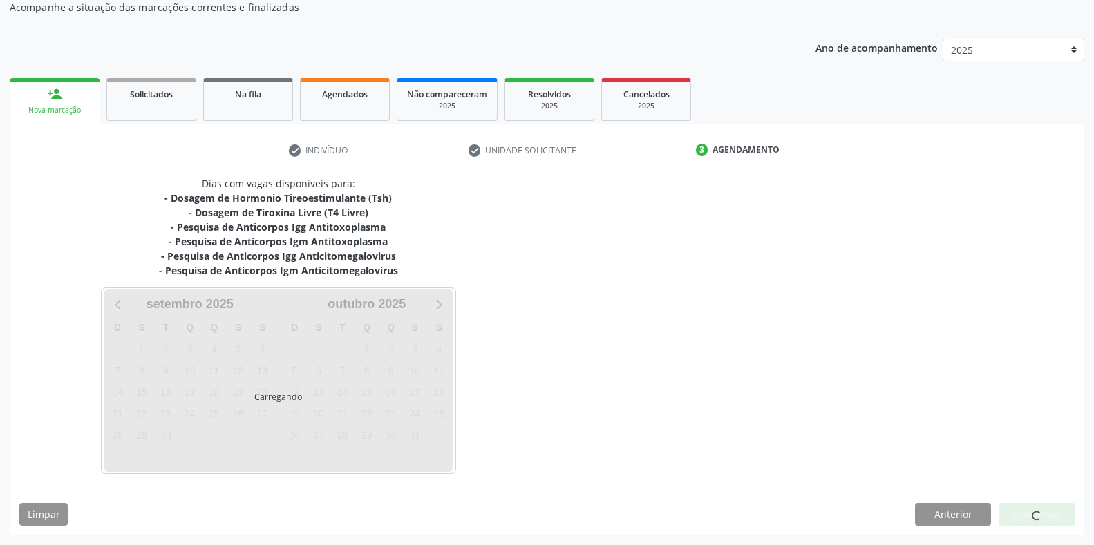
scroll to position [129, 0]
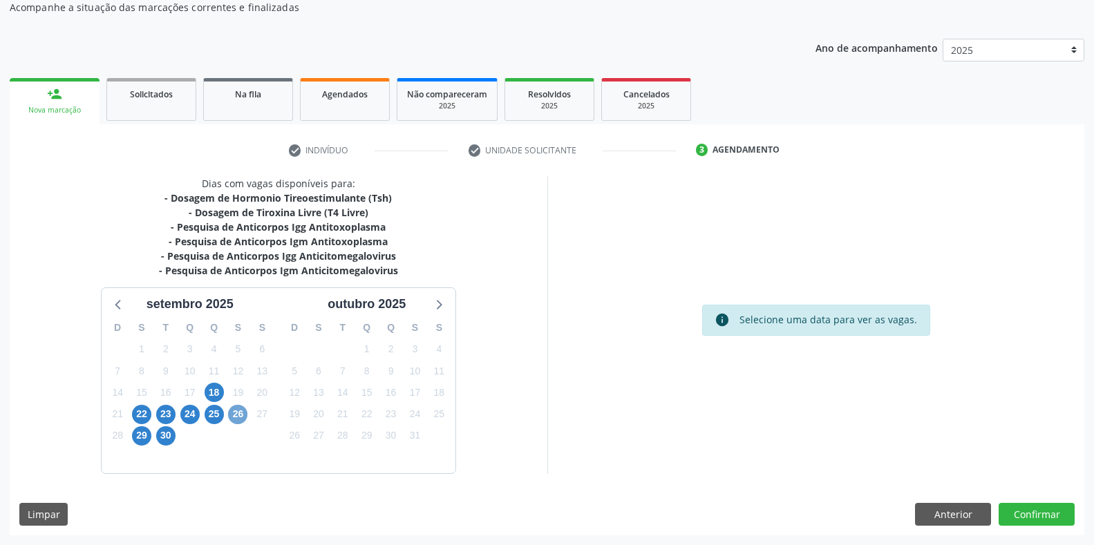
click at [239, 419] on span "26" at bounding box center [237, 414] width 19 height 19
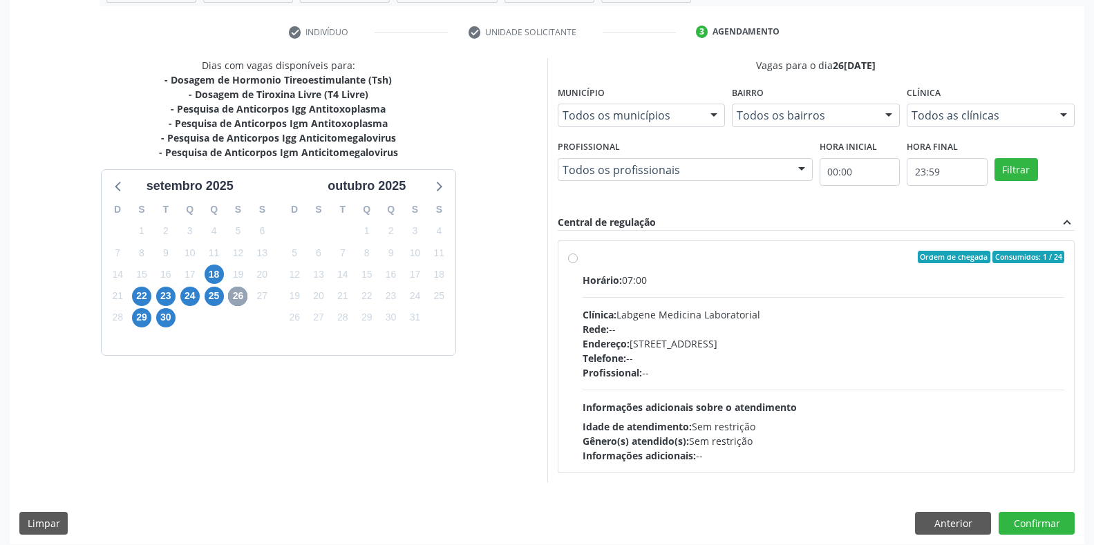
scroll to position [256, 0]
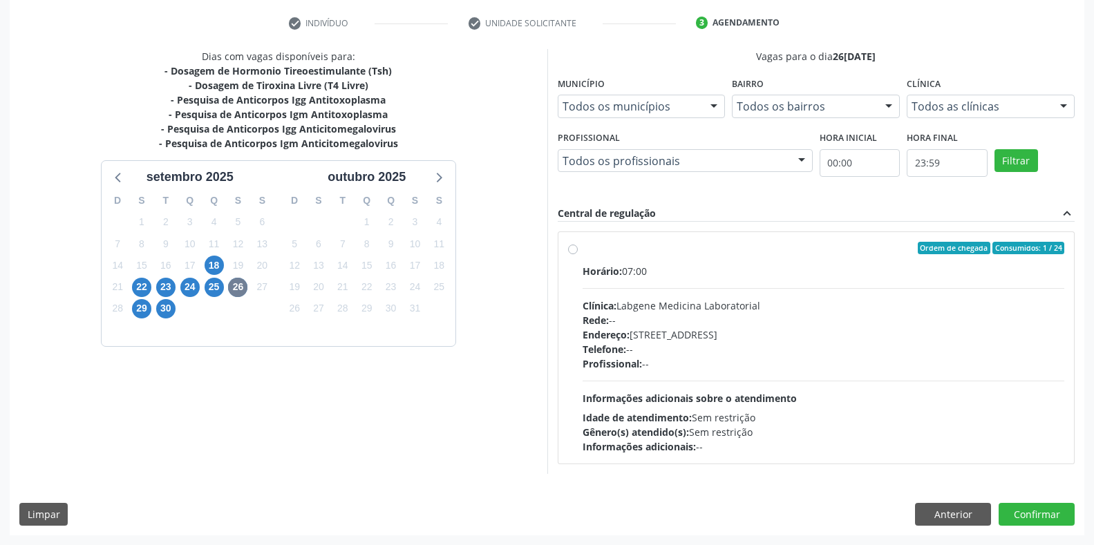
click at [659, 303] on div "Clínica: Labgene Medicina Laboratorial" at bounding box center [824, 306] width 483 height 15
click at [578, 254] on input "Ordem de chegada Consumidos: 1 / 24 Horário: 07:00 Clínica: Labgene Medicina La…" at bounding box center [573, 248] width 10 height 12
radio input "true"
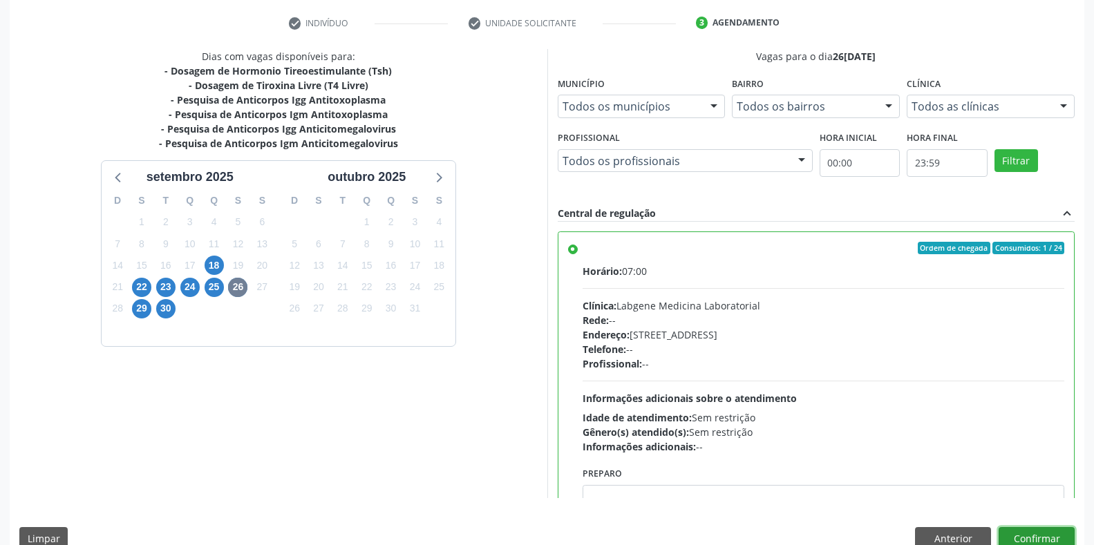
click at [1044, 538] on button "Confirmar" at bounding box center [1037, 539] width 76 height 24
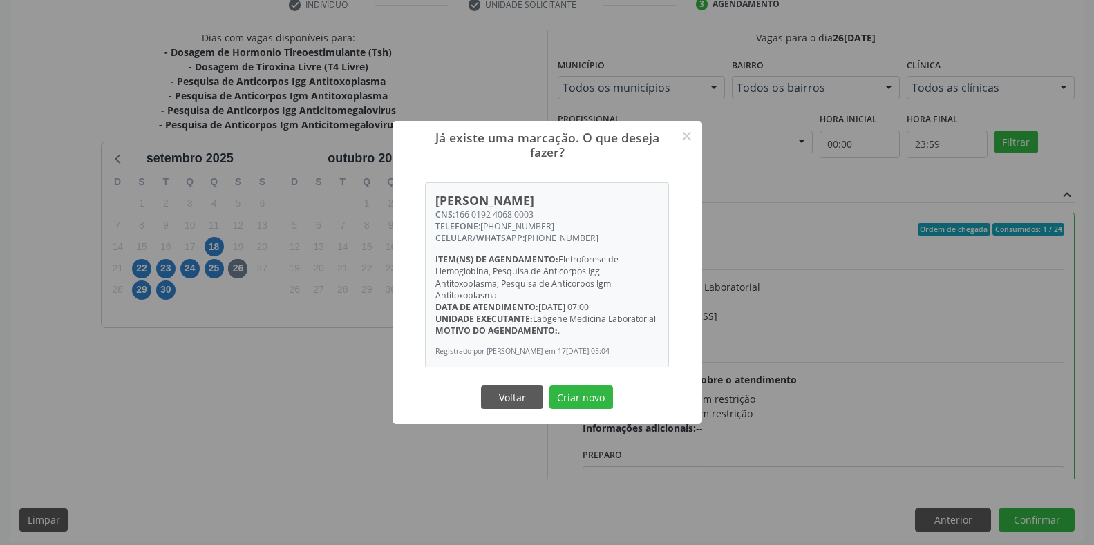
scroll to position [281, 0]
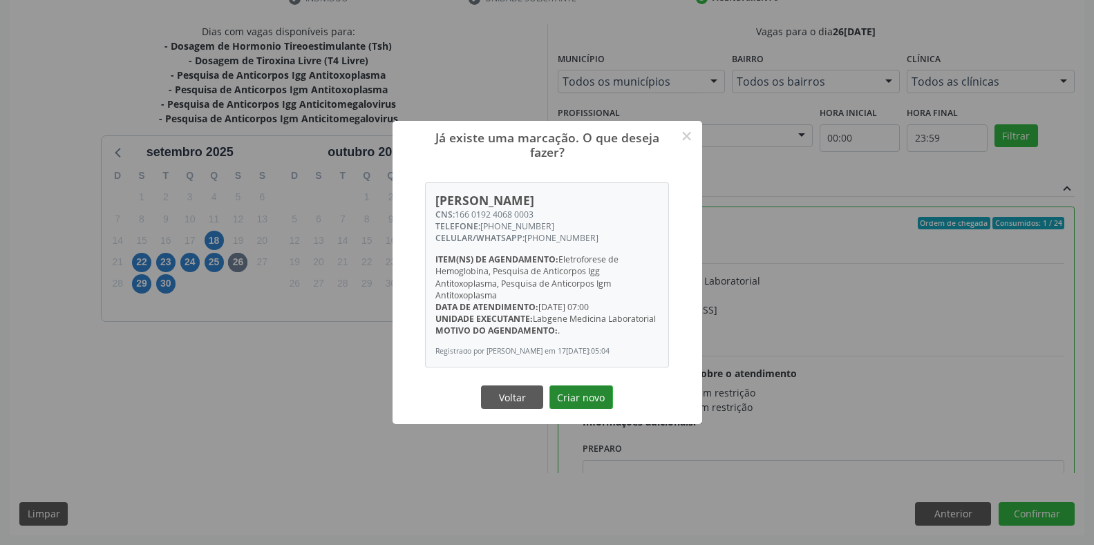
click at [578, 404] on button "Criar novo" at bounding box center [582, 398] width 64 height 24
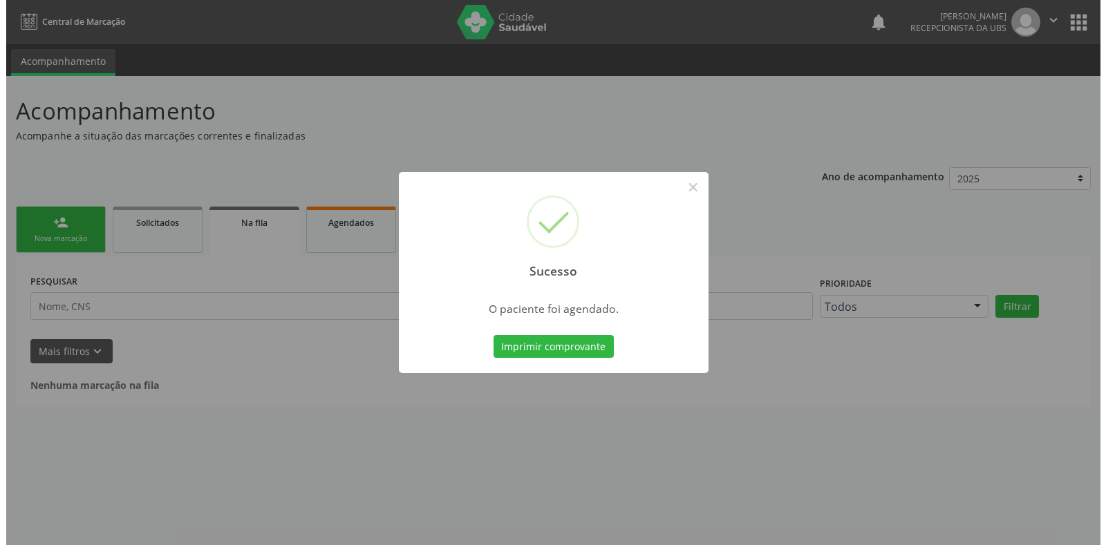
scroll to position [0, 0]
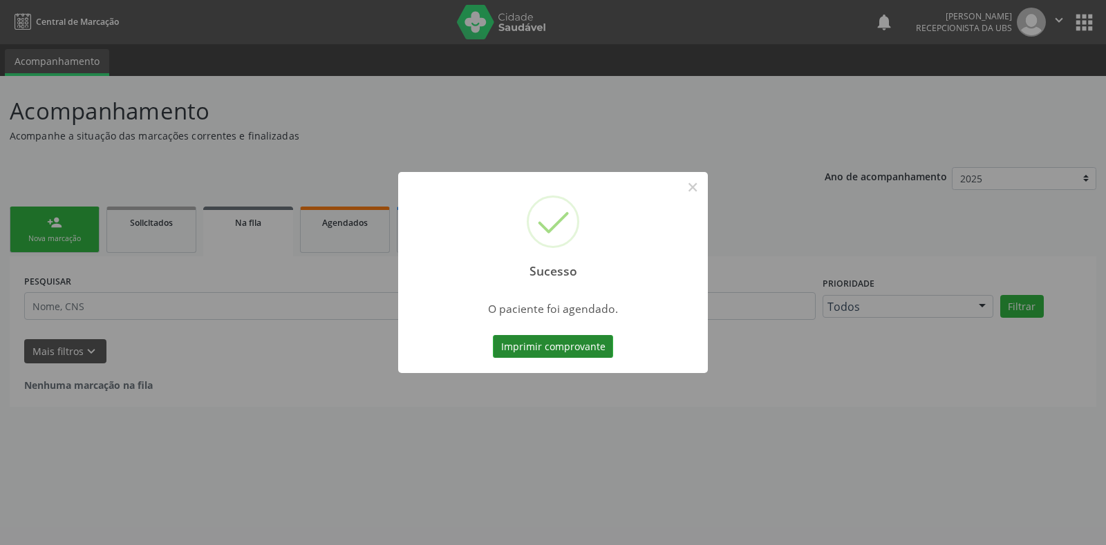
click at [548, 348] on button "Imprimir comprovante" at bounding box center [553, 347] width 120 height 24
